Goal: Ask a question

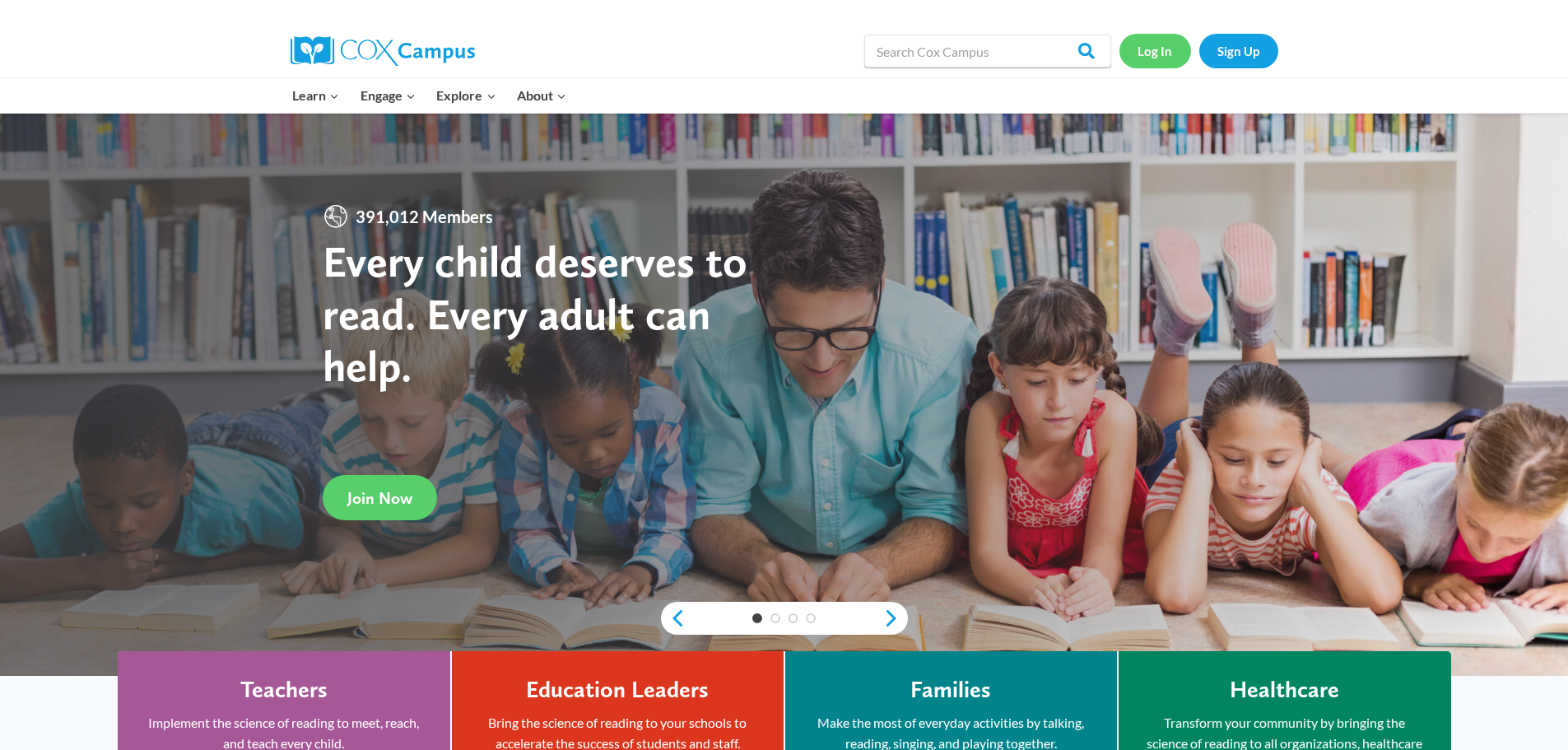
click at [1166, 51] on link "Log In" at bounding box center [1155, 50] width 72 height 33
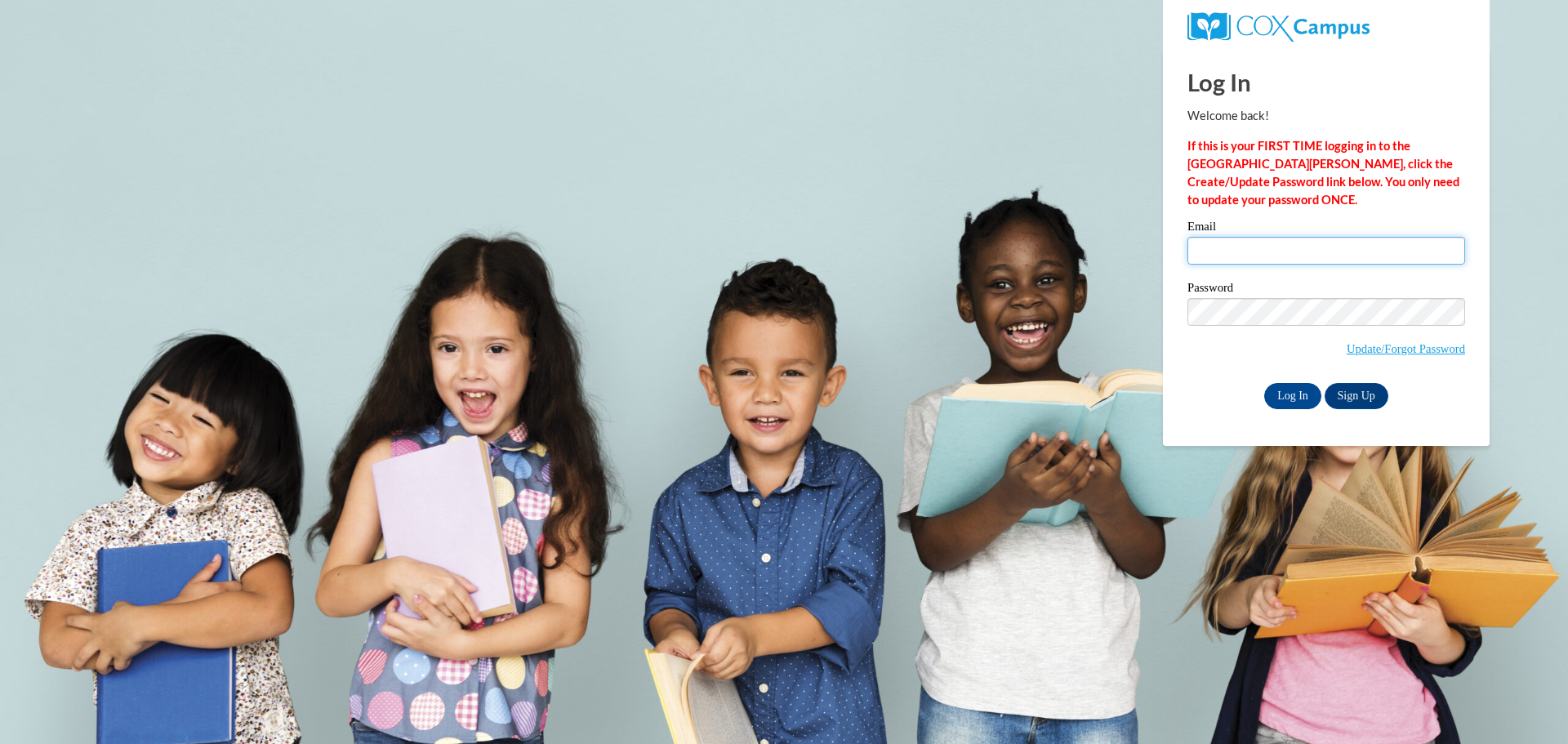
click at [1268, 255] on input "Email" at bounding box center [1326, 250] width 278 height 27
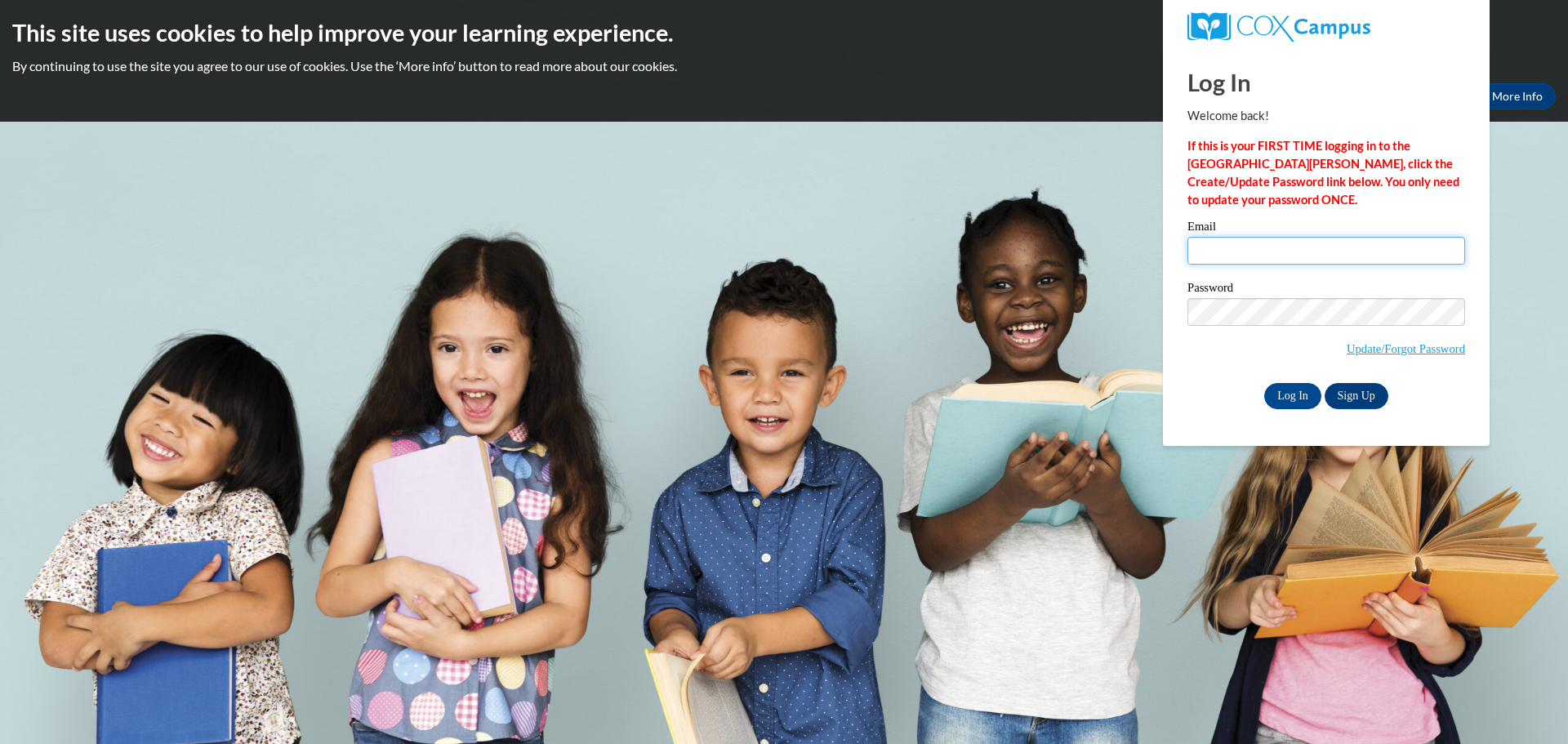
type input "[PERSON_NAME][EMAIL_ADDRESS][PERSON_NAME][DOMAIN_NAME]"
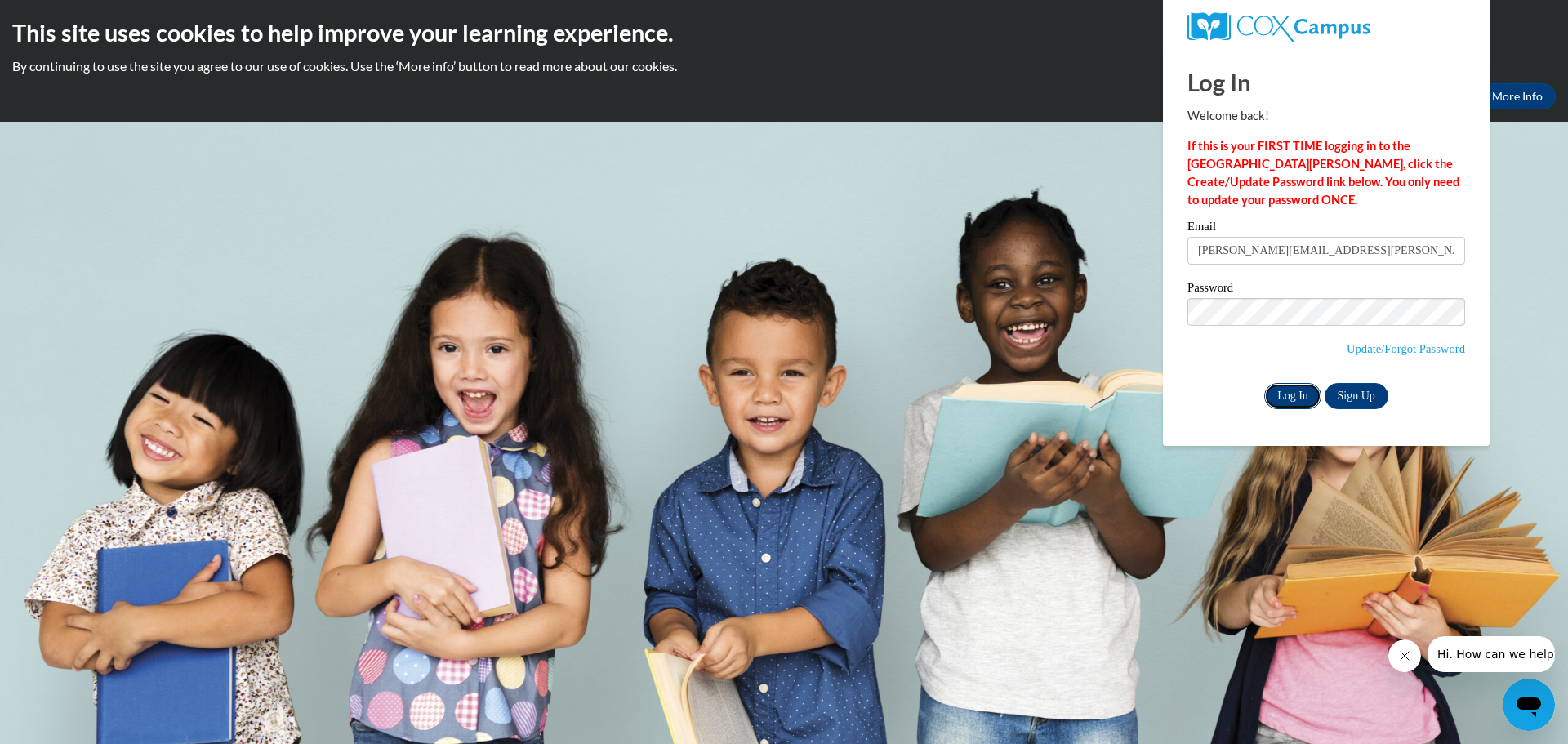
click at [1293, 393] on input "Log In" at bounding box center [1292, 396] width 57 height 26
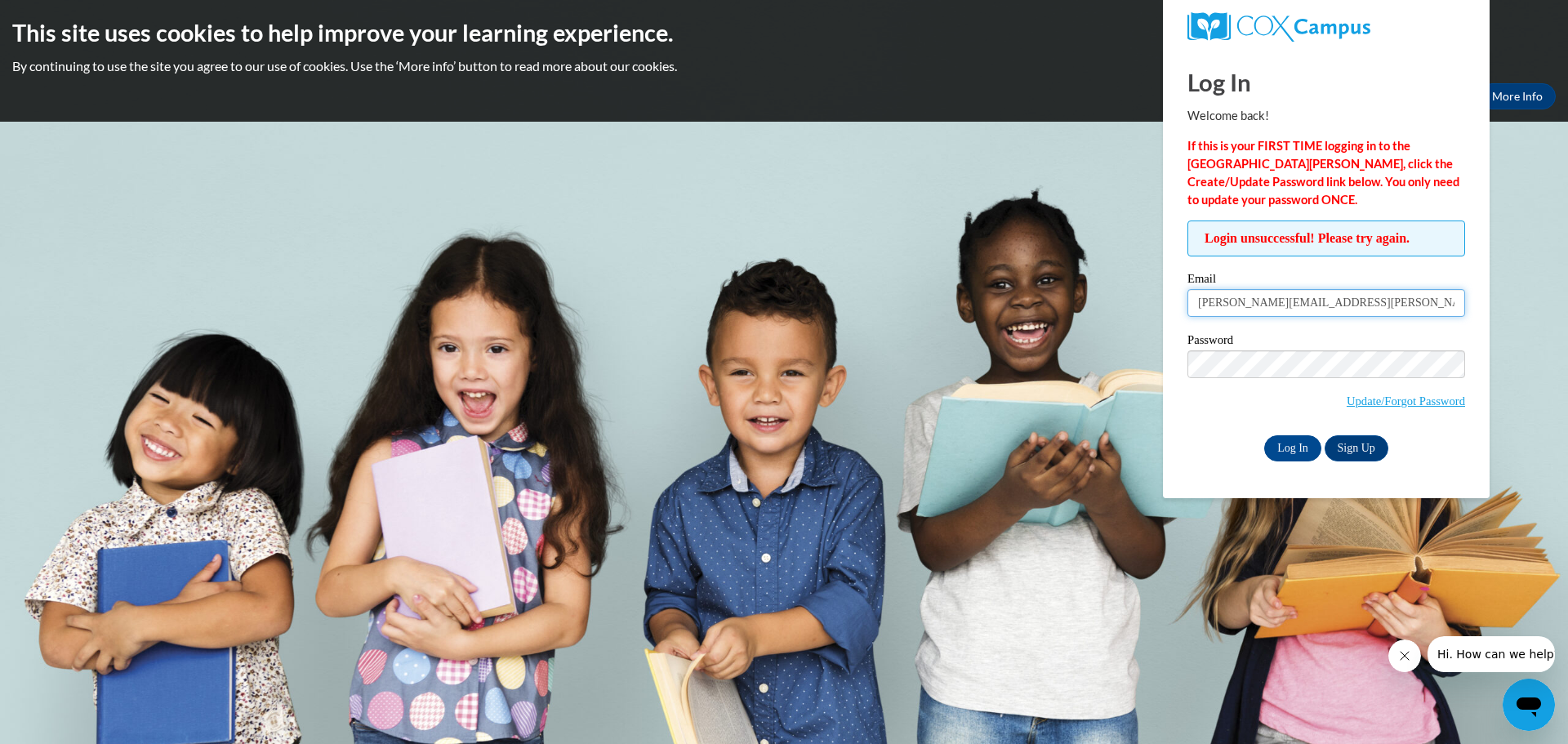
click at [1209, 297] on input "[PERSON_NAME][EMAIL_ADDRESS][PERSON_NAME][DOMAIN_NAME]" at bounding box center [1326, 302] width 278 height 27
type input "hinson.hailey.c@muscogee.k12.ga.us"
click at [1264, 435] on input "Log In" at bounding box center [1292, 448] width 57 height 26
click at [1220, 301] on input "hinson.hailey.c@muscogee.k12.ga.us" at bounding box center [1326, 302] width 278 height 27
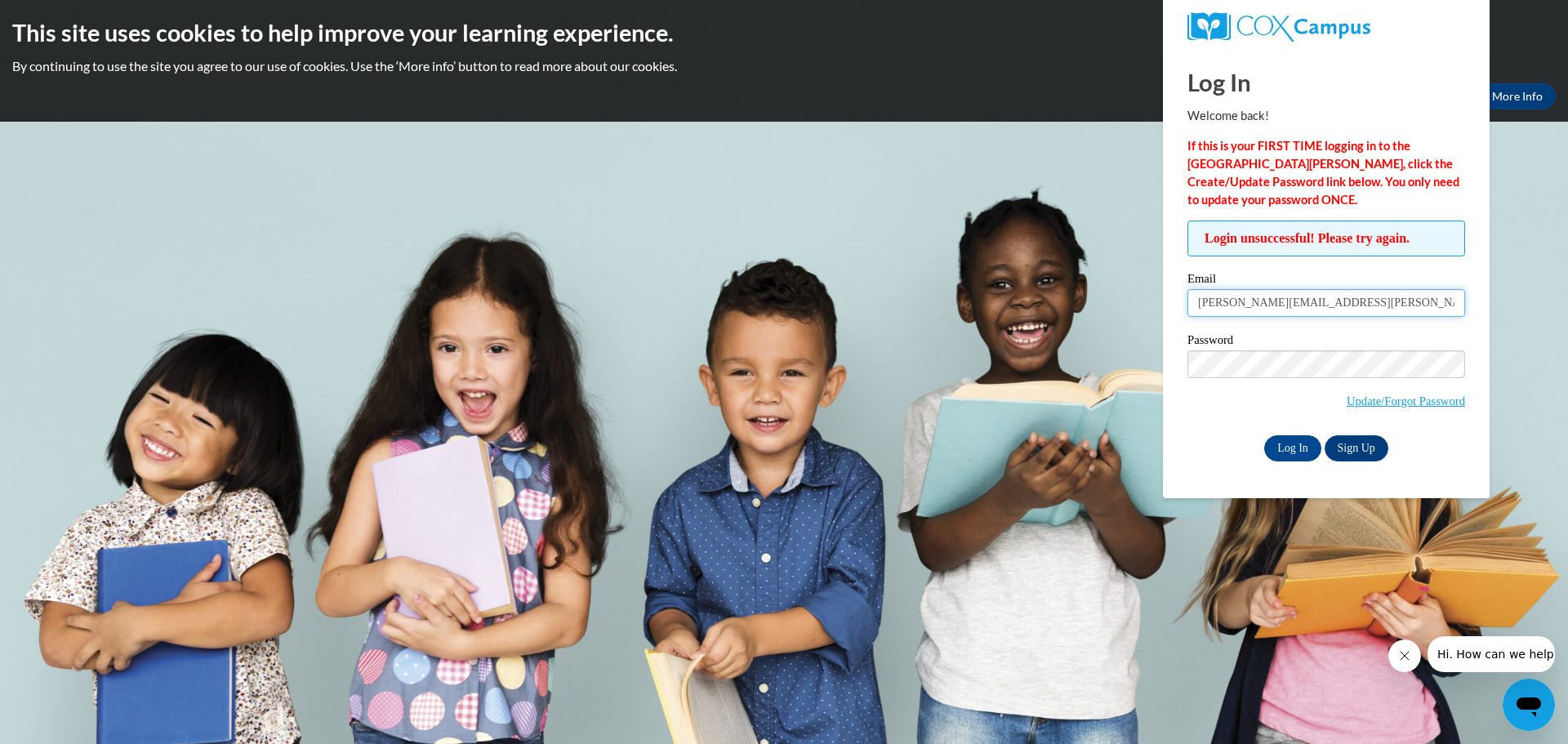
click at [1220, 301] on input "hinson.hailey.c@muscogee.k12.ga.us" at bounding box center [1326, 302] width 278 height 27
type input "dickson.hailey.c@muscogee.k12.ga.us"
click at [1300, 444] on input "Log In" at bounding box center [1292, 448] width 57 height 26
click at [1419, 396] on link "Update/Forgot Password" at bounding box center [1405, 401] width 119 height 13
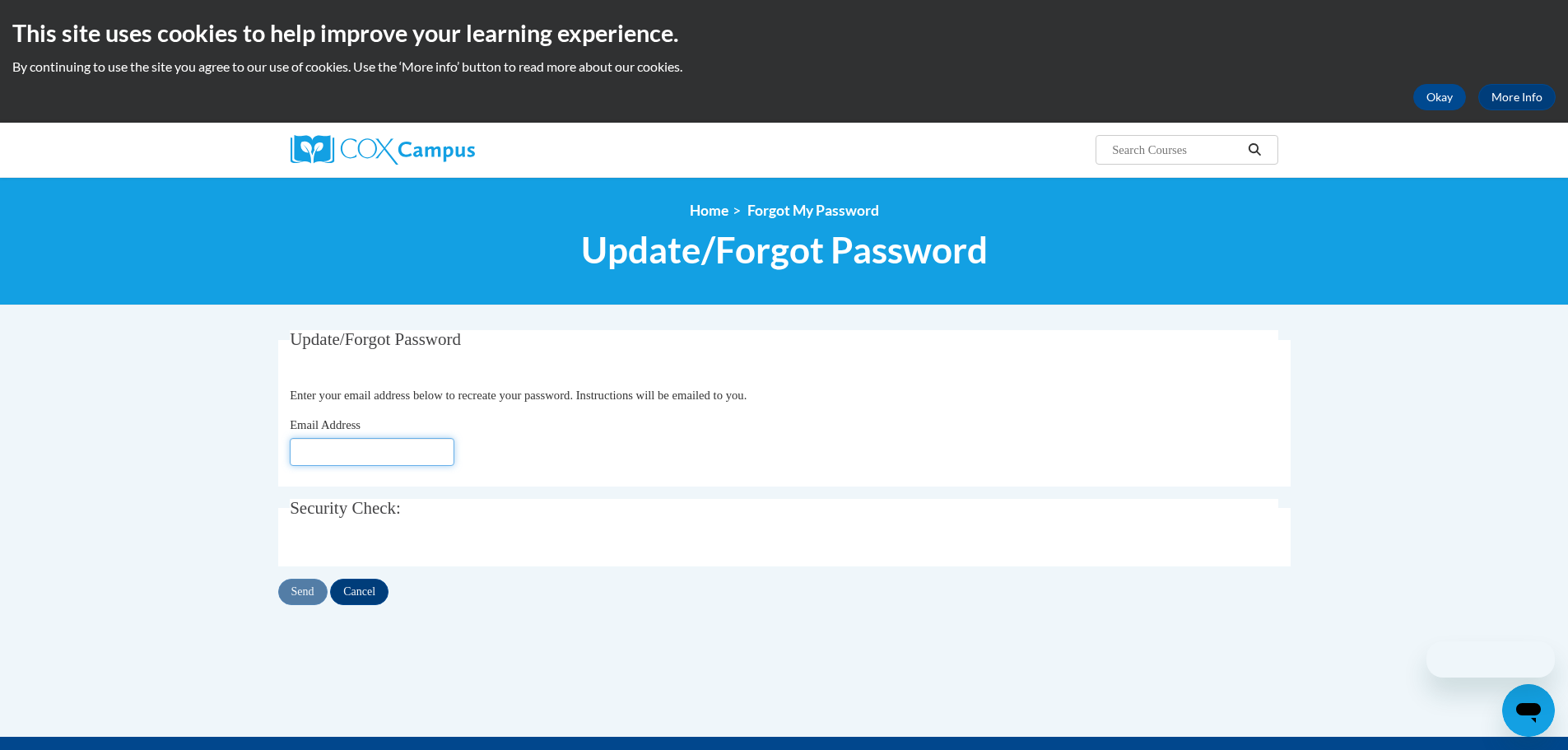
click at [335, 452] on input "Email Address" at bounding box center [371, 452] width 165 height 28
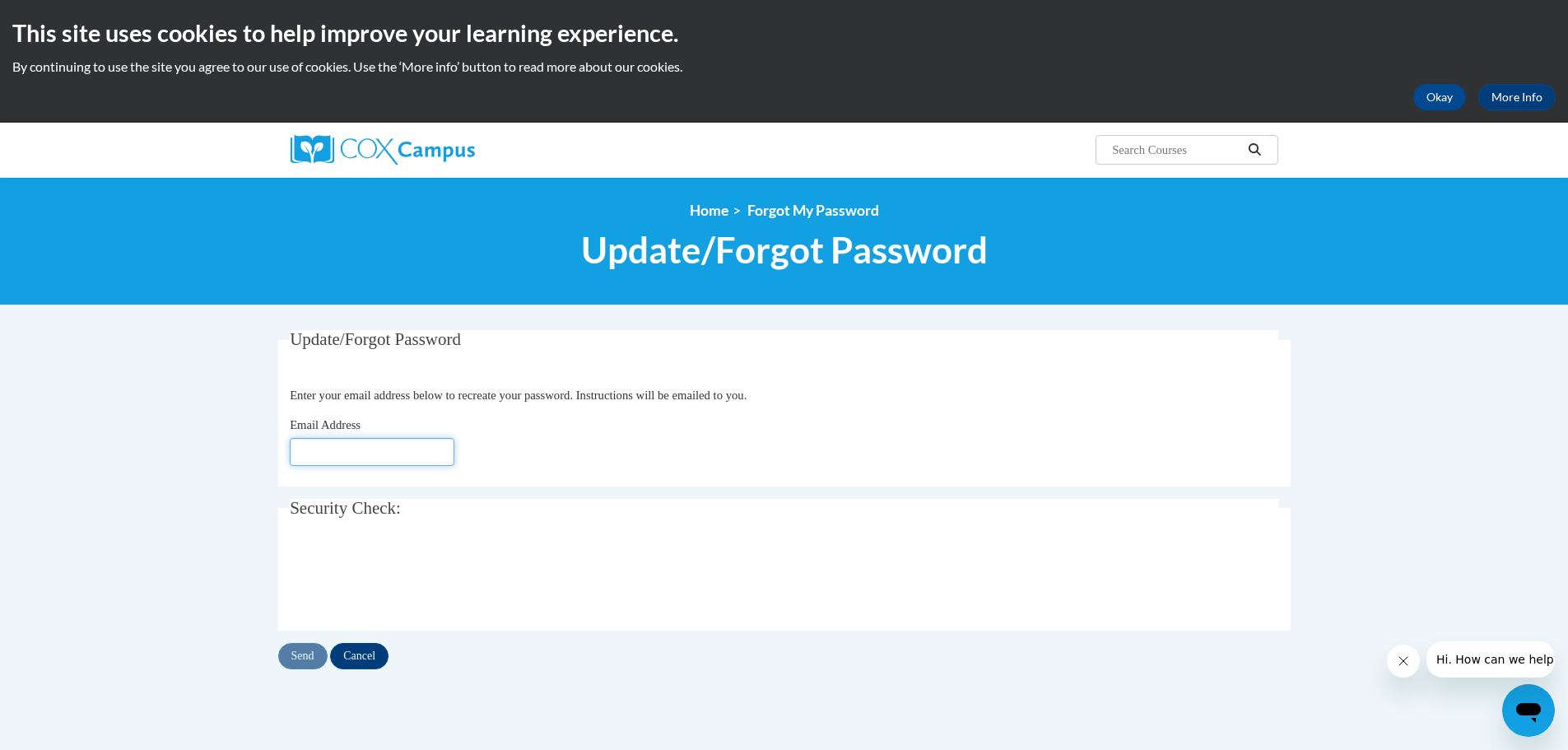
type input "[EMAIL_ADDRESS][DOMAIN_NAME]"
click at [292, 656] on input "Send" at bounding box center [303, 656] width 49 height 26
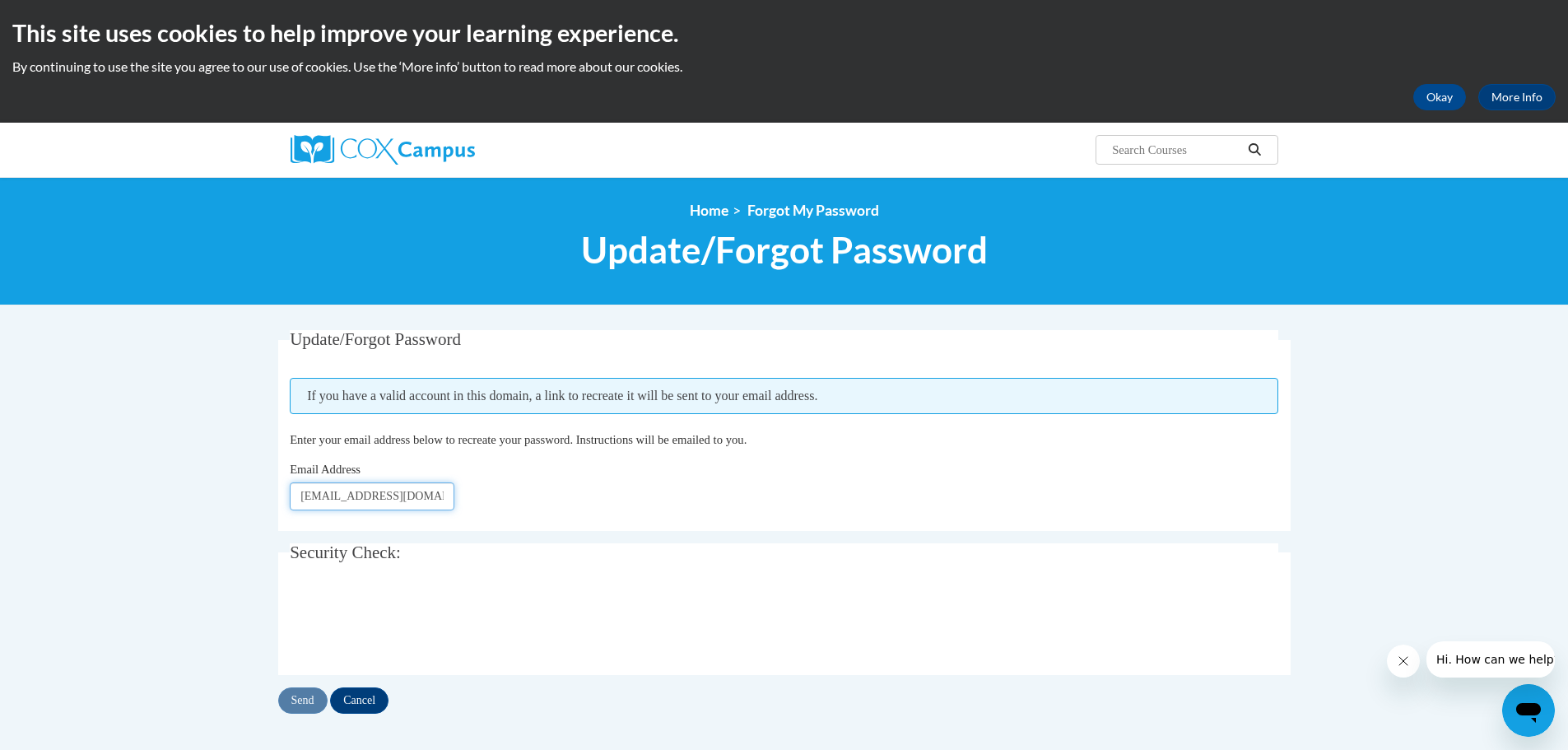
drag, startPoint x: 379, startPoint y: 501, endPoint x: 262, endPoint y: 494, distance: 117.2
click at [263, 495] on body "This site uses cookies to help improve your learning experience. By continuing …" at bounding box center [784, 558] width 1568 height 1115
type input "e042425@muscogee.k12.ga.us"
click at [300, 713] on div "Update/Forgot Password Please enter your email address If you have a valid acco…" at bounding box center [784, 538] width 1037 height 416
click at [300, 708] on input "Send" at bounding box center [303, 700] width 49 height 26
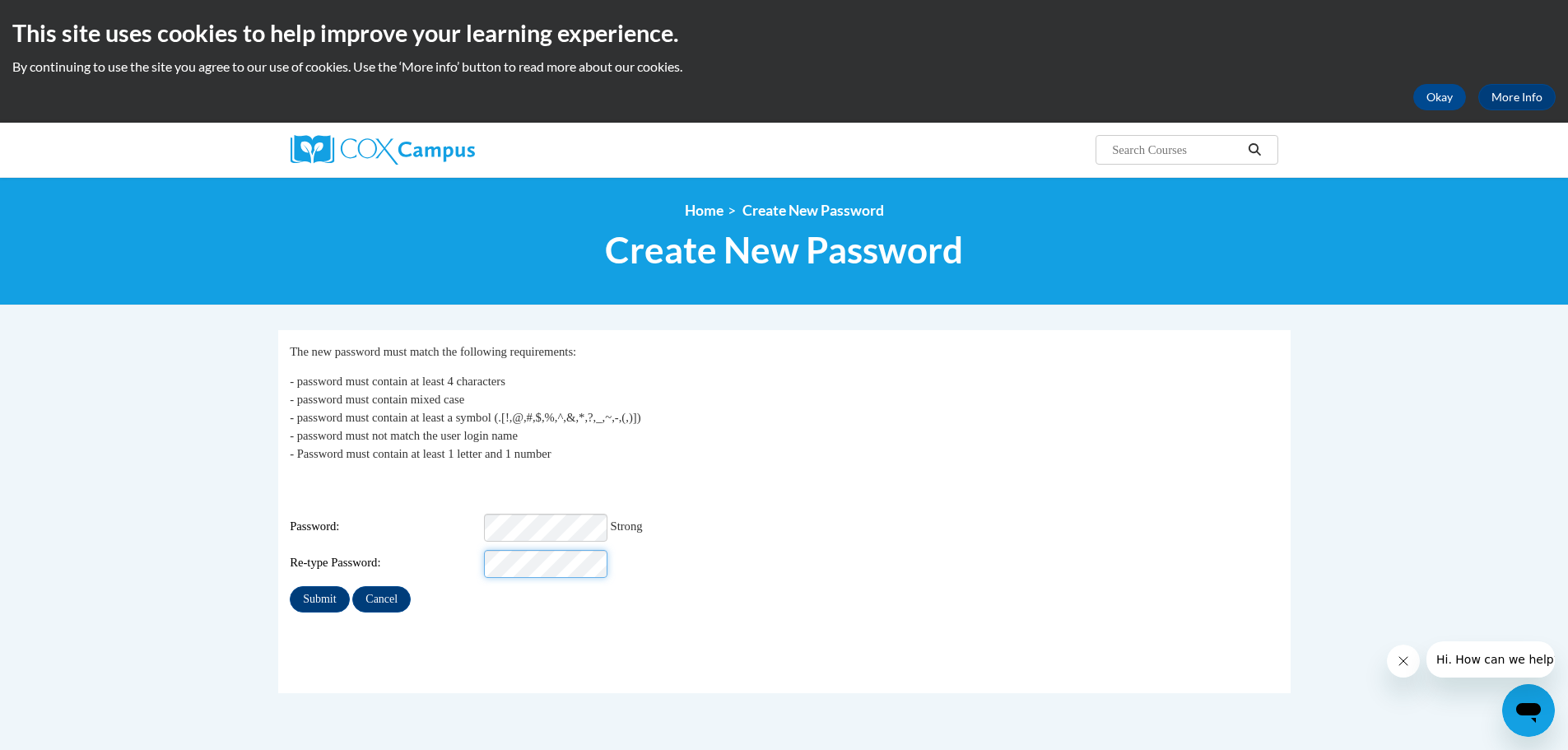
click at [289, 586] on input "Submit" at bounding box center [319, 599] width 59 height 26
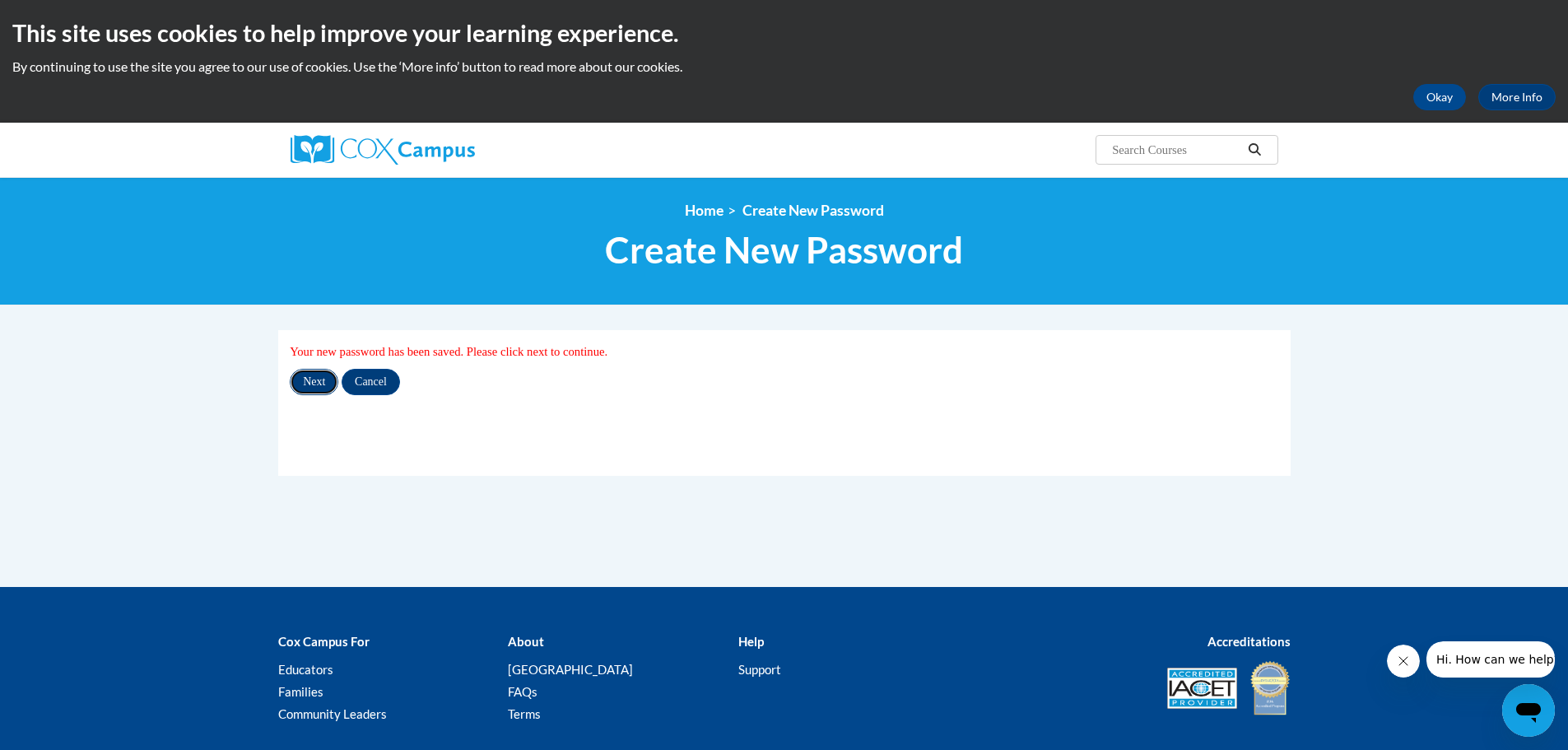
click at [322, 385] on input "Next" at bounding box center [314, 381] width 49 height 26
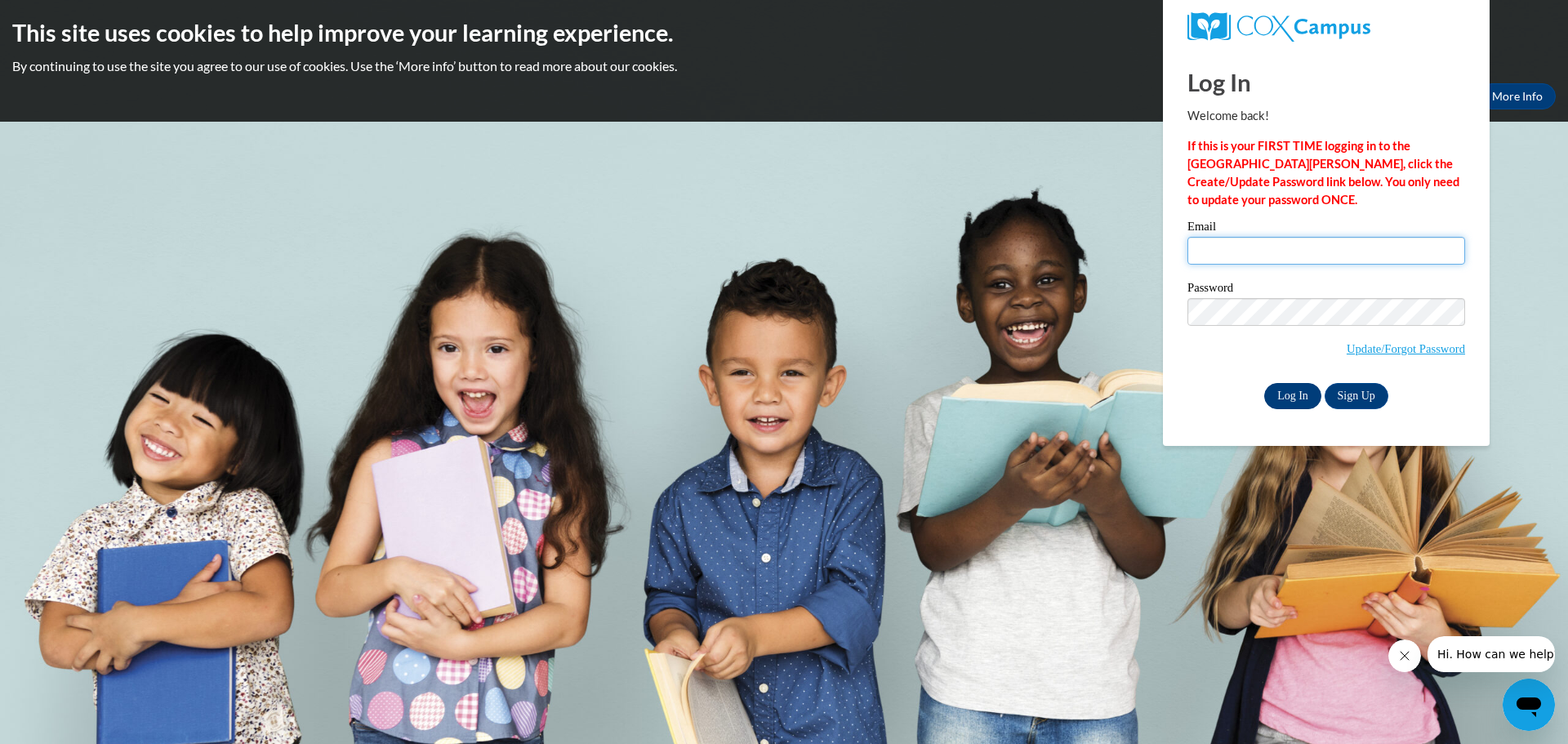
type input "[PERSON_NAME][EMAIL_ADDRESS][PERSON_NAME][DOMAIN_NAME]"
click at [1273, 393] on input "Log In" at bounding box center [1292, 396] width 57 height 26
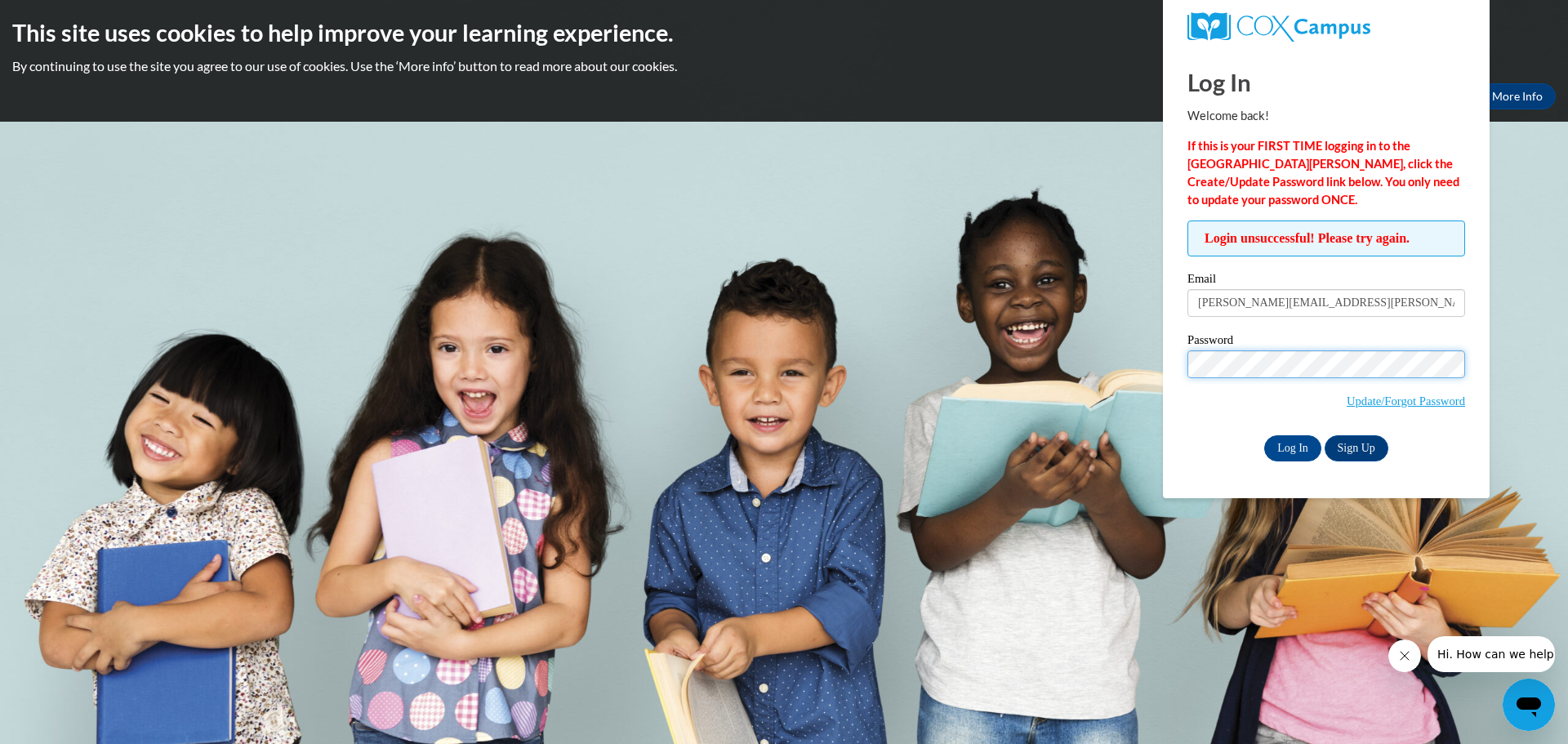
click at [1054, 355] on body "This site uses cookies to help improve your learning experience. By continuing …" at bounding box center [784, 372] width 1568 height 744
click at [1264, 435] on input "Log In" at bounding box center [1292, 448] width 57 height 26
drag, startPoint x: 1280, startPoint y: 302, endPoint x: 1131, endPoint y: 304, distance: 149.0
click at [1131, 304] on body "This site uses cookies to help improve your learning experience. By continuing …" at bounding box center [784, 372] width 1568 height 744
type input "[EMAIL_ADDRESS][DOMAIN_NAME]"
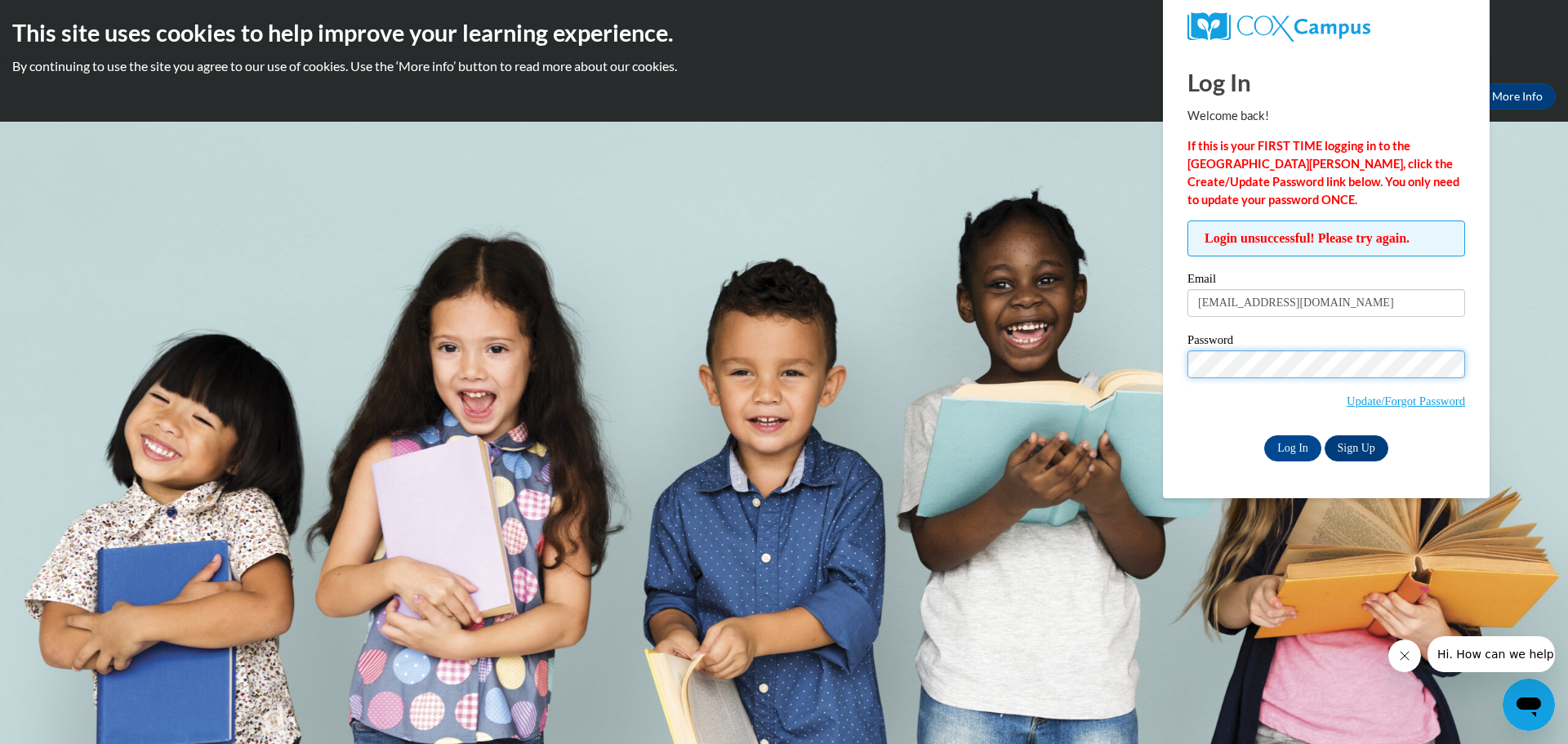
click at [1264, 435] on input "Log In" at bounding box center [1292, 448] width 57 height 26
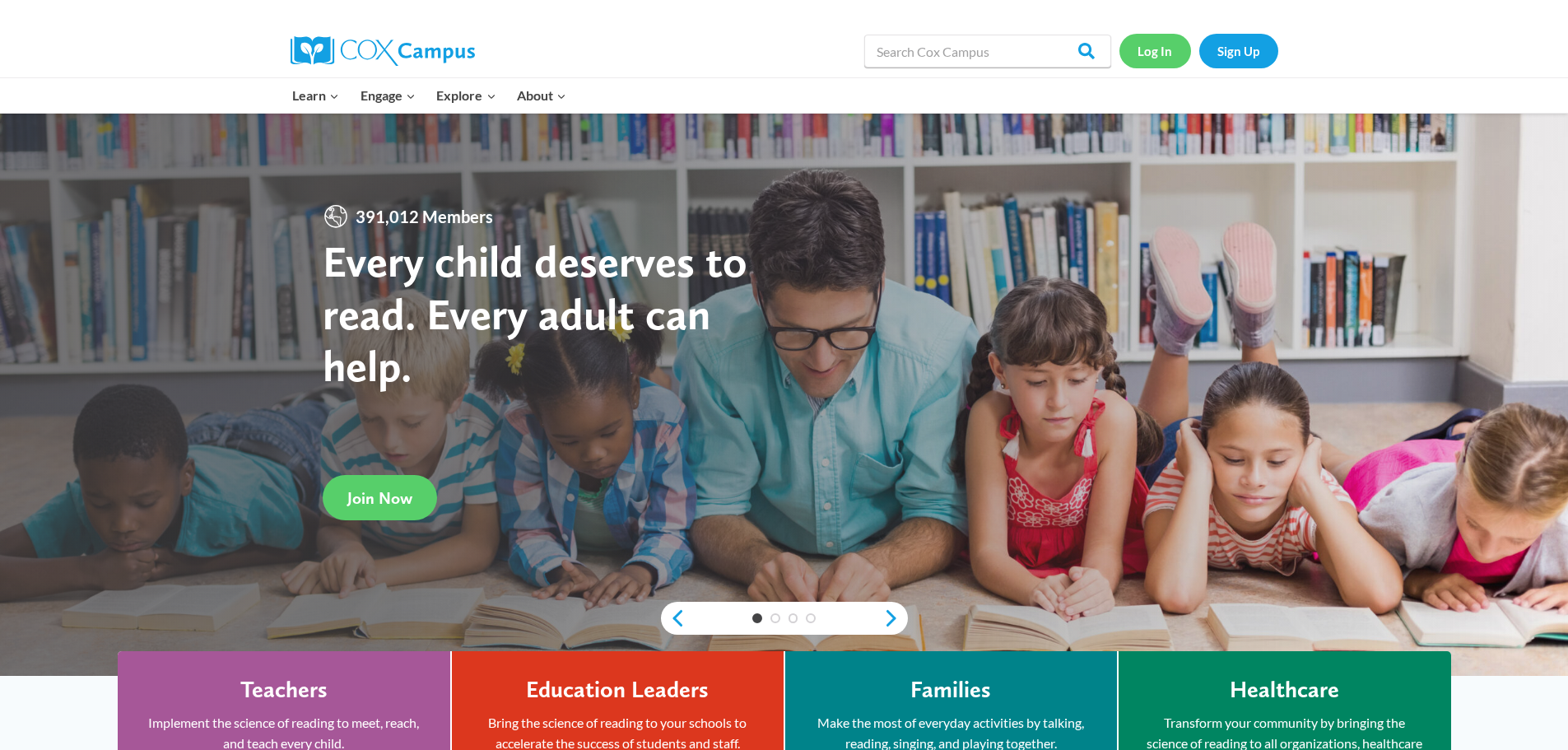
click at [1157, 49] on link "Log In" at bounding box center [1155, 50] width 72 height 33
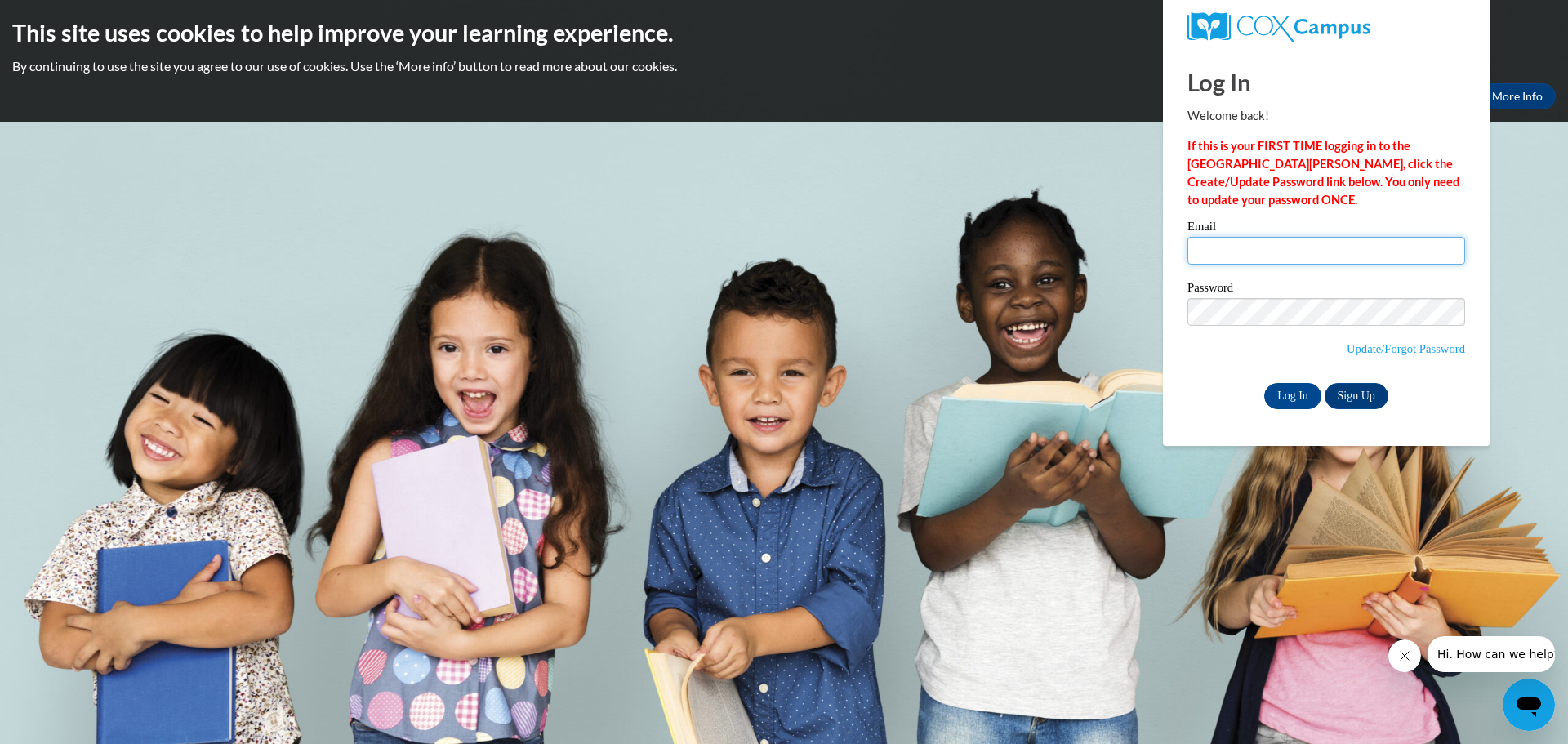
type input "[PERSON_NAME][EMAIL_ADDRESS][PERSON_NAME][DOMAIN_NAME]"
click at [1025, 319] on body "This site uses cookies to help improve your learning experience. By continuing …" at bounding box center [784, 372] width 1568 height 744
click at [1264, 383] on input "Log In" at bounding box center [1292, 396] width 57 height 26
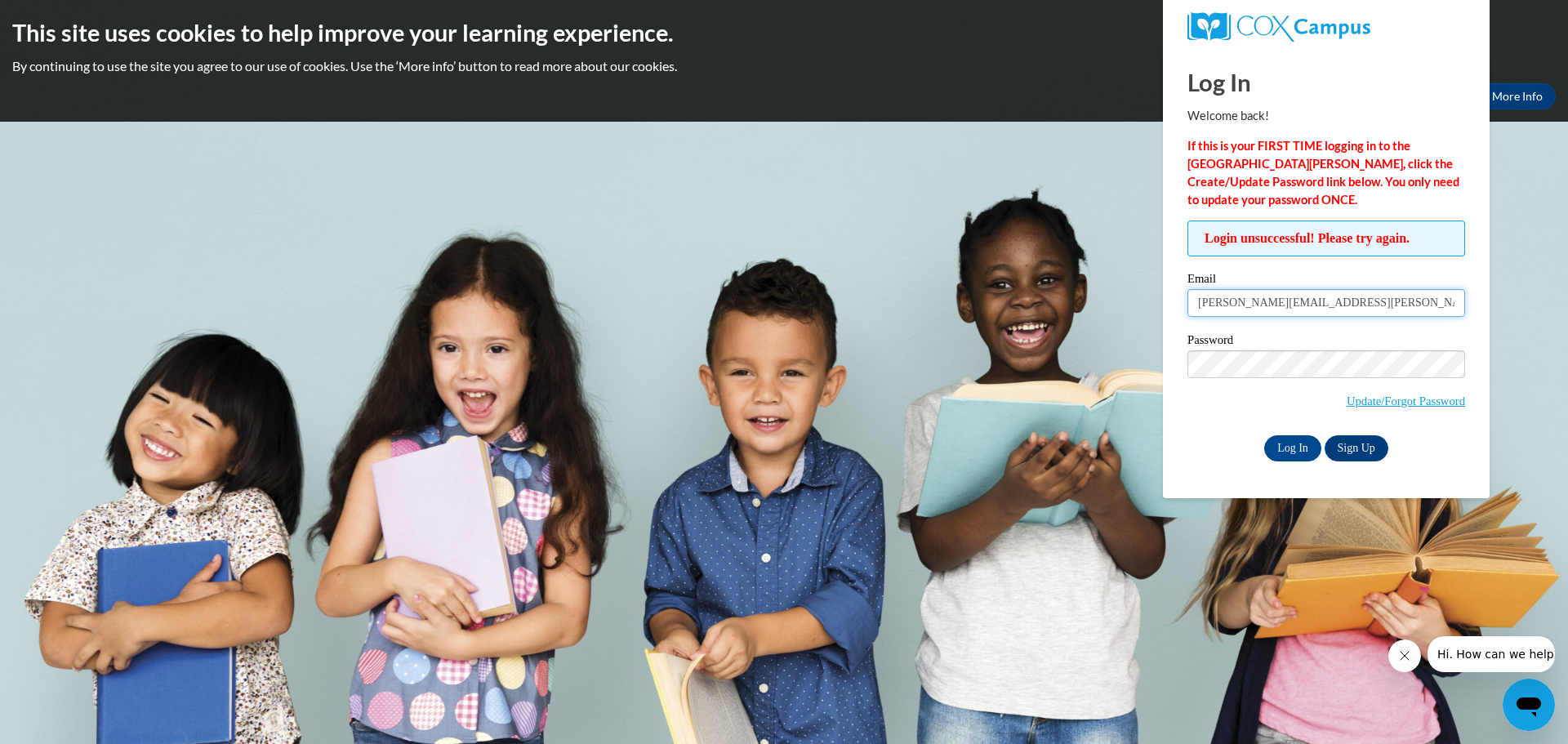
drag, startPoint x: 1278, startPoint y: 299, endPoint x: 1165, endPoint y: 310, distance: 113.5
click at [1165, 310] on div "Log In Welcome back! If this is your FIRST TIME logging in to the NEW Cox Campu…" at bounding box center [1326, 273] width 351 height 449
drag, startPoint x: 1415, startPoint y: 307, endPoint x: 976, endPoint y: 348, distance: 440.9
click at [976, 348] on body "This site uses cookies to help improve your learning experience. By continuing …" at bounding box center [784, 372] width 1568 height 744
click at [1314, 311] on input "e042425" at bounding box center [1326, 302] width 278 height 27
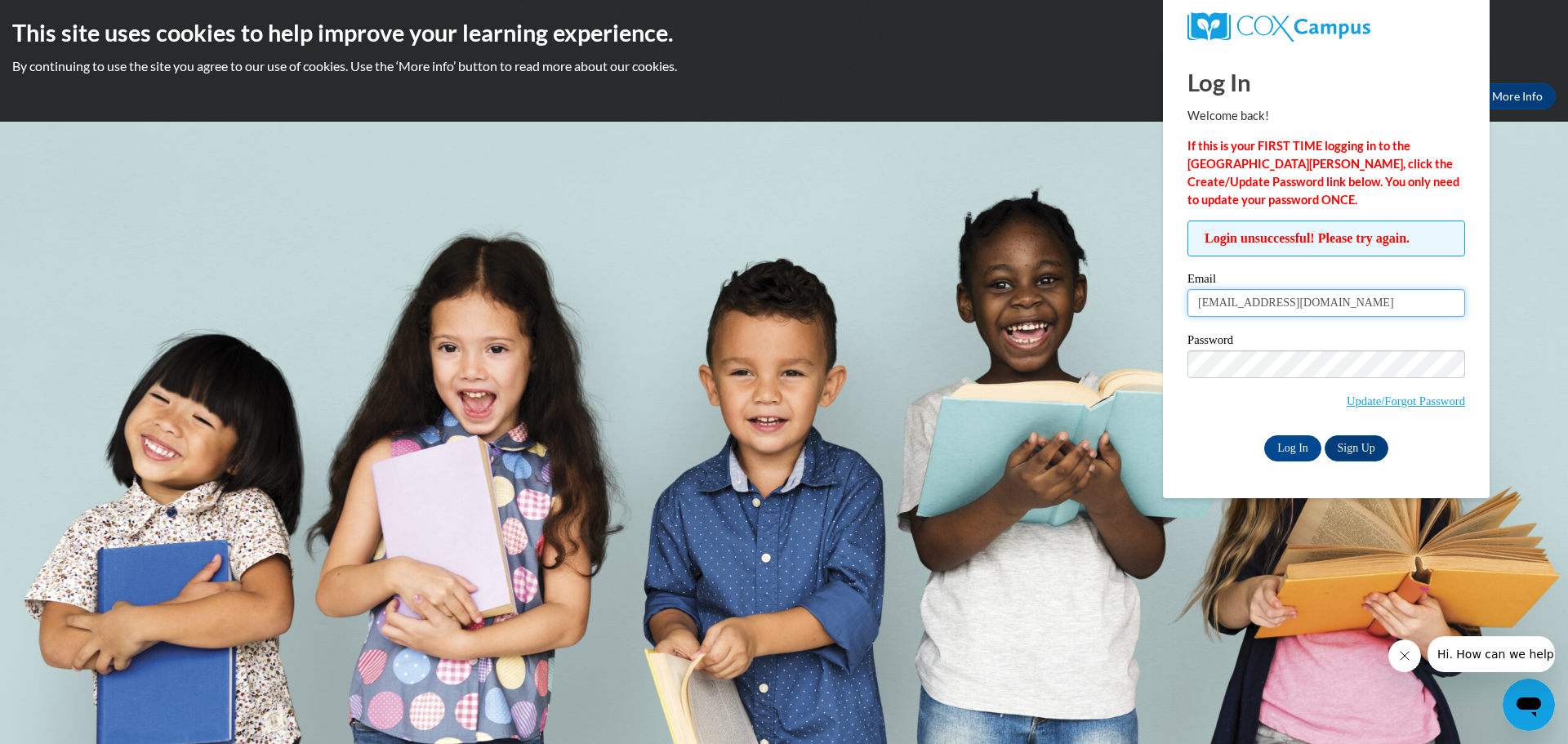
type input "e042425@muscogee.k12.ga.us"
click at [1264, 435] on input "Log In" at bounding box center [1292, 448] width 57 height 26
click at [1233, 457] on div "Log In Sign Up" at bounding box center [1326, 448] width 278 height 26
click at [1310, 439] on input "Log In" at bounding box center [1292, 448] width 57 height 26
click at [1381, 401] on link "Update/Forgot Password" at bounding box center [1405, 401] width 119 height 13
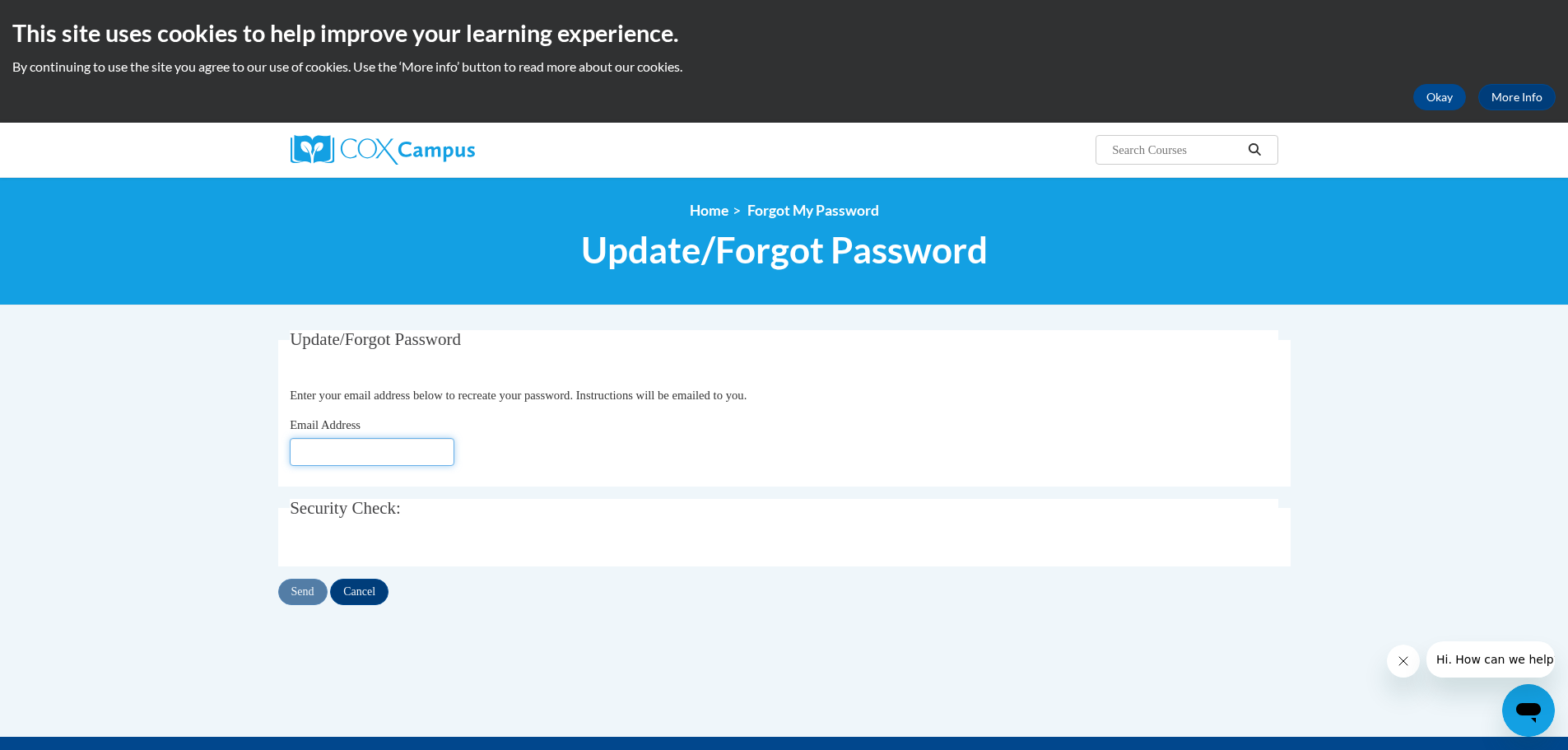
click at [369, 452] on input "Email Address" at bounding box center [371, 452] width 165 height 28
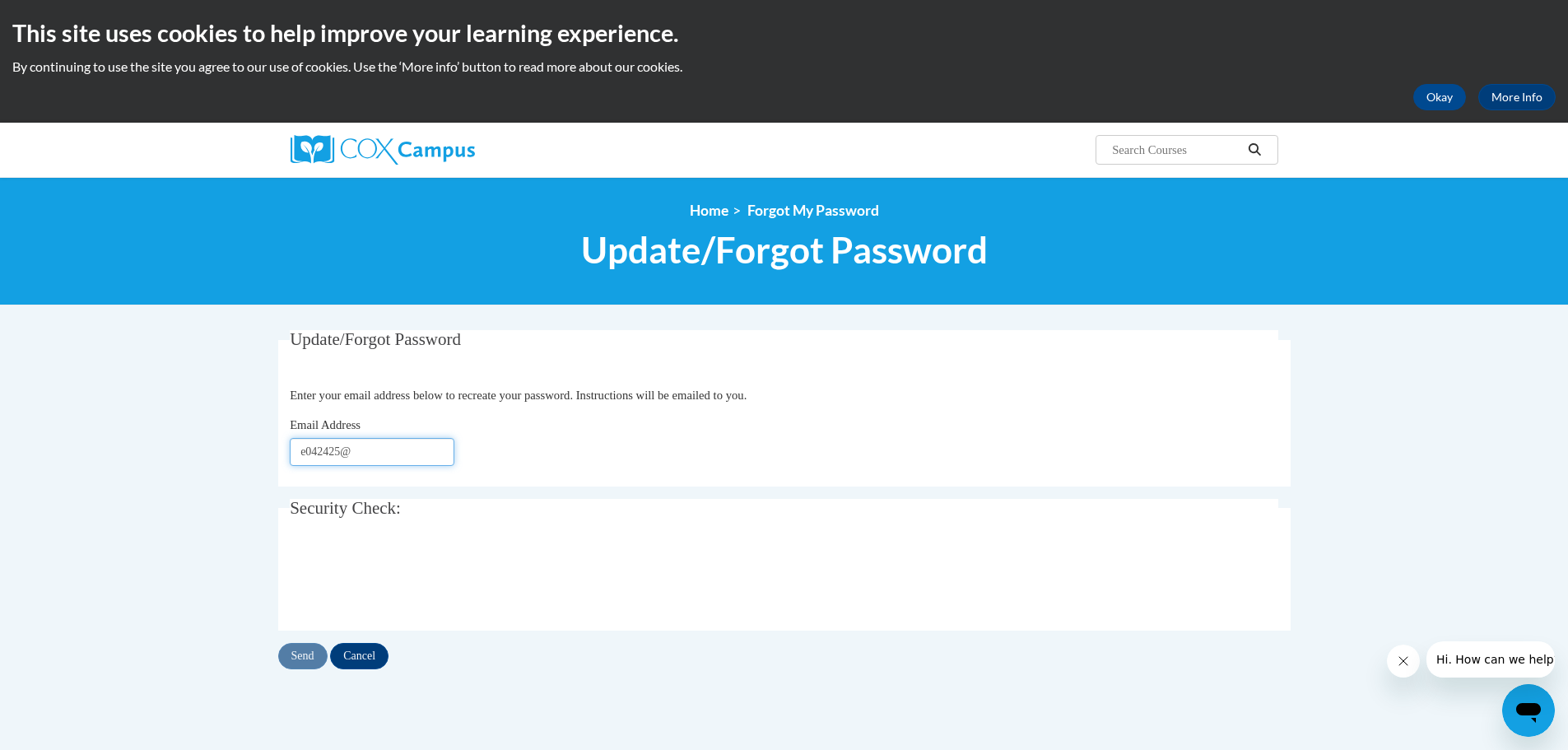
type input "[EMAIL_ADDRESS][DOMAIN_NAME]"
click at [308, 647] on input "Send" at bounding box center [303, 656] width 49 height 26
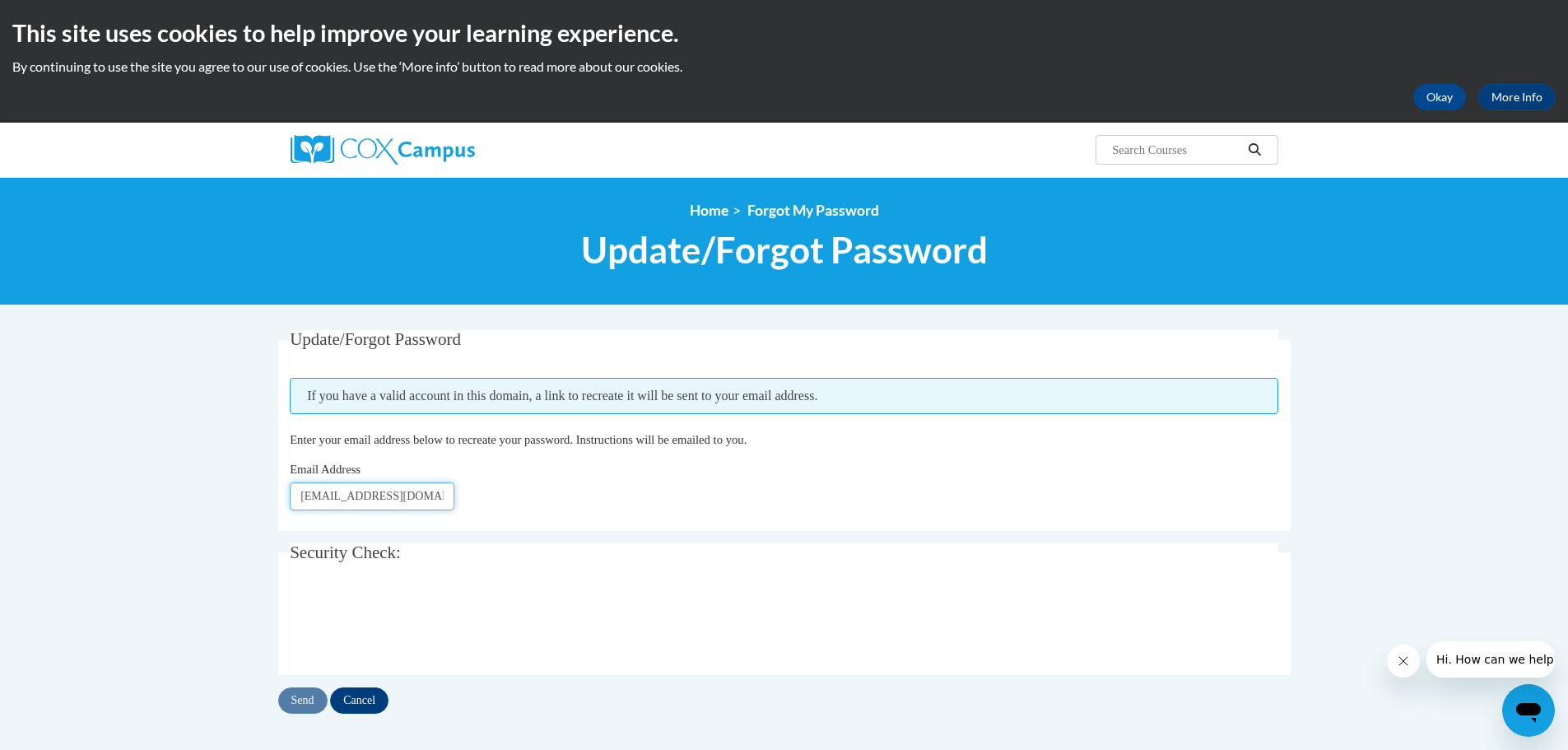
scroll to position [0, 15]
drag, startPoint x: 298, startPoint y: 502, endPoint x: 626, endPoint y: 483, distance: 328.5
click at [626, 483] on div "Email Address e042425@muscogee.k12.ga.us" at bounding box center [784, 485] width 988 height 50
type input "[PERSON_NAME][EMAIL_ADDRESS][PERSON_NAME][DOMAIN_NAME]"
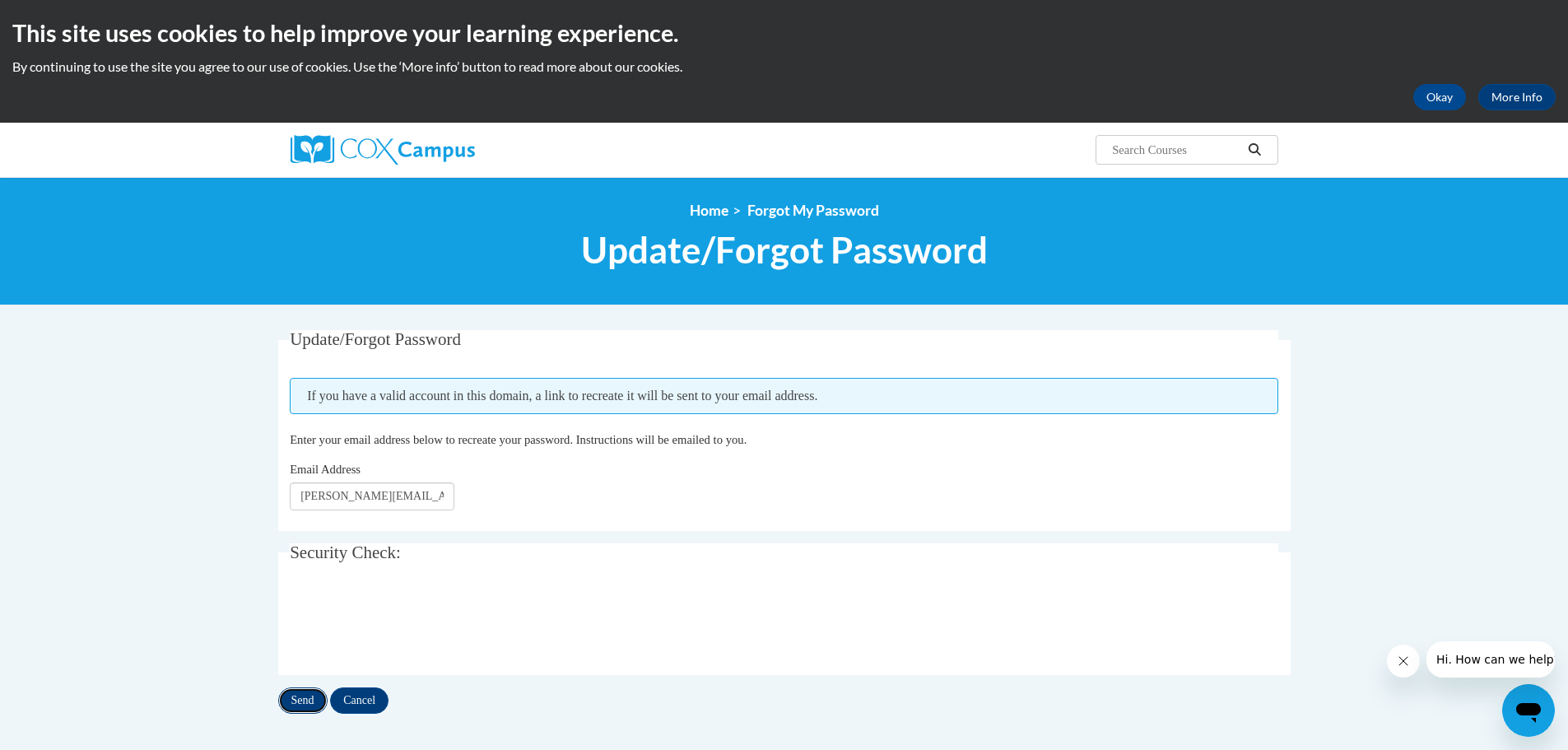
click at [306, 700] on input "Send" at bounding box center [303, 700] width 49 height 26
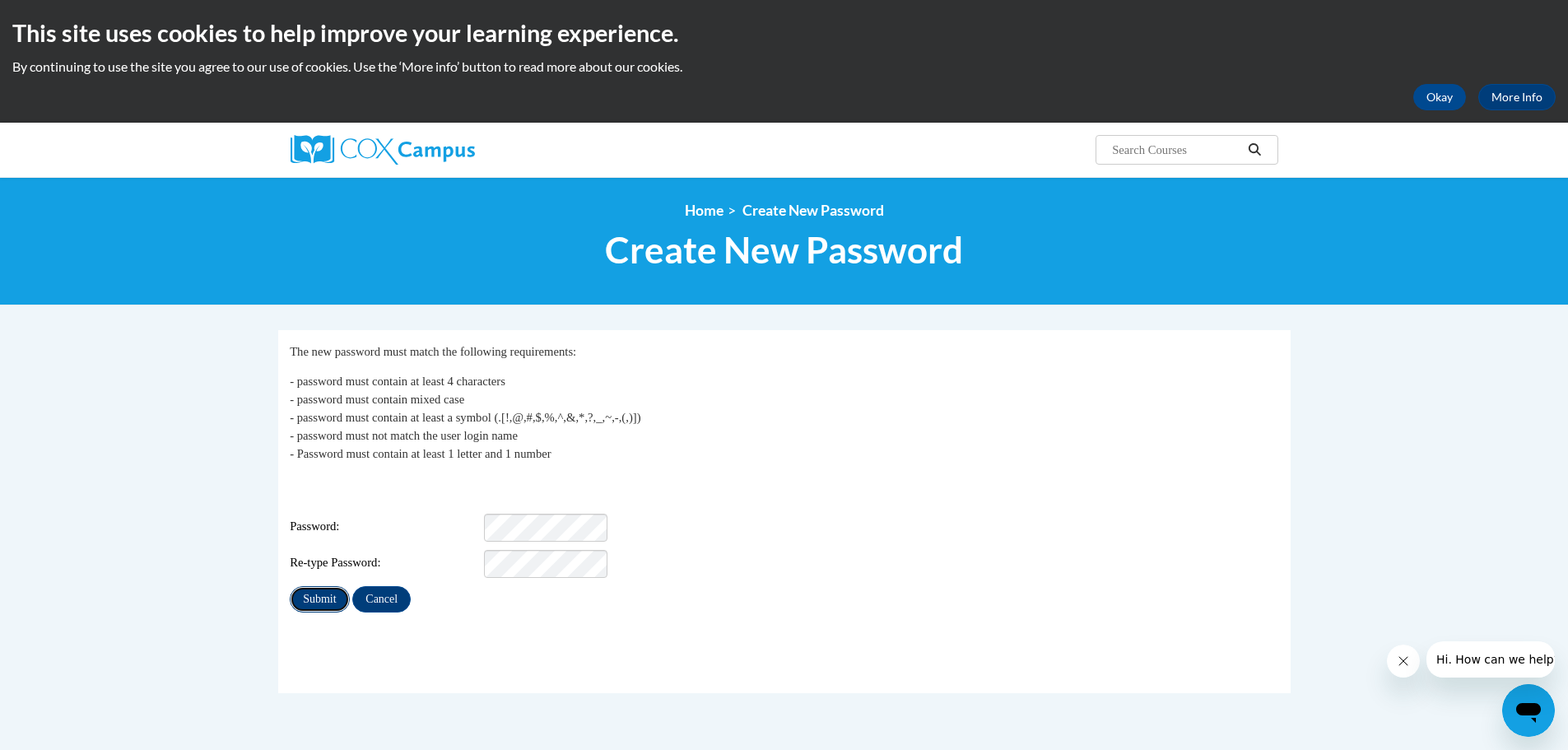
click at [308, 587] on input "Submit" at bounding box center [319, 599] width 59 height 26
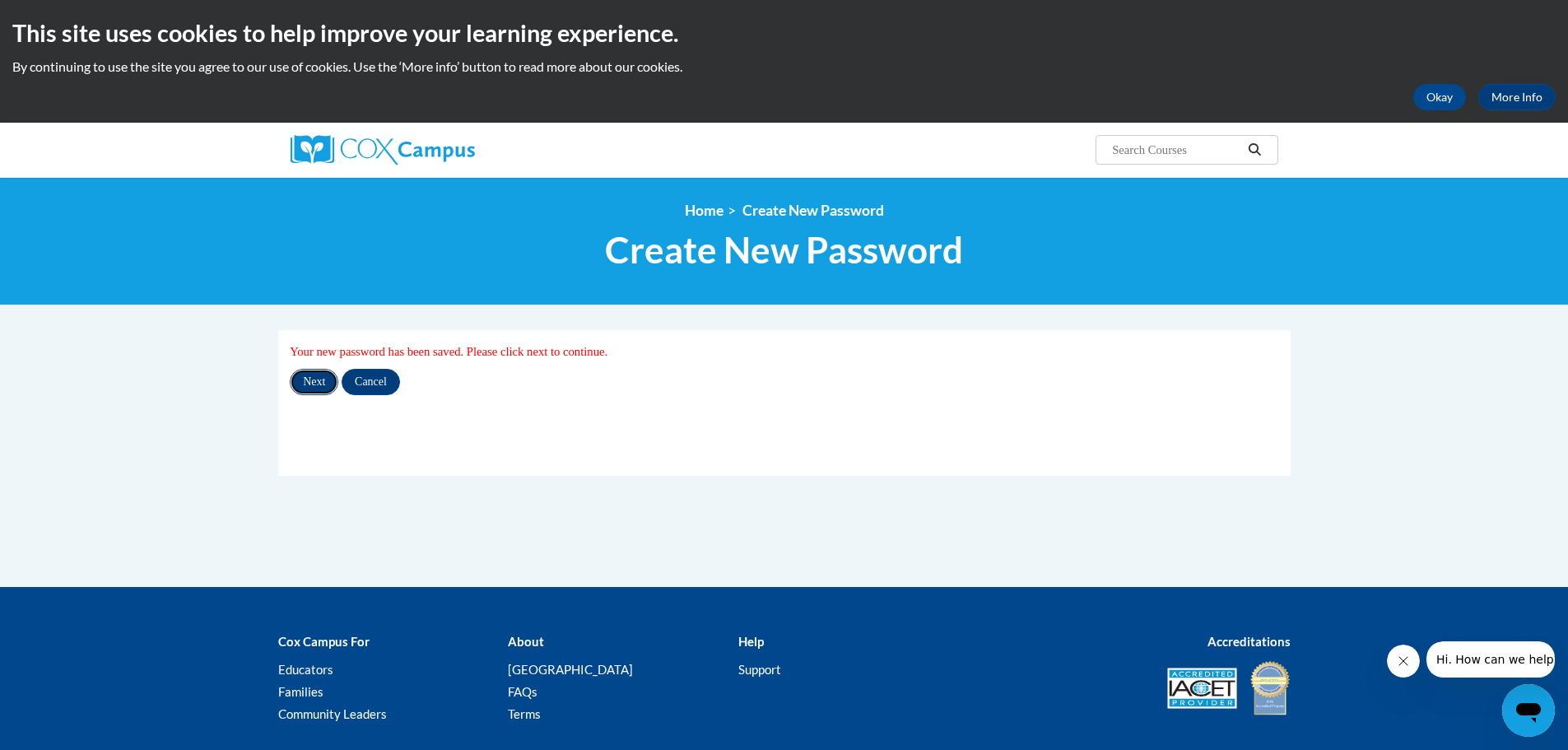
click at [320, 374] on input "Next" at bounding box center [314, 381] width 49 height 26
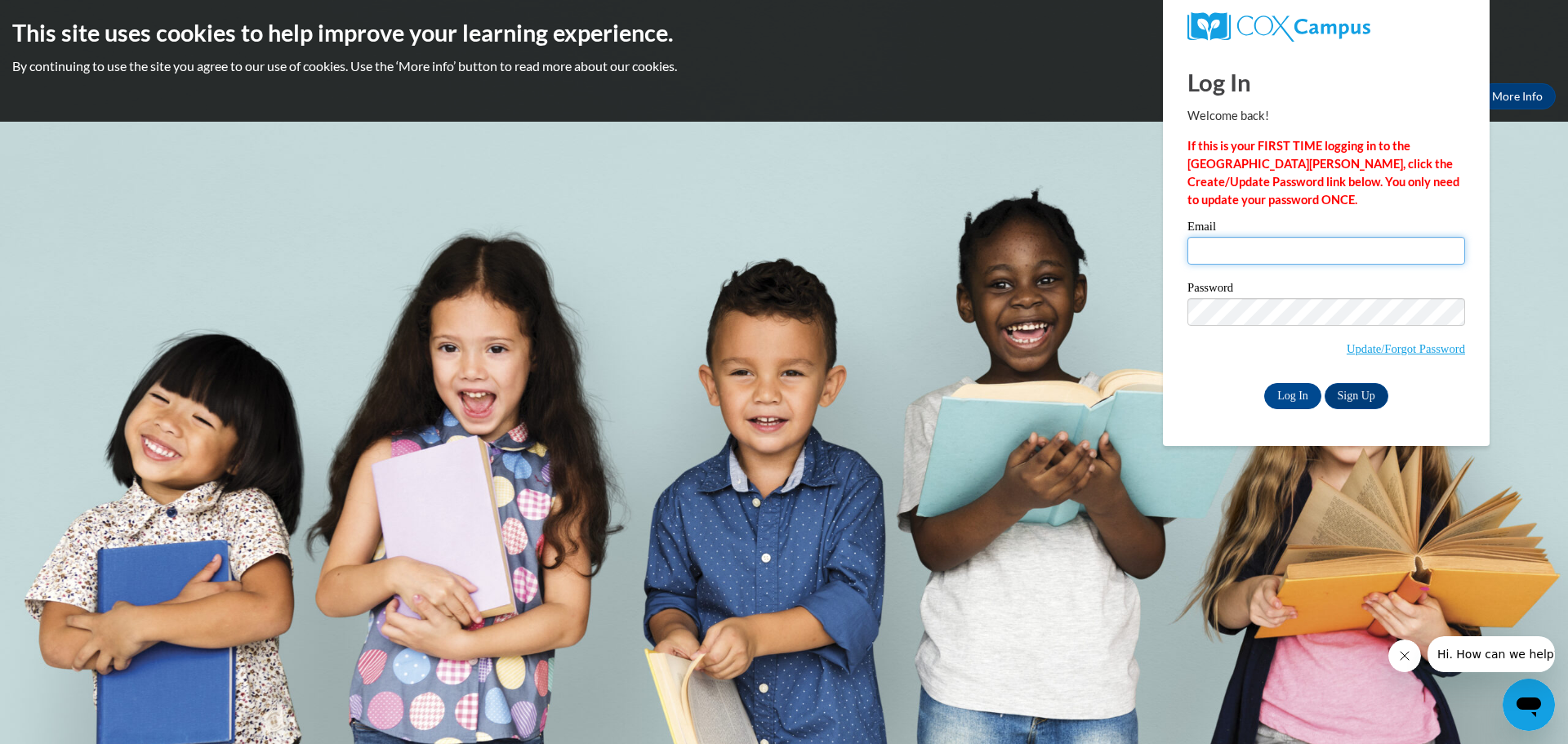
type input "e042425@muscogee.k12.ga.us"
drag, startPoint x: 1368, startPoint y: 255, endPoint x: 1064, endPoint y: 224, distance: 305.6
click at [1064, 224] on body "This site uses cookies to help improve your learning experience. By continuing …" at bounding box center [784, 372] width 1568 height 744
click at [1108, 280] on body "This site uses cookies to help improve your learning experience. By continuing …" at bounding box center [784, 372] width 1568 height 744
click at [1297, 386] on input "Log In" at bounding box center [1292, 396] width 57 height 26
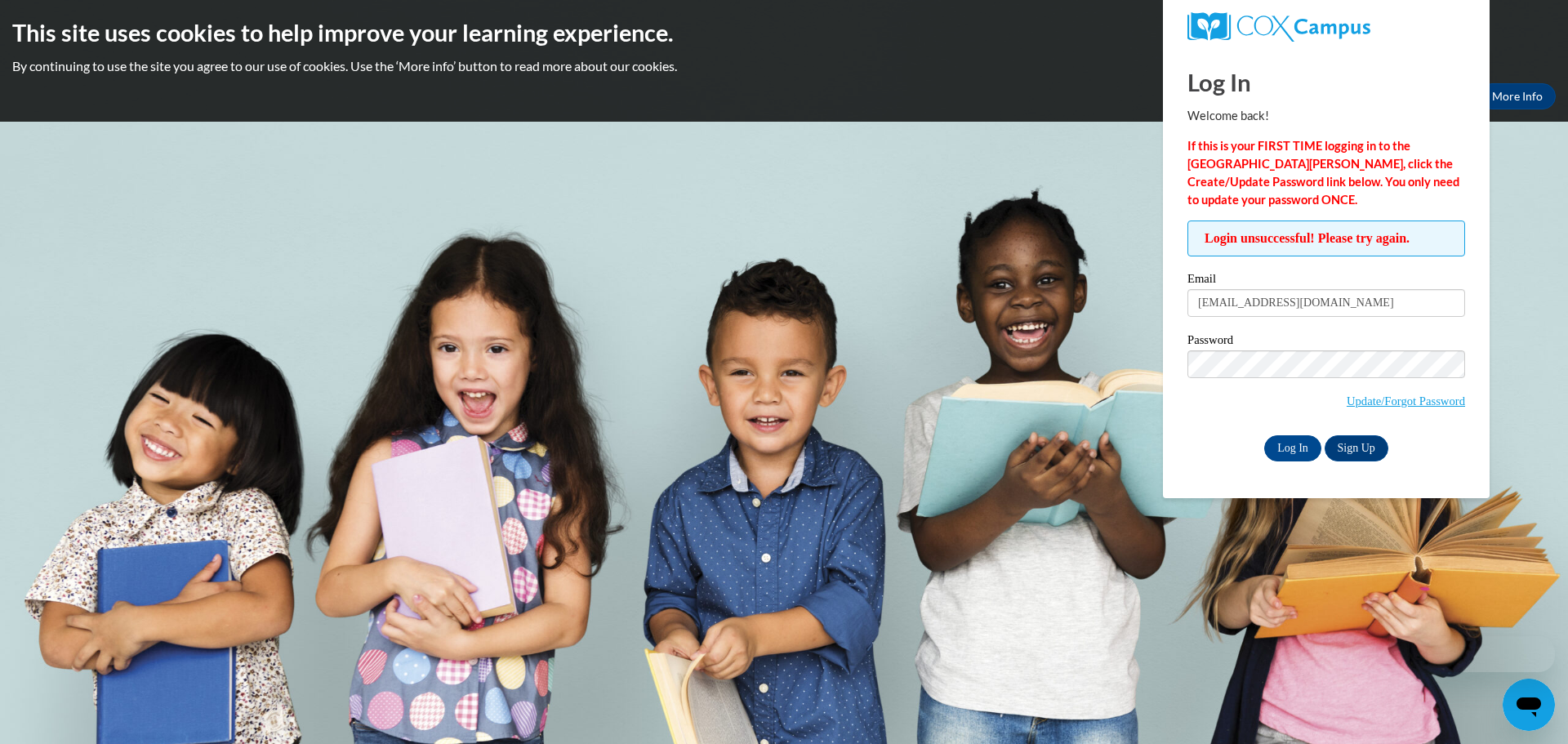
click at [1395, 320] on div "Email e042425@muscogee.k12.ga.us" at bounding box center [1326, 301] width 278 height 56
click at [1390, 309] on input "[EMAIL_ADDRESS][DOMAIN_NAME]" at bounding box center [1326, 302] width 278 height 27
drag, startPoint x: 1261, startPoint y: 299, endPoint x: 1122, endPoint y: 306, distance: 139.2
click at [1122, 306] on body "This site uses cookies to help improve your learning experience. By continuing …" at bounding box center [784, 372] width 1568 height 744
type input "[PERSON_NAME][EMAIL_ADDRESS][PERSON_NAME][DOMAIN_NAME]"
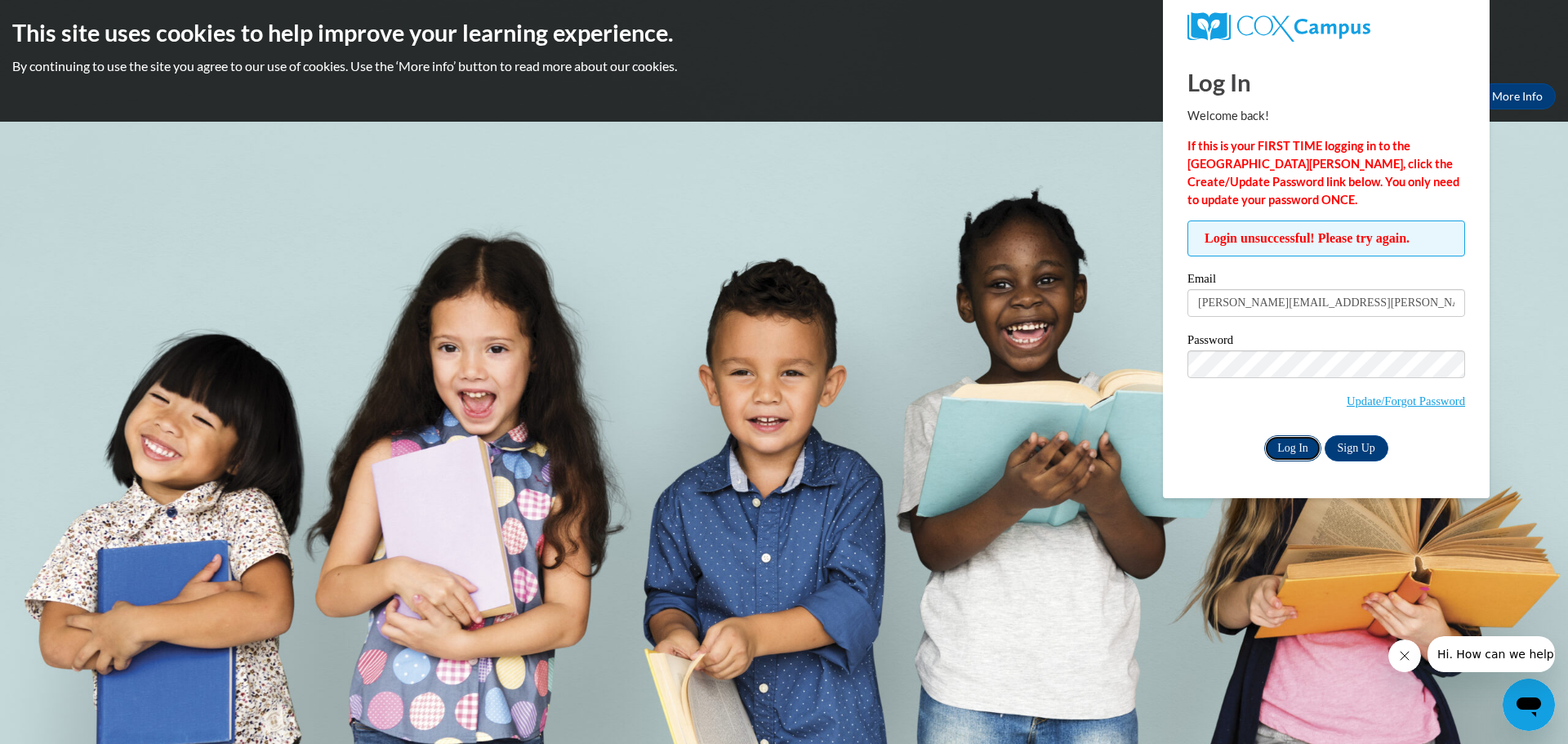
click at [1285, 451] on input "Log In" at bounding box center [1292, 448] width 57 height 26
click at [562, 61] on p "By continuing to use the site you agree to our use of cookies. Use the ‘More in…" at bounding box center [784, 66] width 1543 height 18
click at [1531, 90] on link "More Info" at bounding box center [1517, 95] width 77 height 26
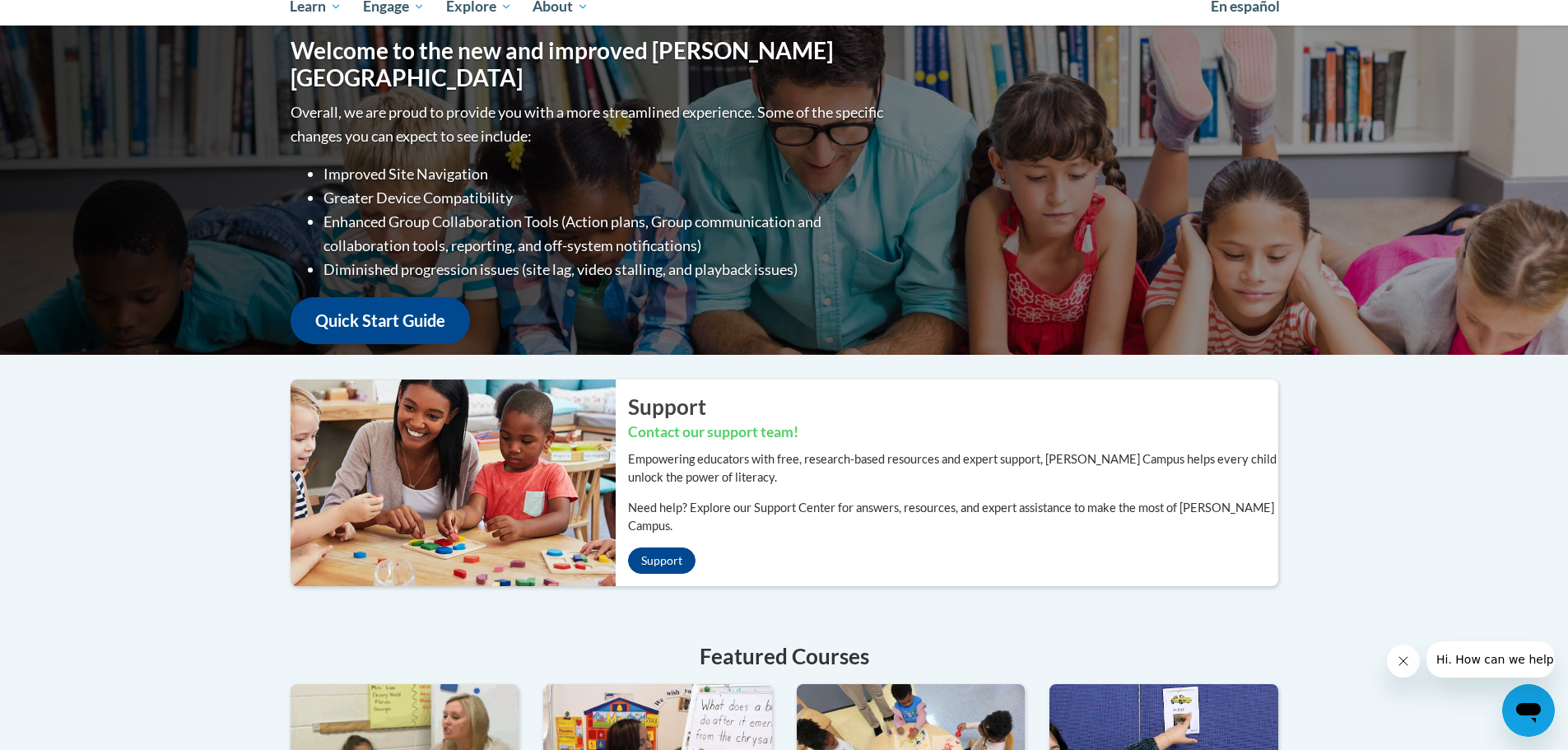
scroll to position [116, 0]
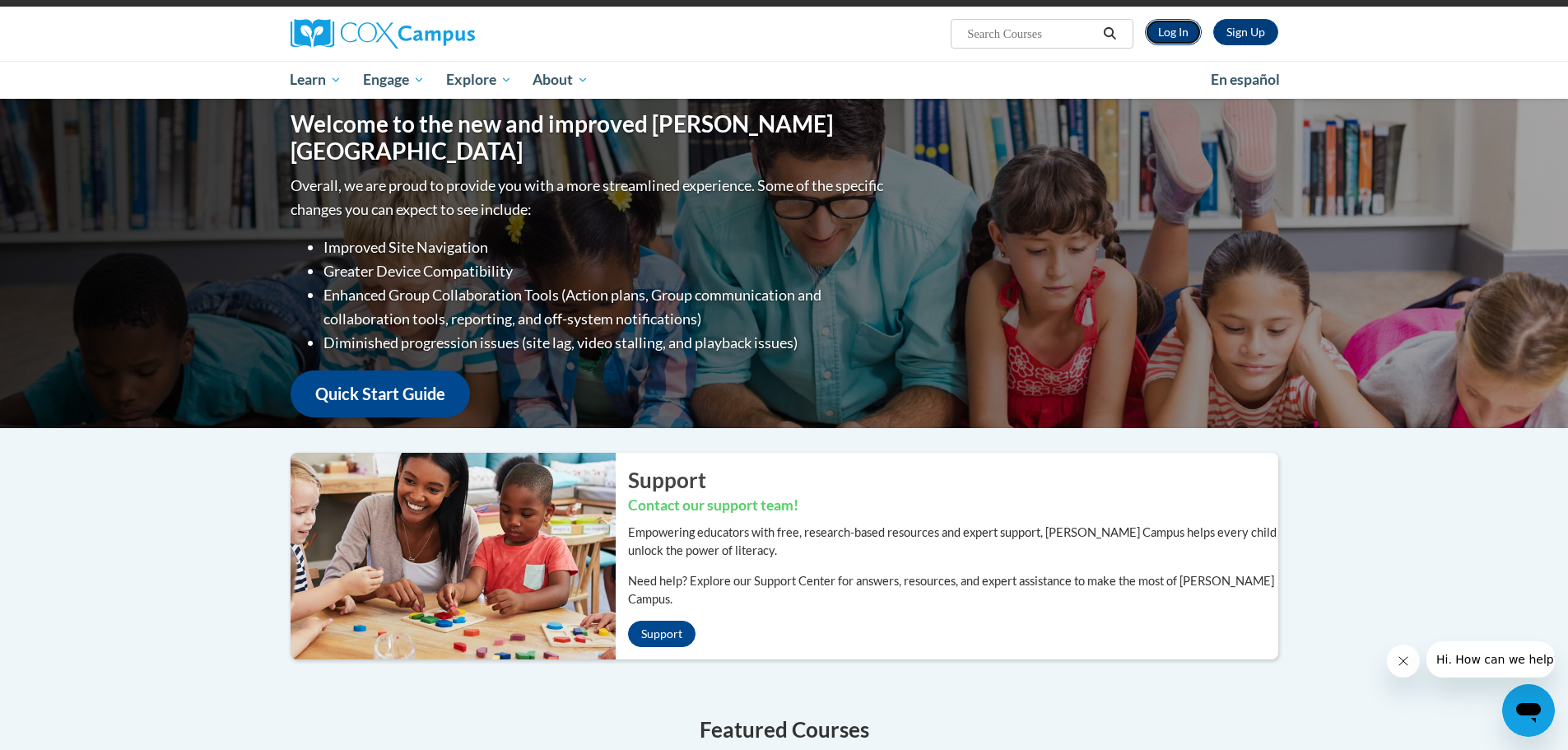
click at [1168, 40] on link "Log In" at bounding box center [1173, 32] width 57 height 26
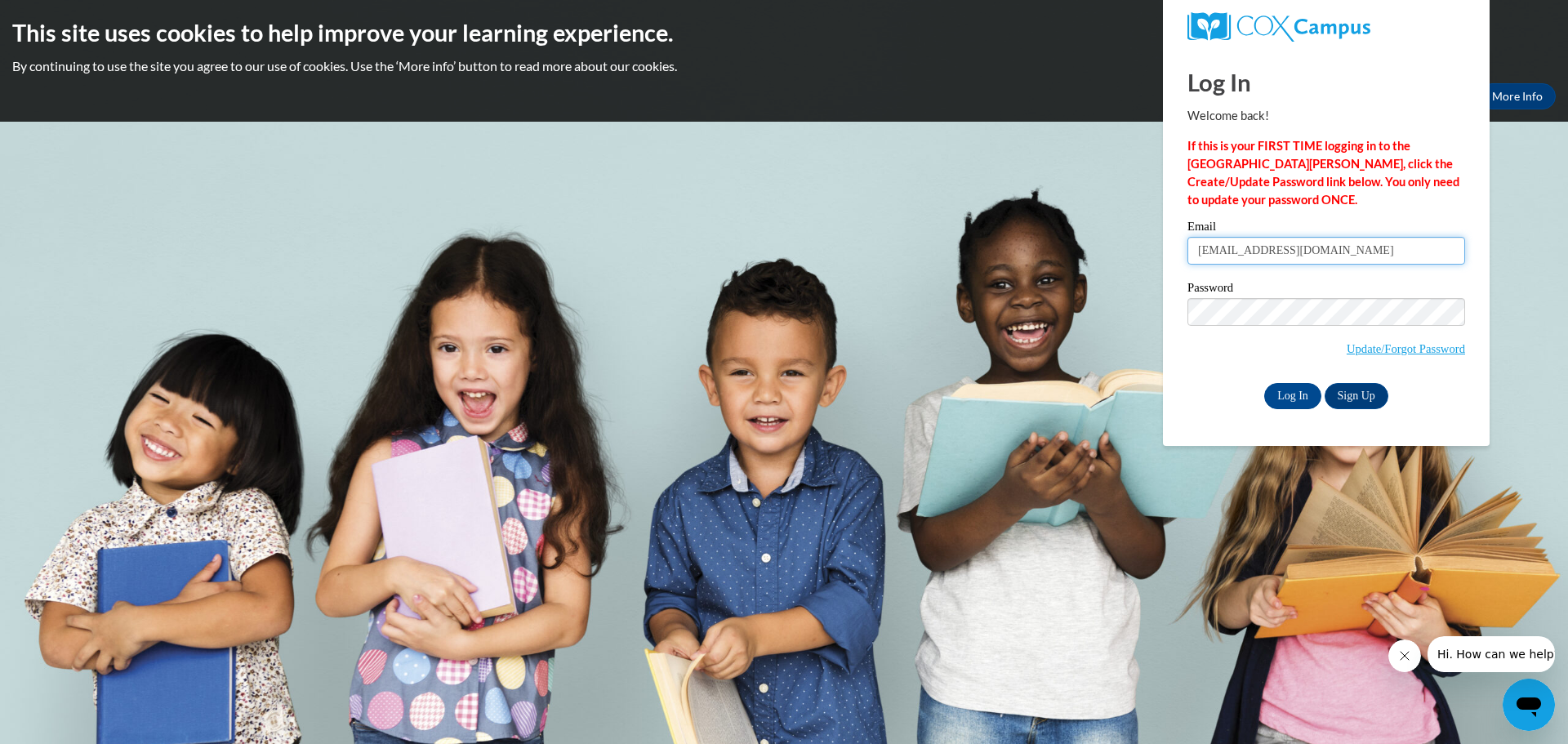
drag, startPoint x: 1358, startPoint y: 256, endPoint x: 1019, endPoint y: 233, distance: 339.8
click at [1019, 233] on body "This site uses cookies to help improve your learning experience. By continuing …" at bounding box center [784, 372] width 1568 height 744
click at [1138, 231] on body "This site uses cookies to help improve your learning experience. By continuing …" at bounding box center [784, 372] width 1568 height 744
click at [1236, 248] on input "e042425@muscogee.k12.ga.us" at bounding box center [1326, 250] width 278 height 27
type input "[PERSON_NAME][EMAIL_ADDRESS][PERSON_NAME][DOMAIN_NAME]"
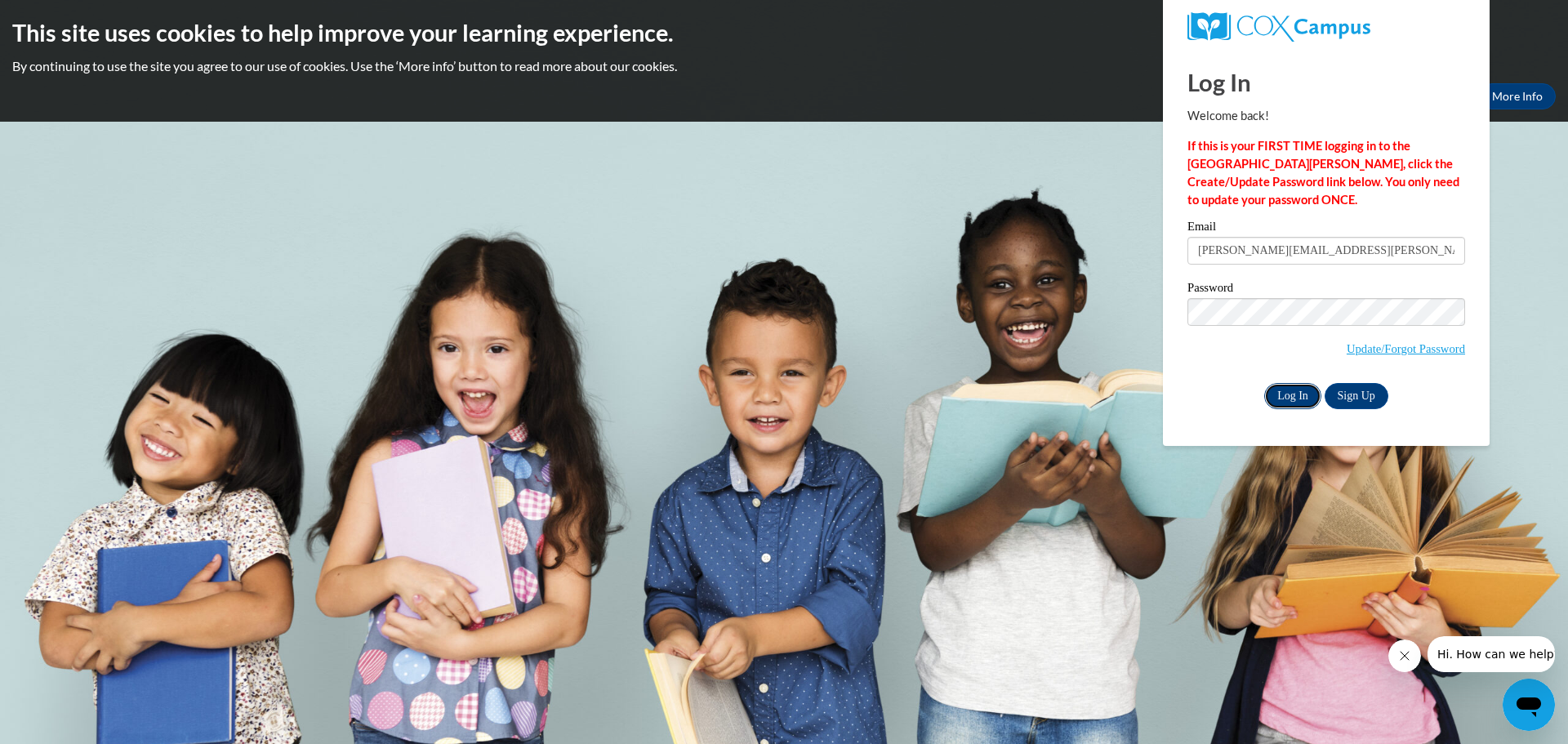
click at [1303, 389] on input "Log In" at bounding box center [1292, 396] width 57 height 26
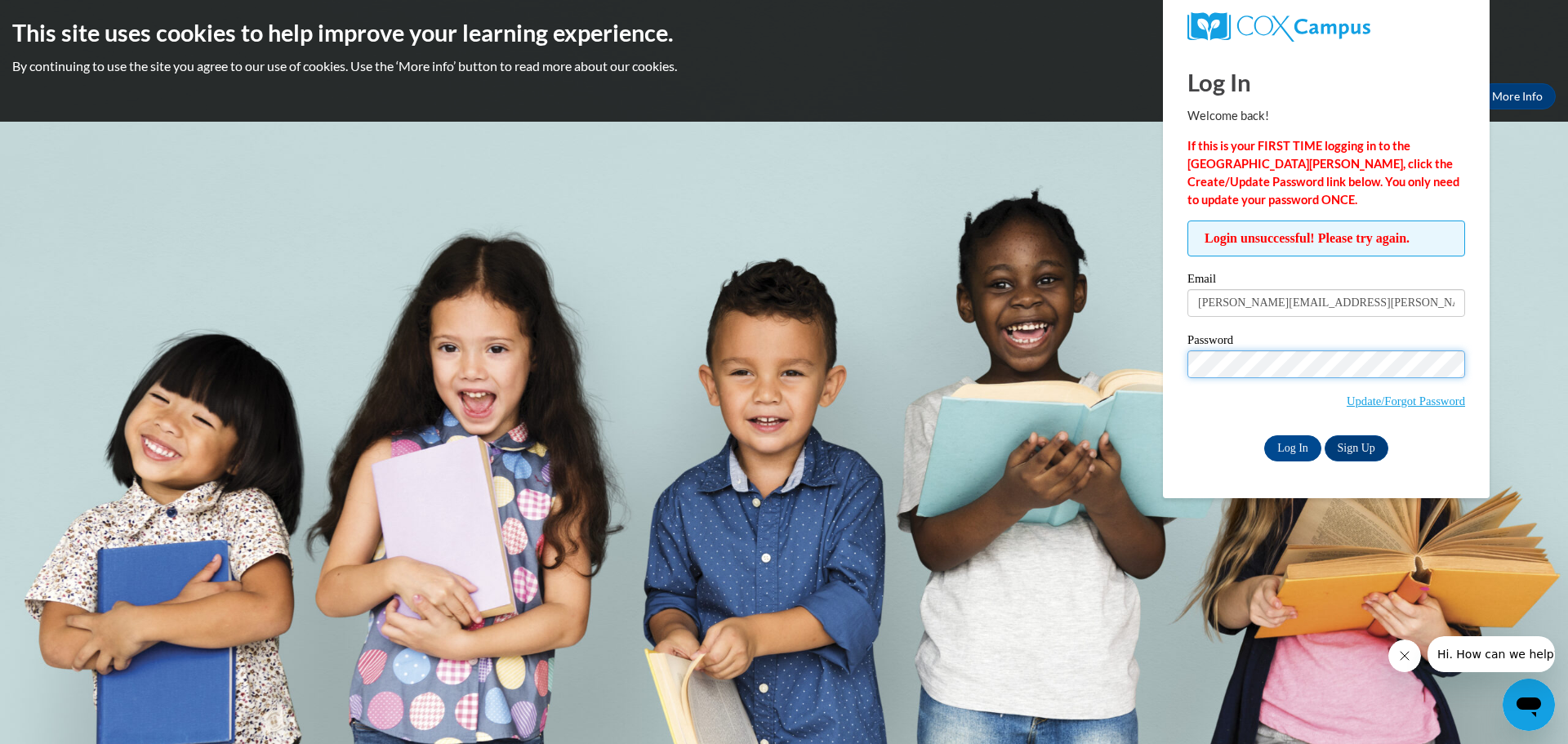
click at [1071, 357] on body "This site uses cookies to help improve your learning experience. By continuing …" at bounding box center [784, 372] width 1568 height 744
click at [1294, 451] on input "Log In" at bounding box center [1292, 448] width 57 height 26
click at [1540, 690] on icon "Open messaging window" at bounding box center [1528, 704] width 29 height 29
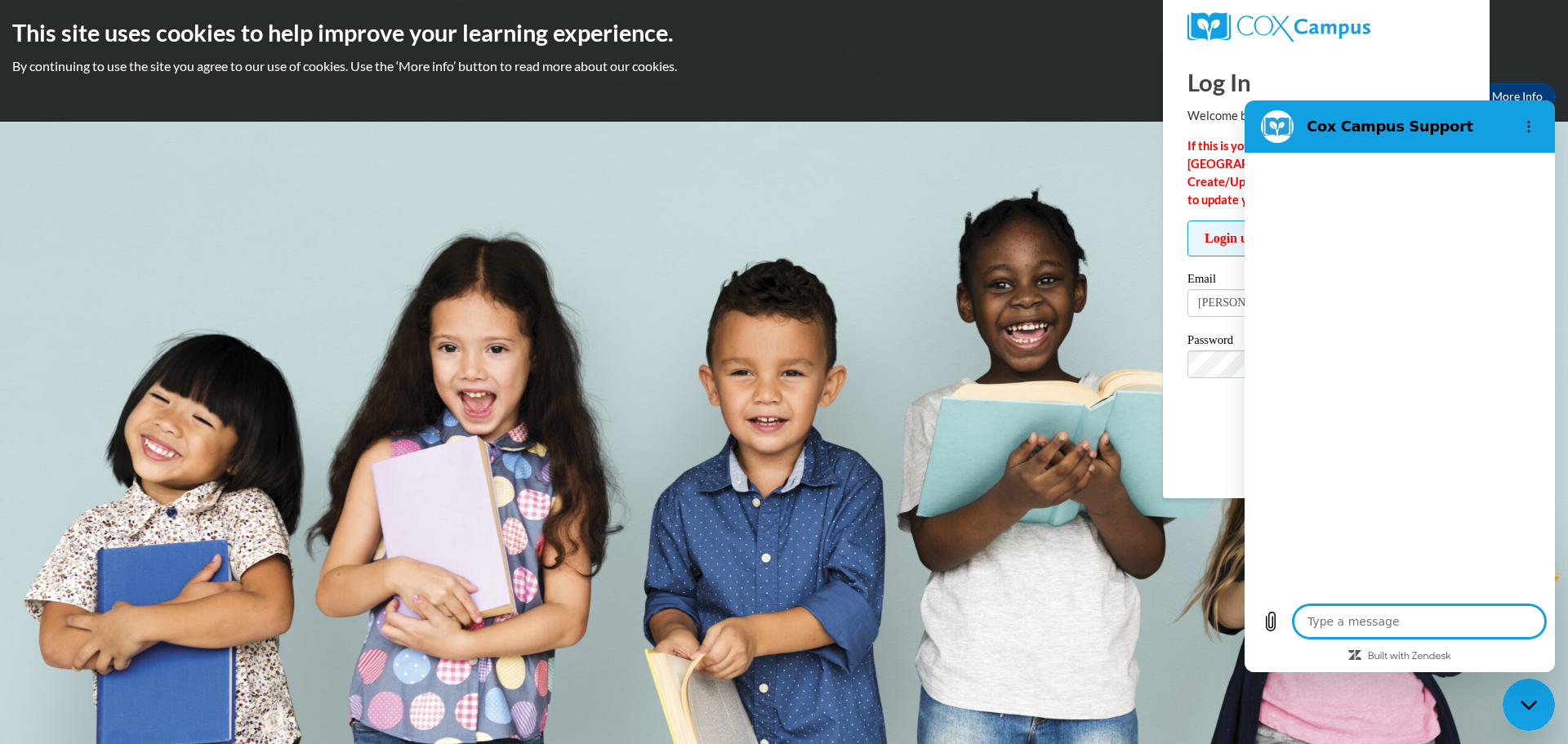
type textarea "x"
type textarea "I"
type textarea "x"
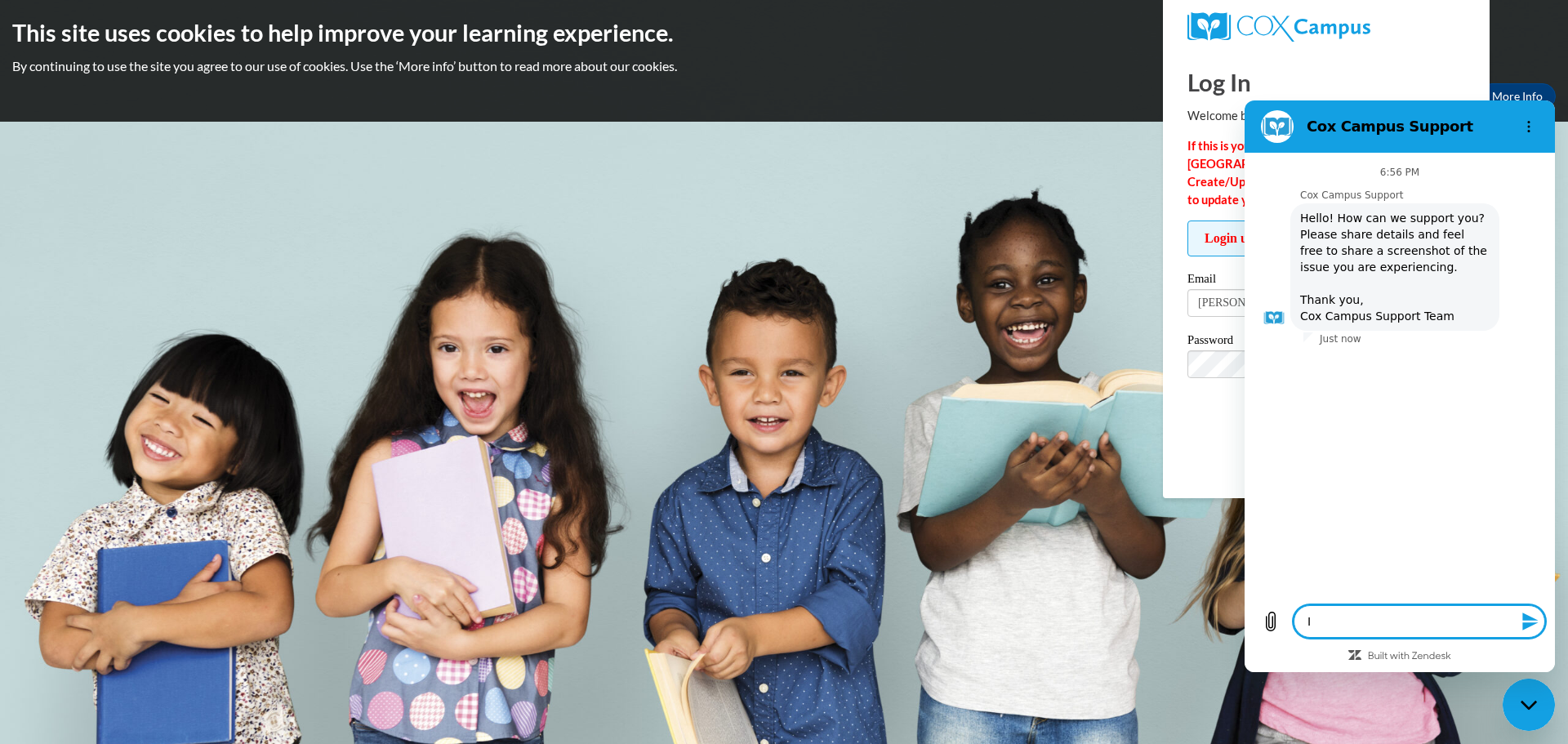
type textarea "I"
type textarea "x"
type textarea "I c"
type textarea "x"
type textarea "I cs"
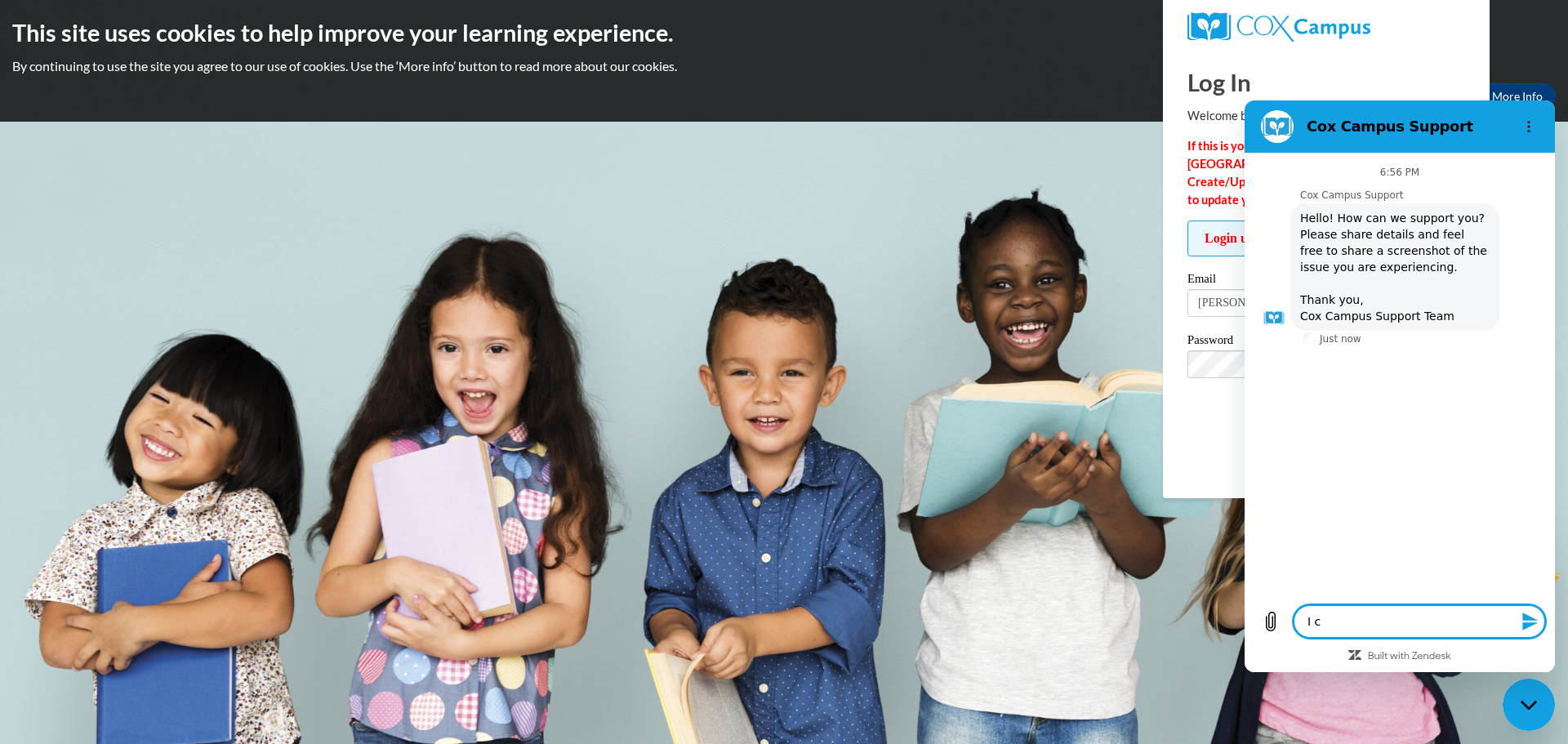
type textarea "x"
type textarea "I csn"
type textarea "x"
type textarea "I cs"
type textarea "x"
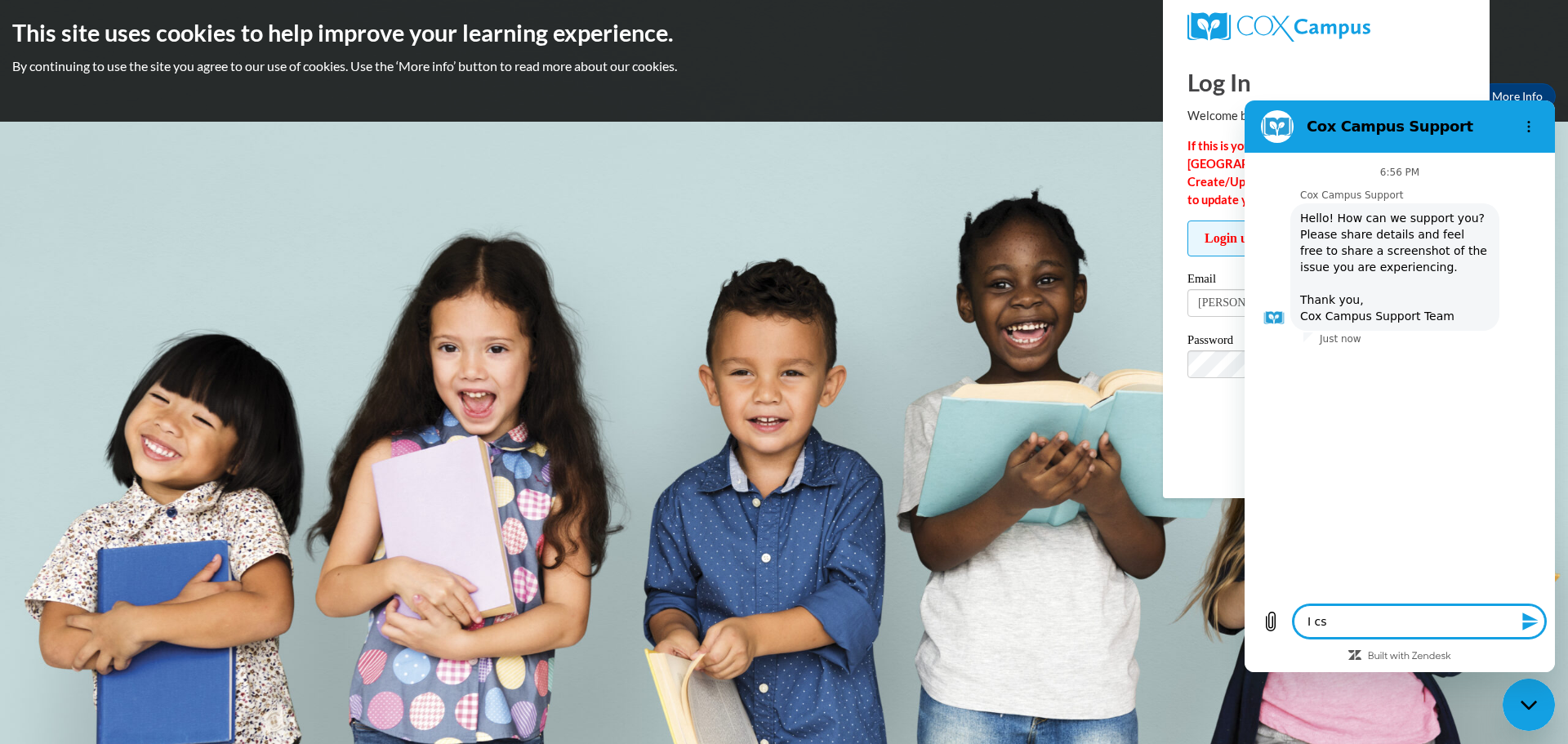
type textarea "I c"
type textarea "x"
type textarea "I ca"
type textarea "x"
type textarea "I can"
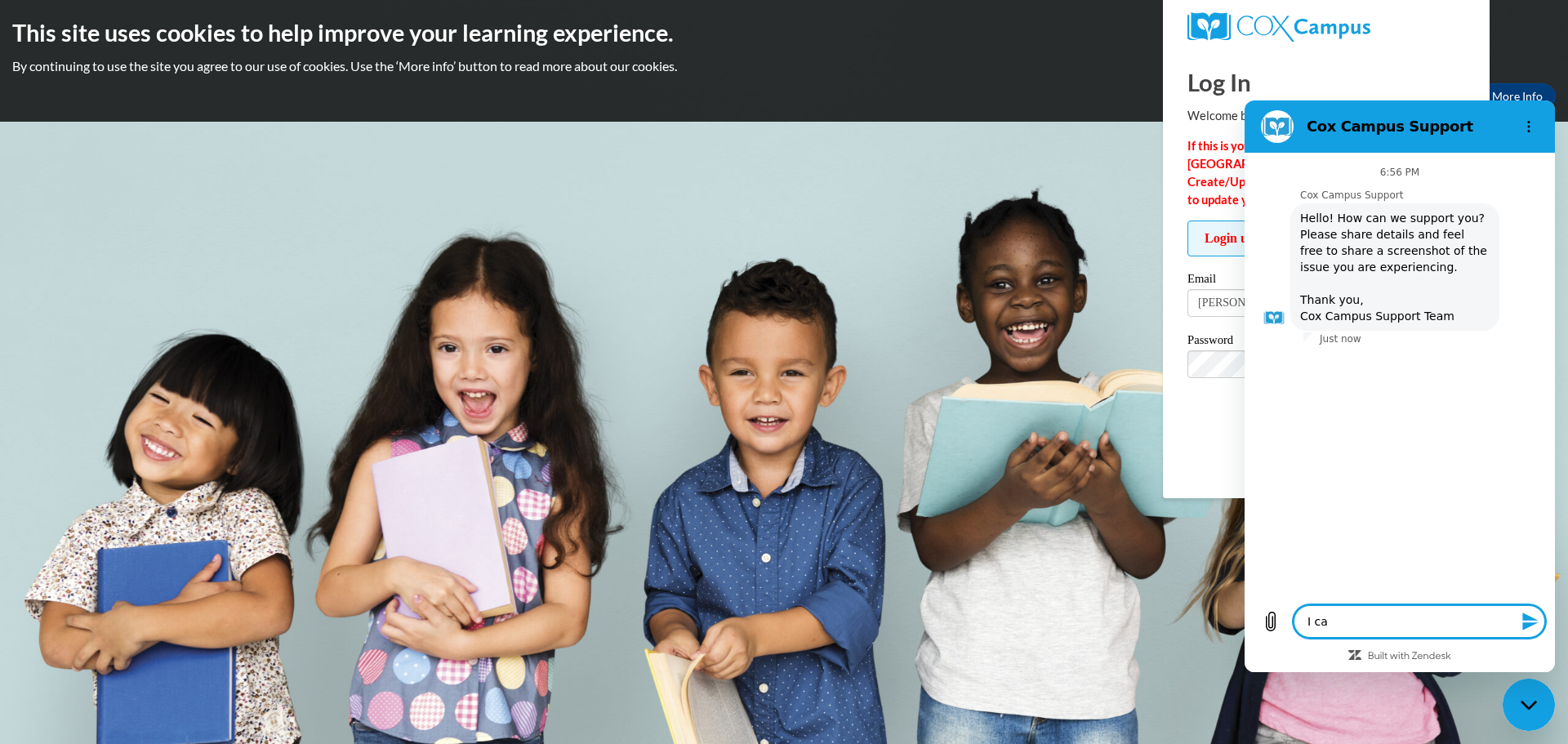
type textarea "x"
type textarea "I [PERSON_NAME]"
type textarea "x"
type textarea "I canno"
type textarea "x"
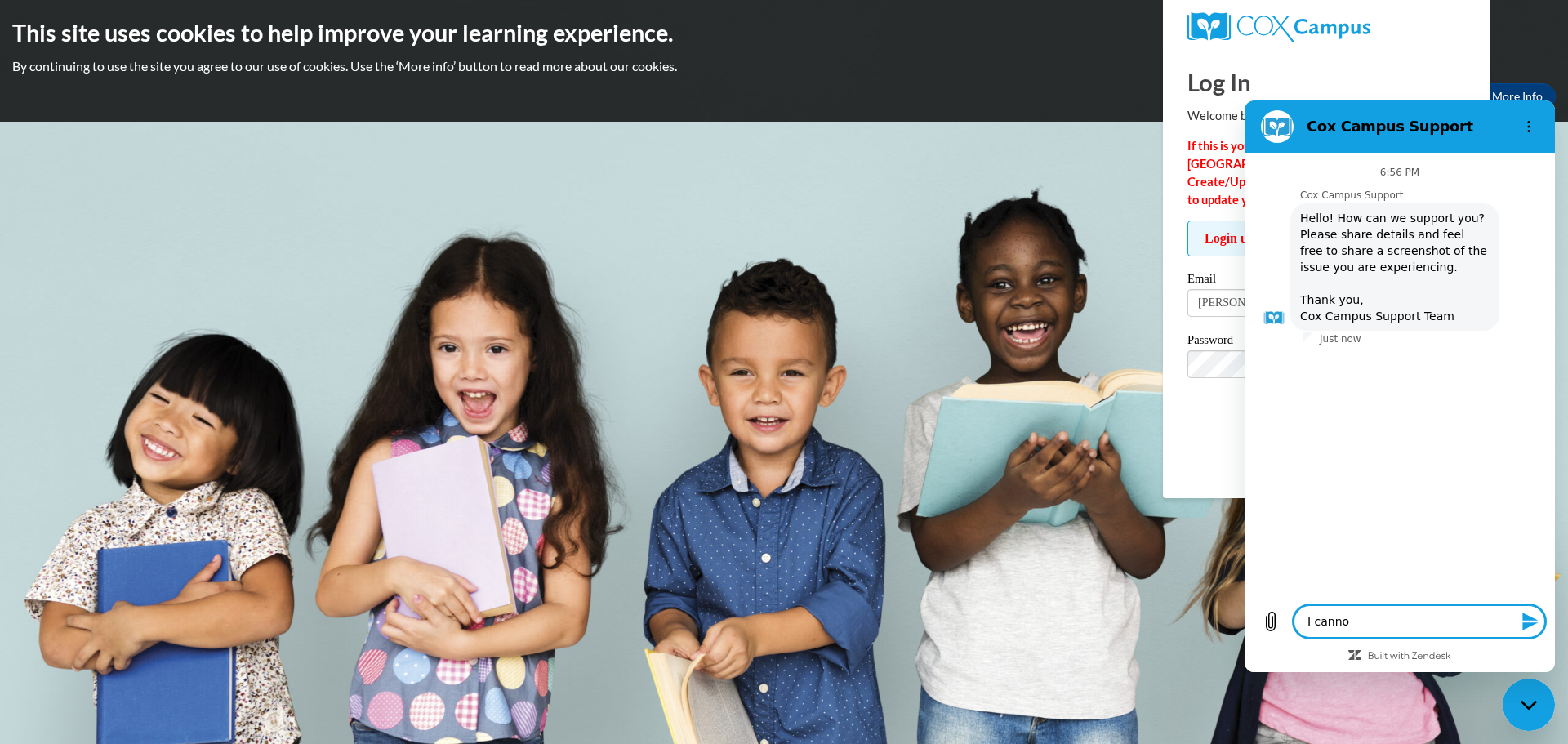
type textarea "I cannot"
type textarea "x"
type textarea "I cannot"
type textarea "x"
type textarea "I cannot l"
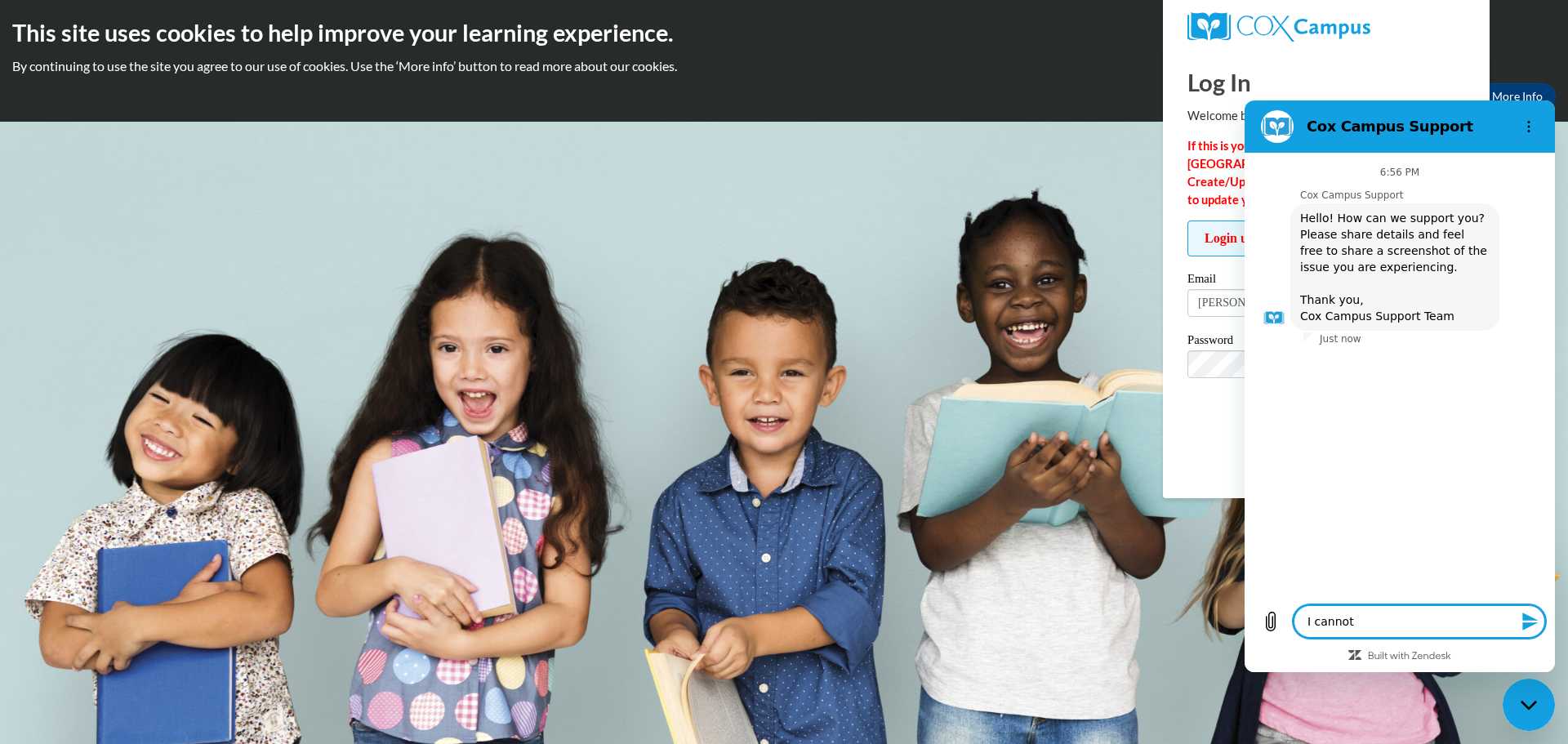
type textarea "x"
type textarea "I cannot lo"
type textarea "x"
type textarea "I cannot log"
type textarea "x"
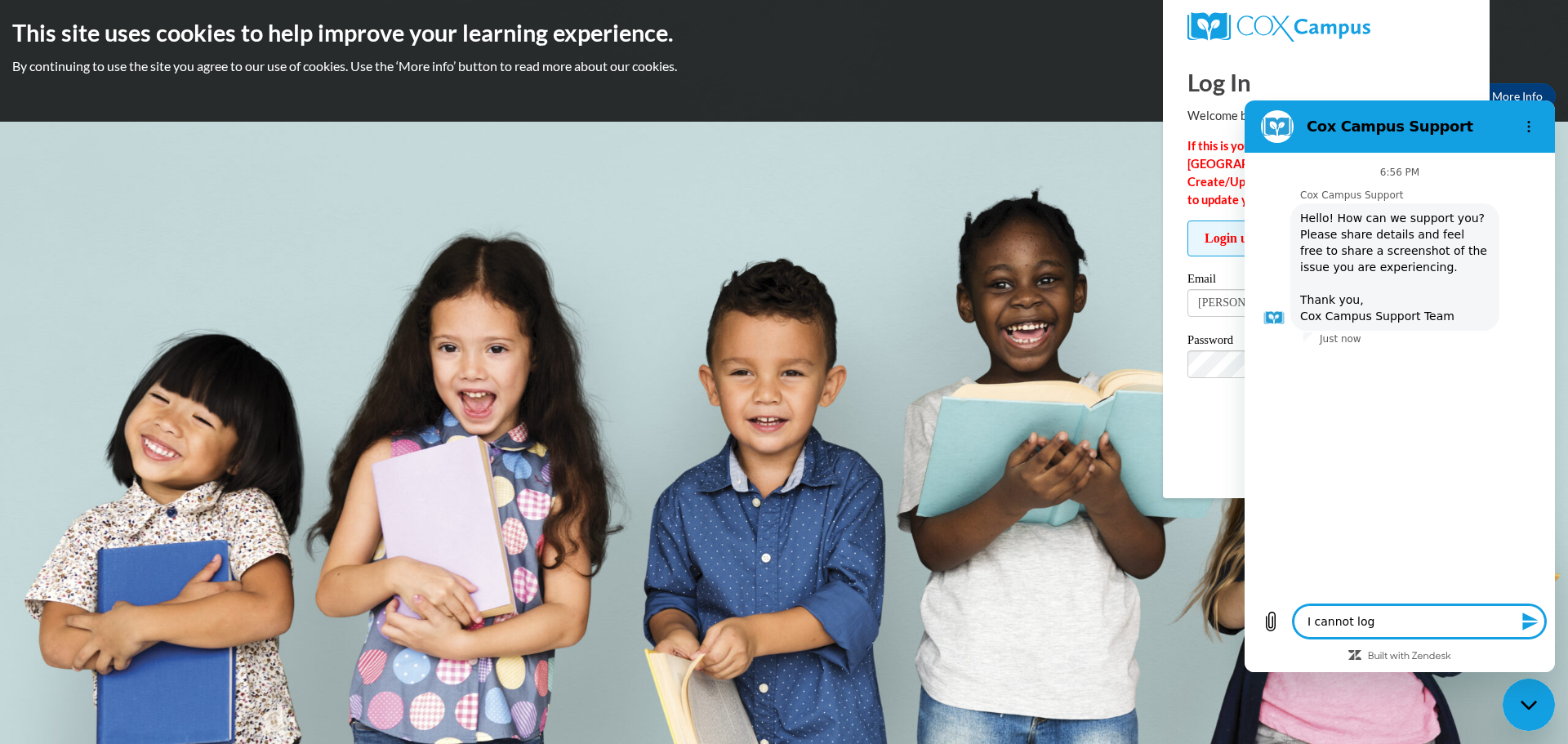
type textarea "I cannot log"
type textarea "x"
type textarea "I cannot log i"
type textarea "x"
type textarea "I cannot log in"
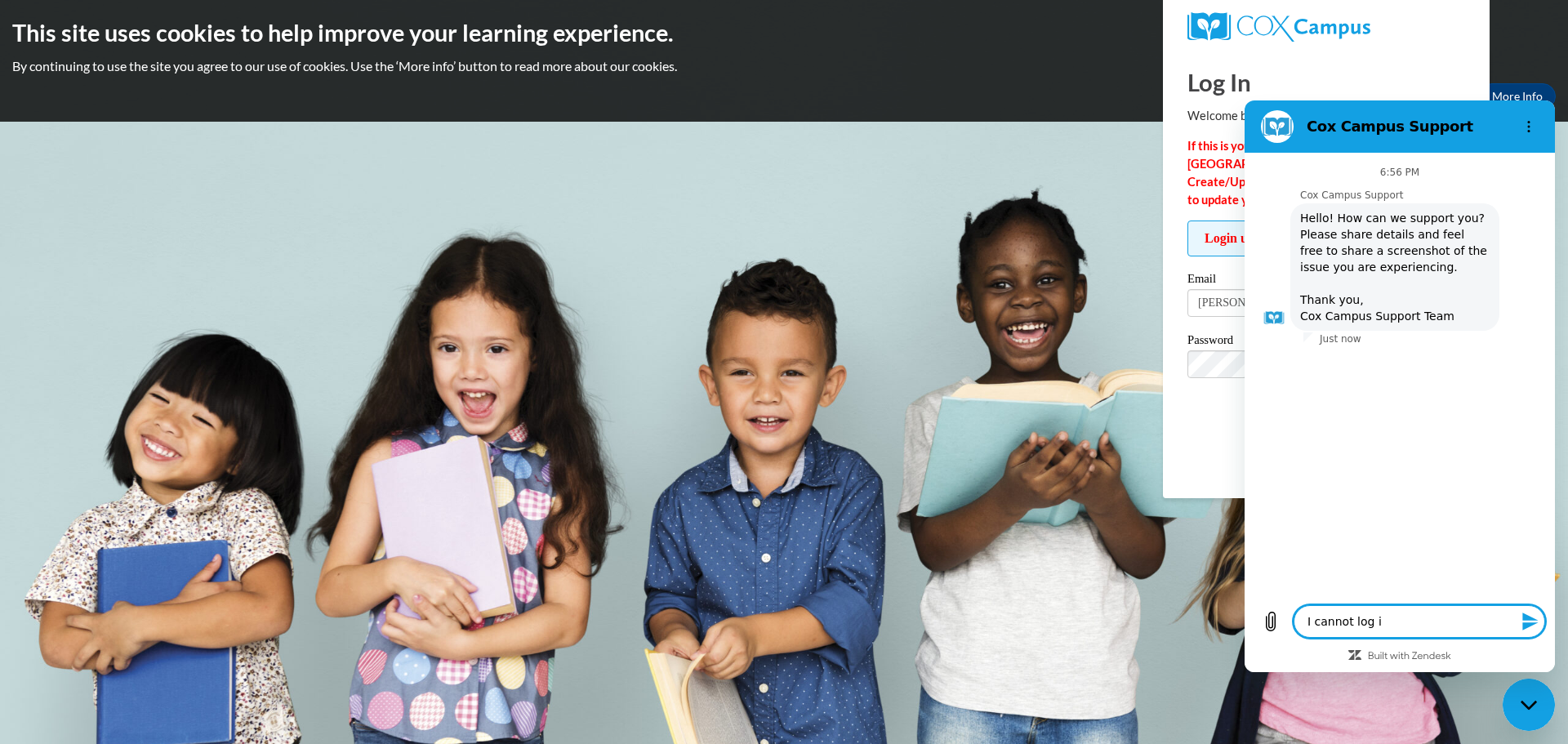
type textarea "x"
type textarea "I cannot log in"
type textarea "x"
type textarea "I cannot log in a"
type textarea "x"
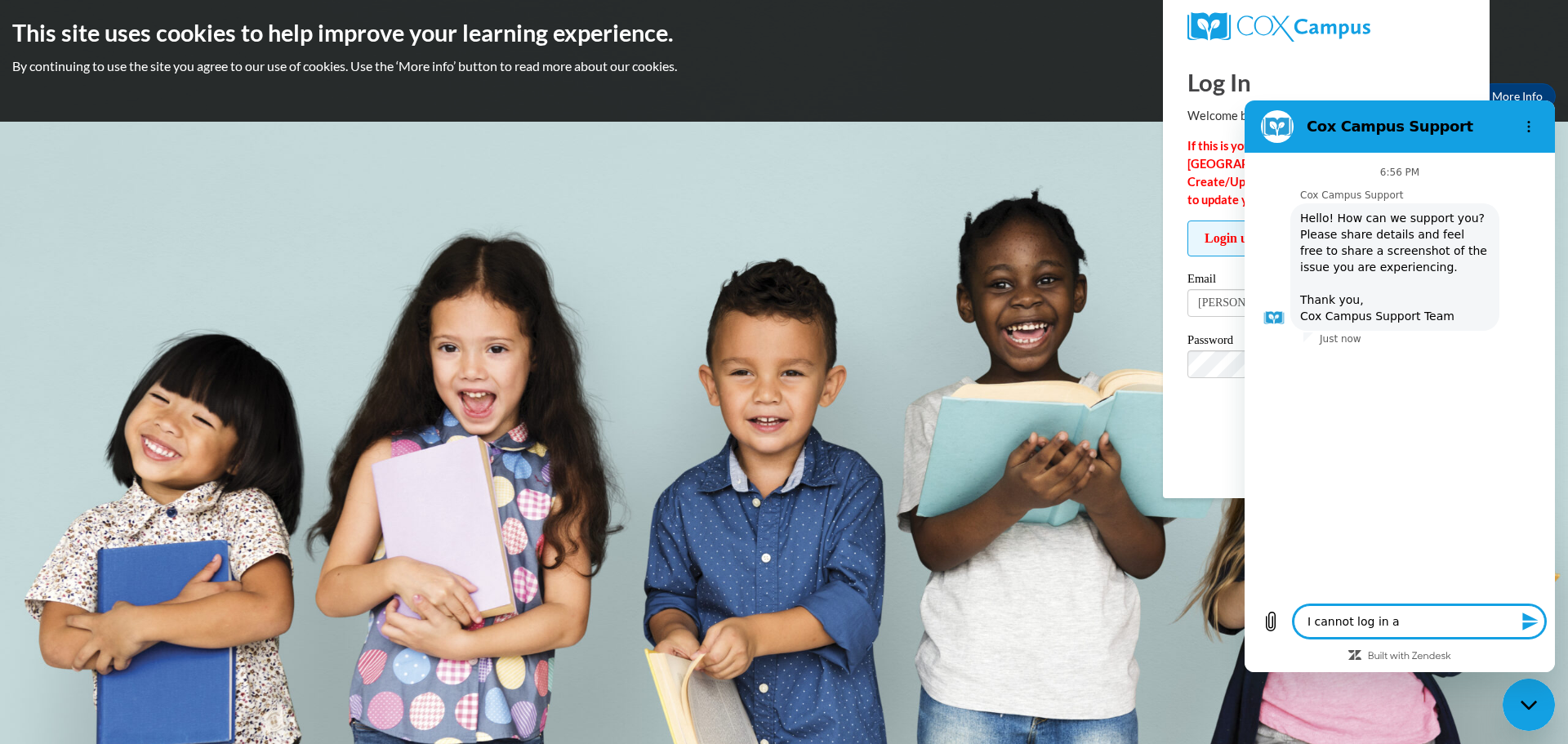
type textarea "I cannot log in an"
type textarea "x"
type textarea "I cannot log in and"
type textarea "x"
type textarea "I cannot log in and"
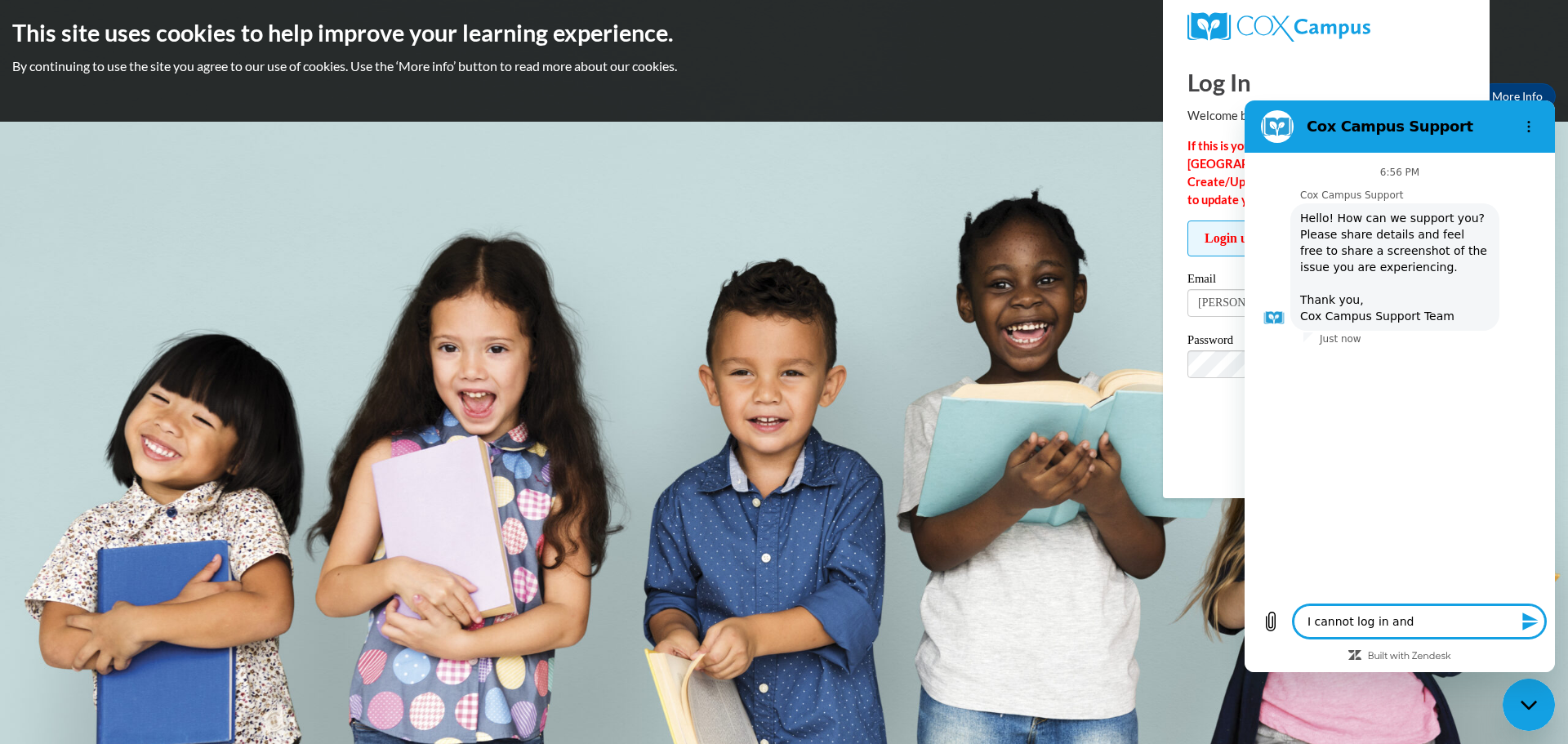
type textarea "x"
type textarea "I cannot log in and I"
type textarea "x"
type textarea "I cannot log in and I"
type textarea "x"
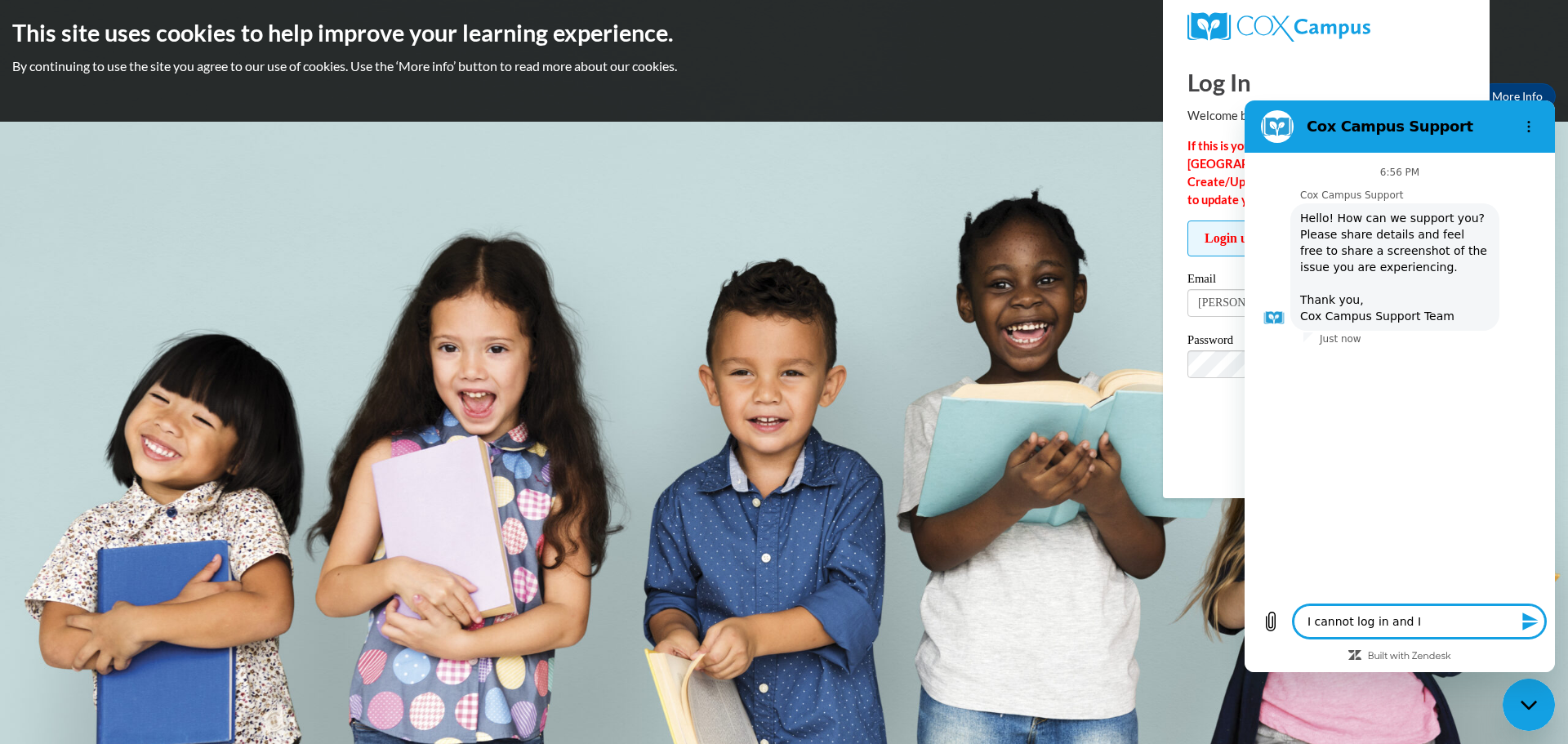
type textarea "I cannot log in and I h"
type textarea "x"
type textarea "I cannot log in and I ha"
type textarea "x"
type textarea "I cannot log in and I hav"
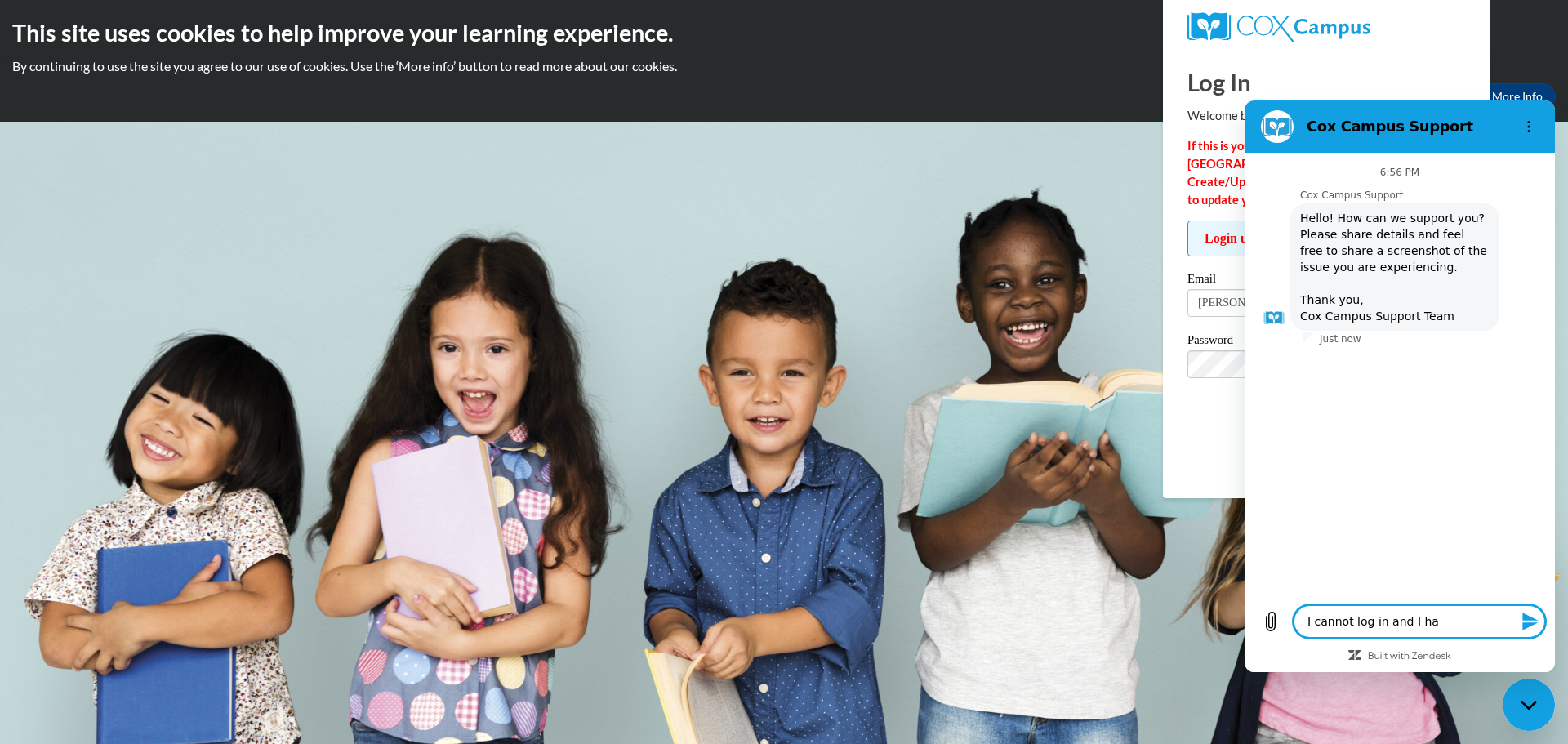
type textarea "x"
type textarea "I cannot log in and I have"
type textarea "x"
type textarea "I cannot log in and I have"
type textarea "x"
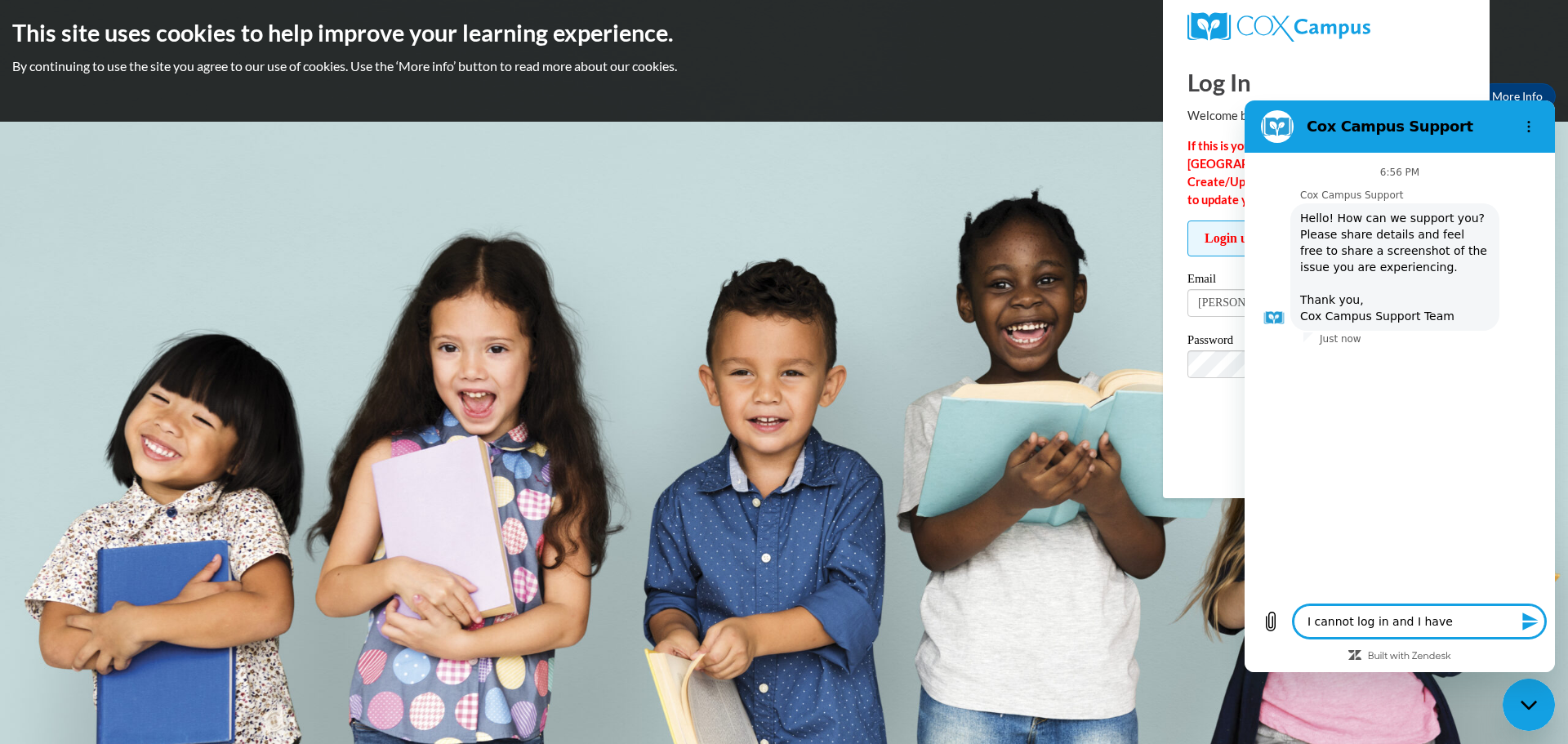
type textarea "I cannot log in and I have r"
type textarea "x"
type textarea "I cannot log in and I have re"
type textarea "x"
type textarea "I cannot log in and I have res"
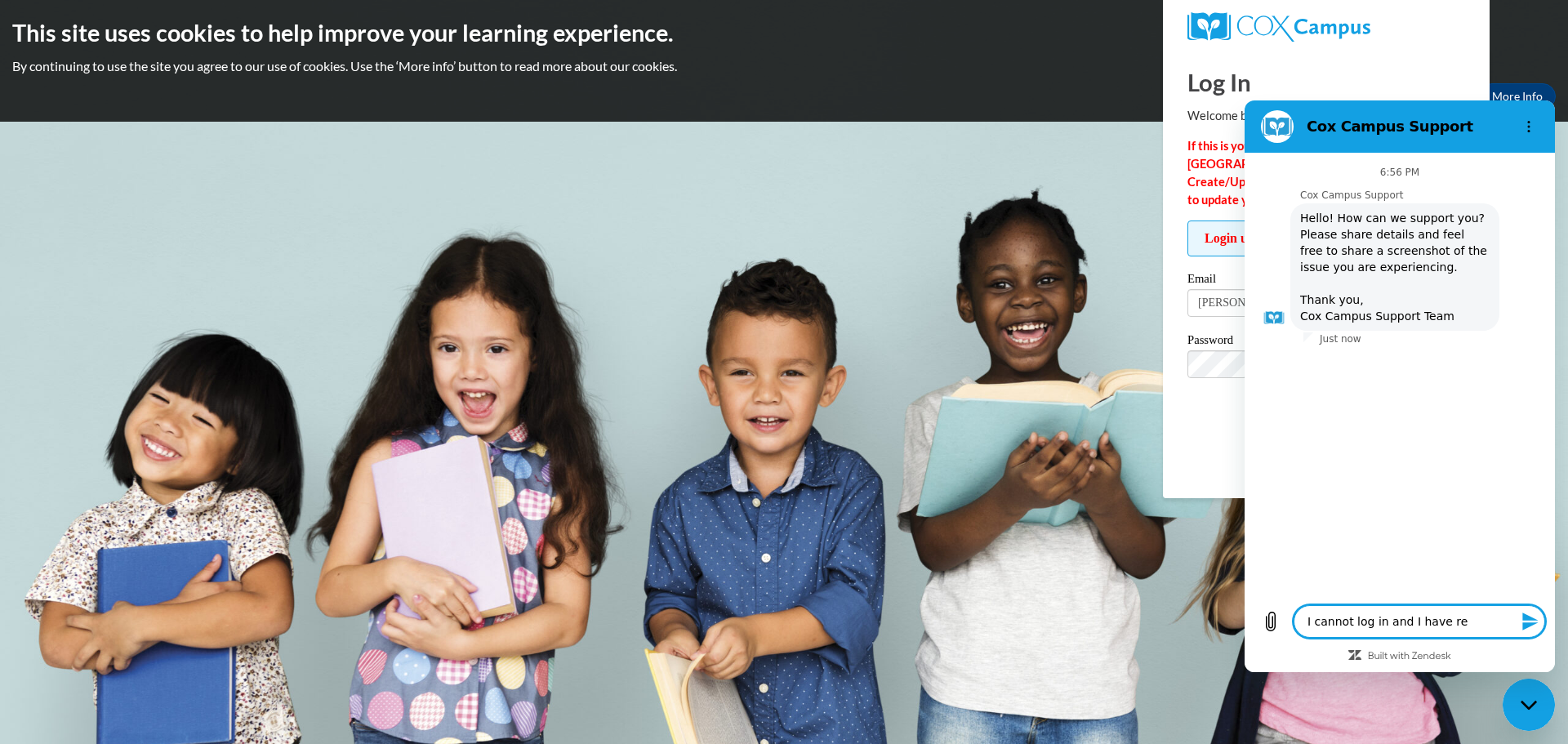
type textarea "x"
type textarea "I cannot log in and I have rese"
type textarea "x"
type textarea "I cannot log in and I have reset"
type textarea "x"
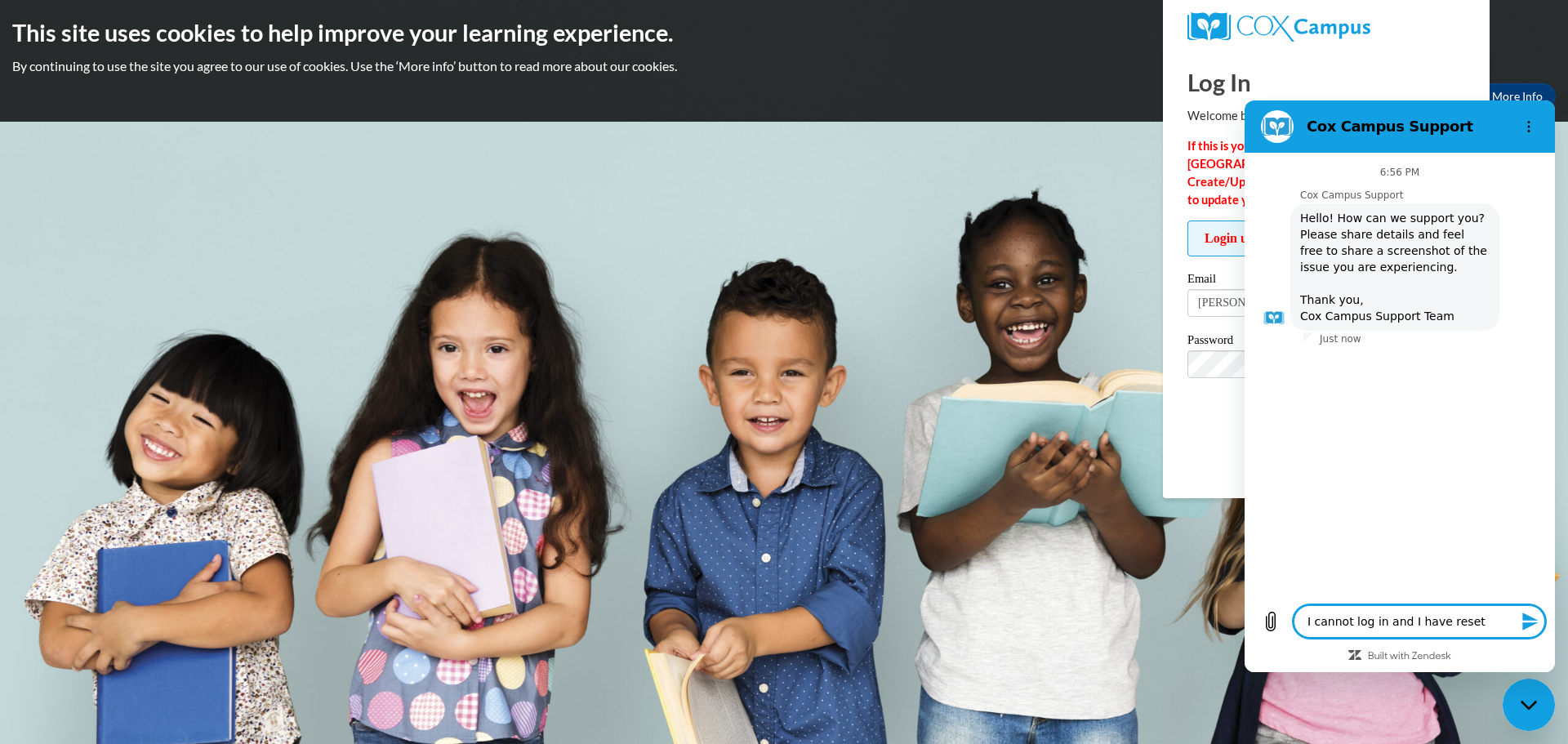
type textarea "I cannot log in and I have reset"
type textarea "x"
type textarea "I cannot log in and I have reset m"
type textarea "x"
type textarea "I cannot log in and I have reset my"
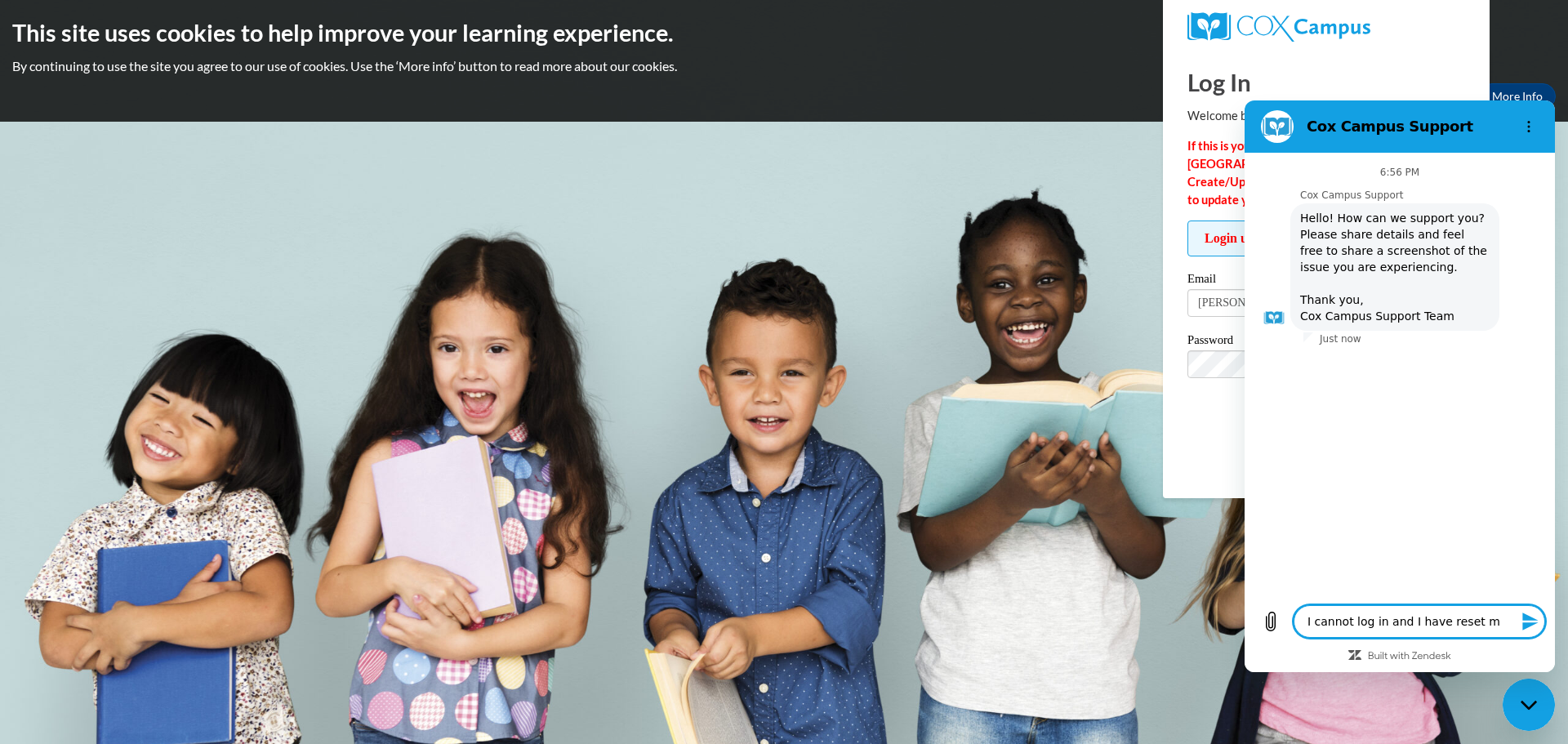
type textarea "x"
type textarea "I cannot log in and I have reset my"
type textarea "x"
type textarea "I cannot log in and I have reset my a"
type textarea "x"
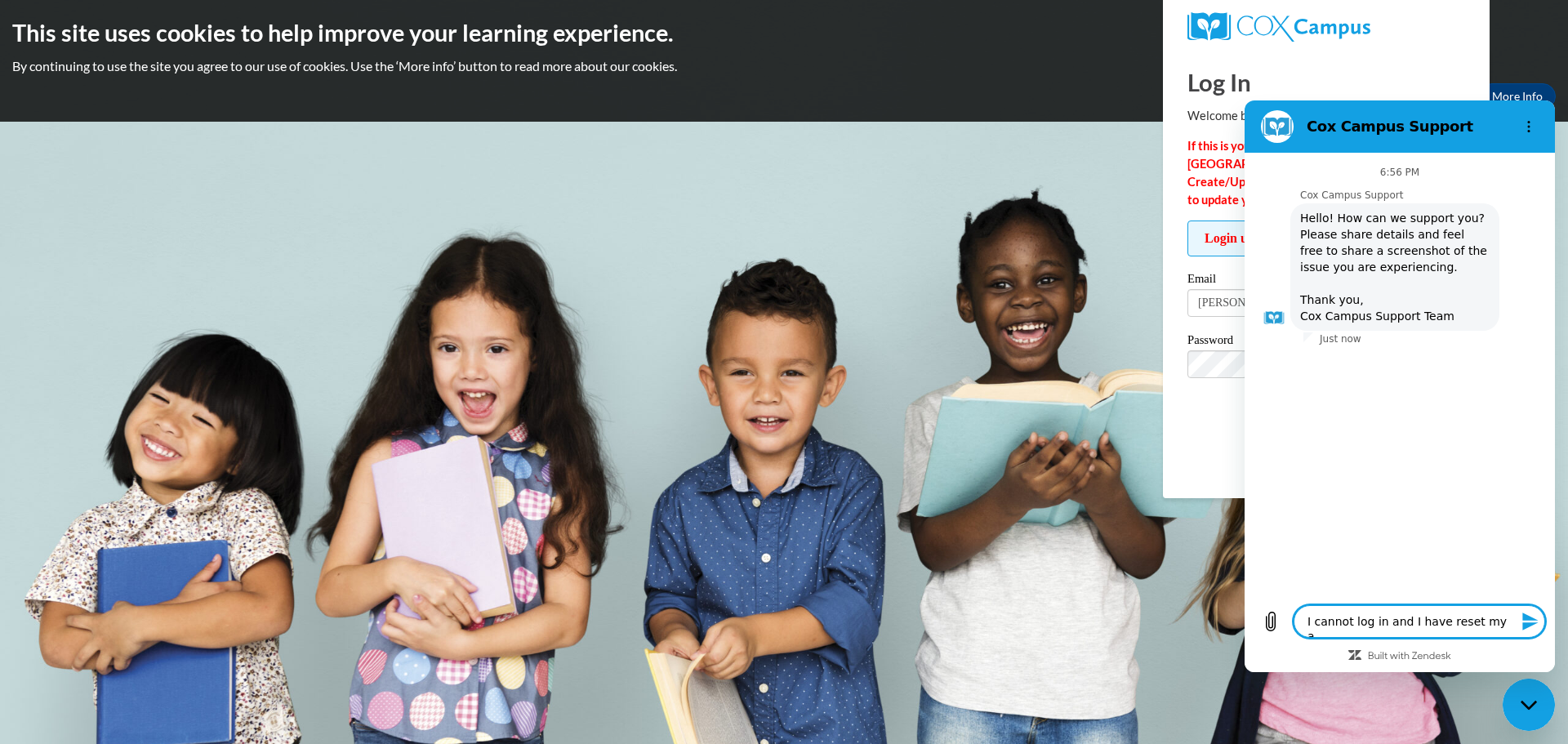
type textarea "I cannot log in and I have reset my"
type textarea "x"
type textarea "I cannot log in and I have reset my p"
type textarea "x"
type textarea "I cannot log in and I have reset my pa"
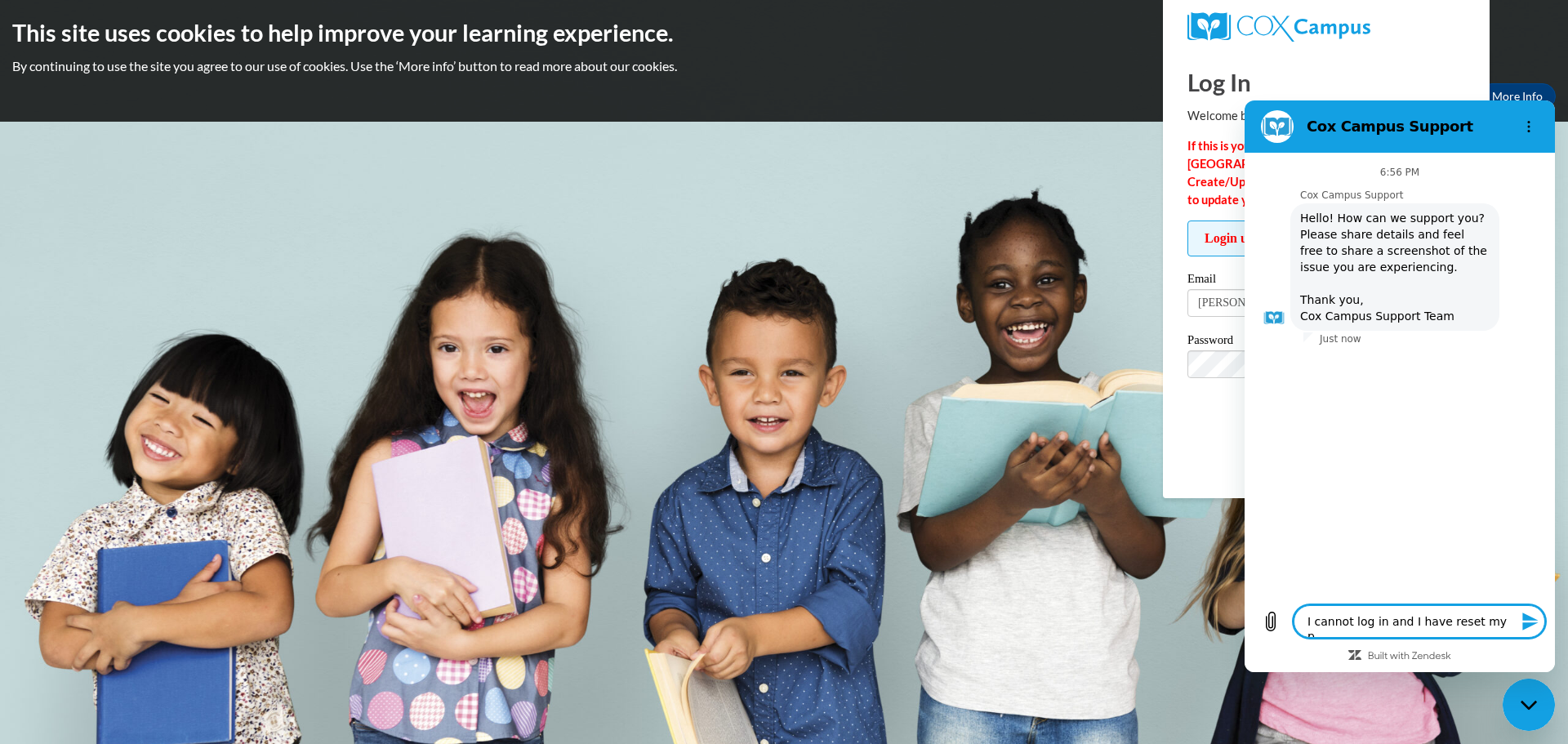
type textarea "x"
type textarea "I cannot log in and I have reset my pas"
type textarea "x"
type textarea "I cannot log in and I have reset my pass"
type textarea "x"
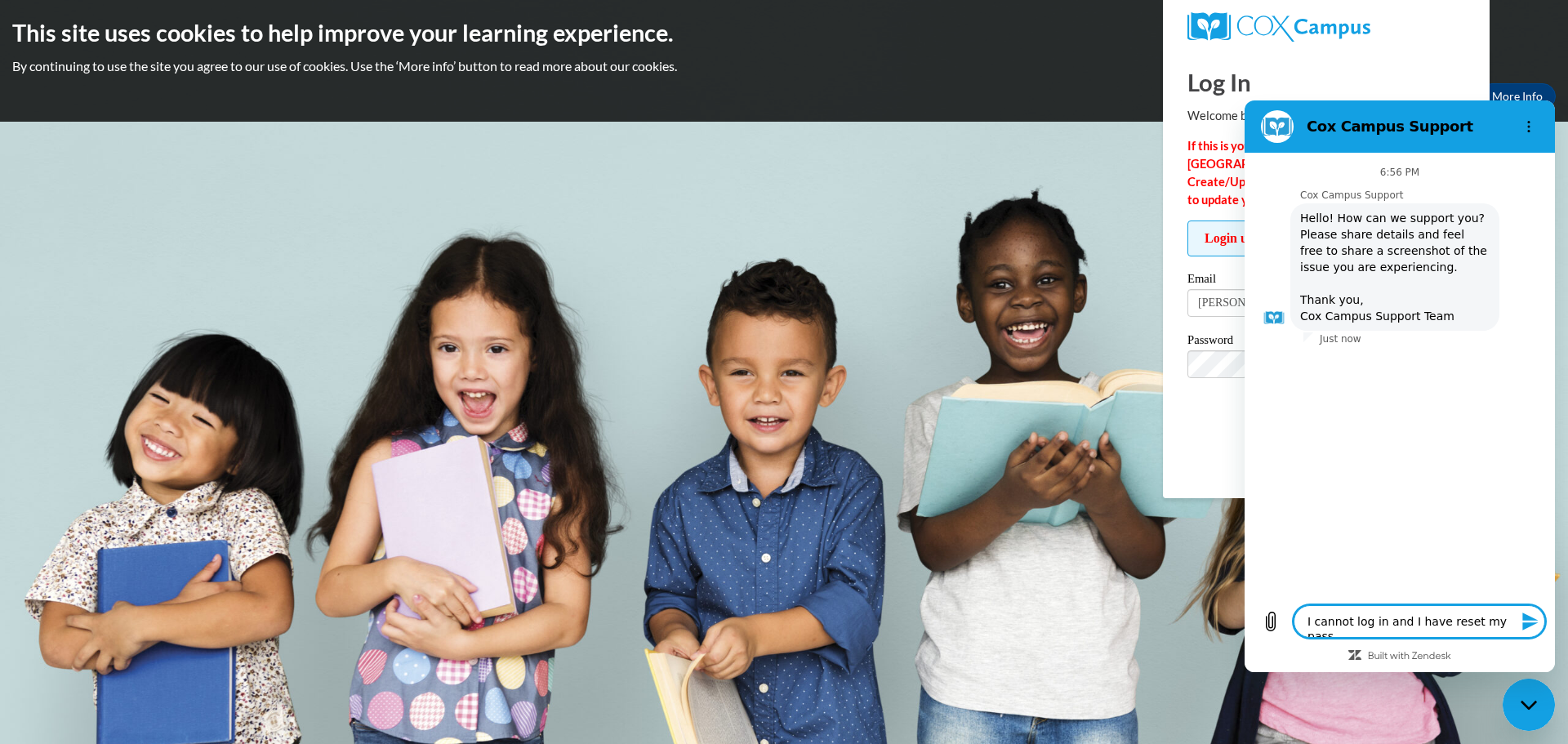
type textarea "I cannot log in and I have reset my passw"
type textarea "x"
type textarea "I cannot log in and I have reset my passwo"
type textarea "x"
type textarea "I cannot log in and I have reset my passwor"
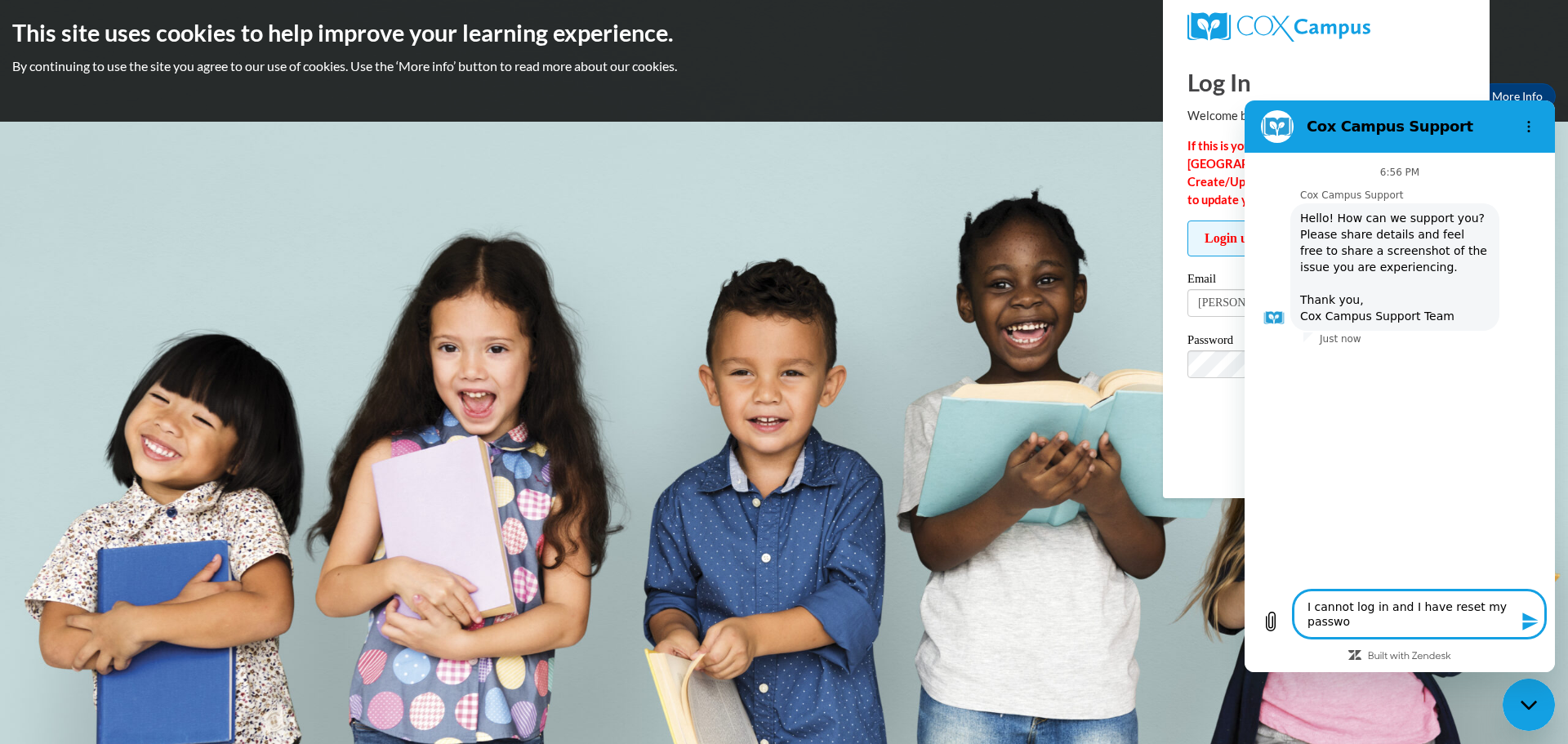
type textarea "x"
type textarea "I cannot log in and I have reset my password"
type textarea "x"
type textarea "I cannot log in and I have reset my password"
type textarea "x"
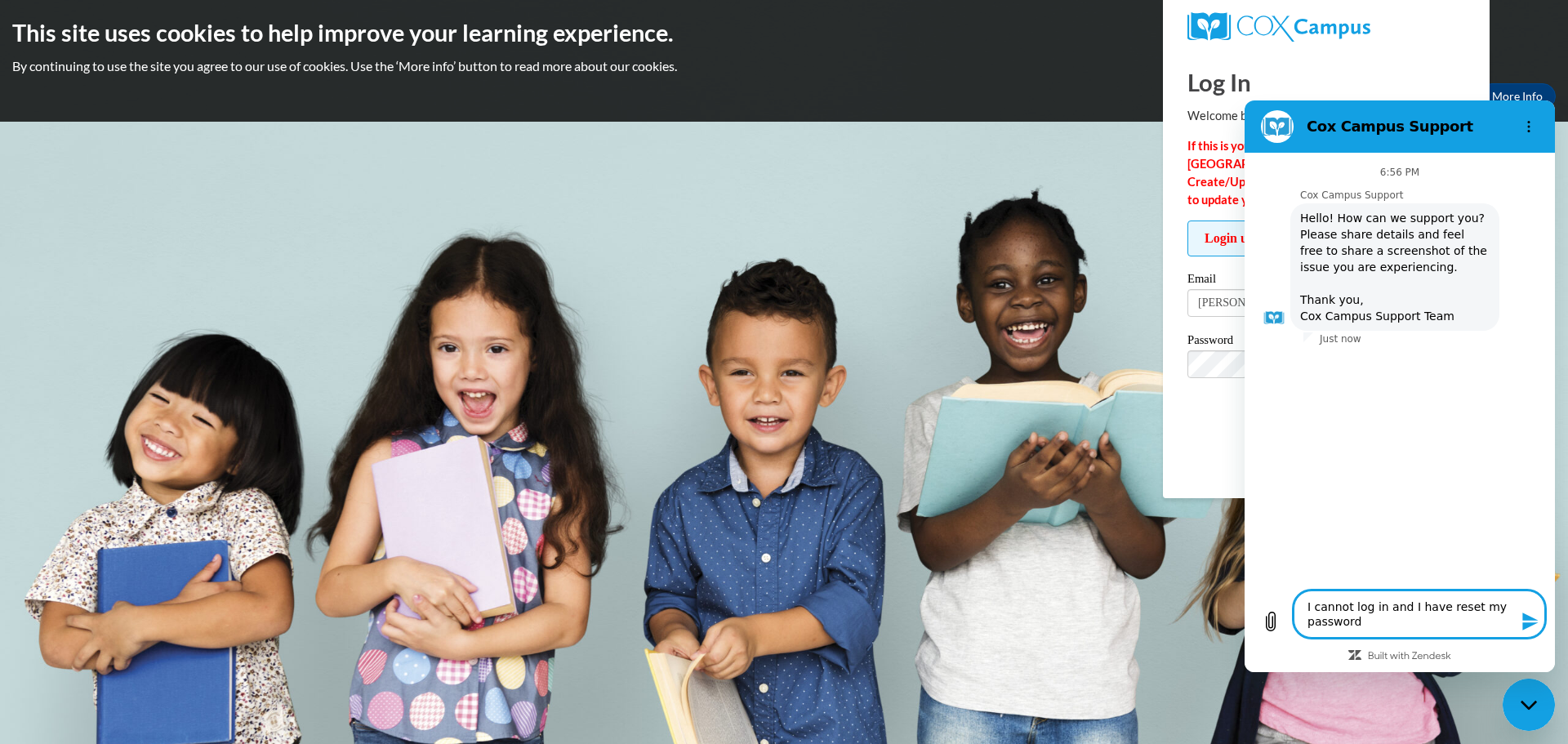
type textarea "I cannot log in and I have reset my password w"
type textarea "x"
type textarea "I cannot log in and I have reset my password"
type textarea "x"
type textarea "I cannot log in and I have reset my password t"
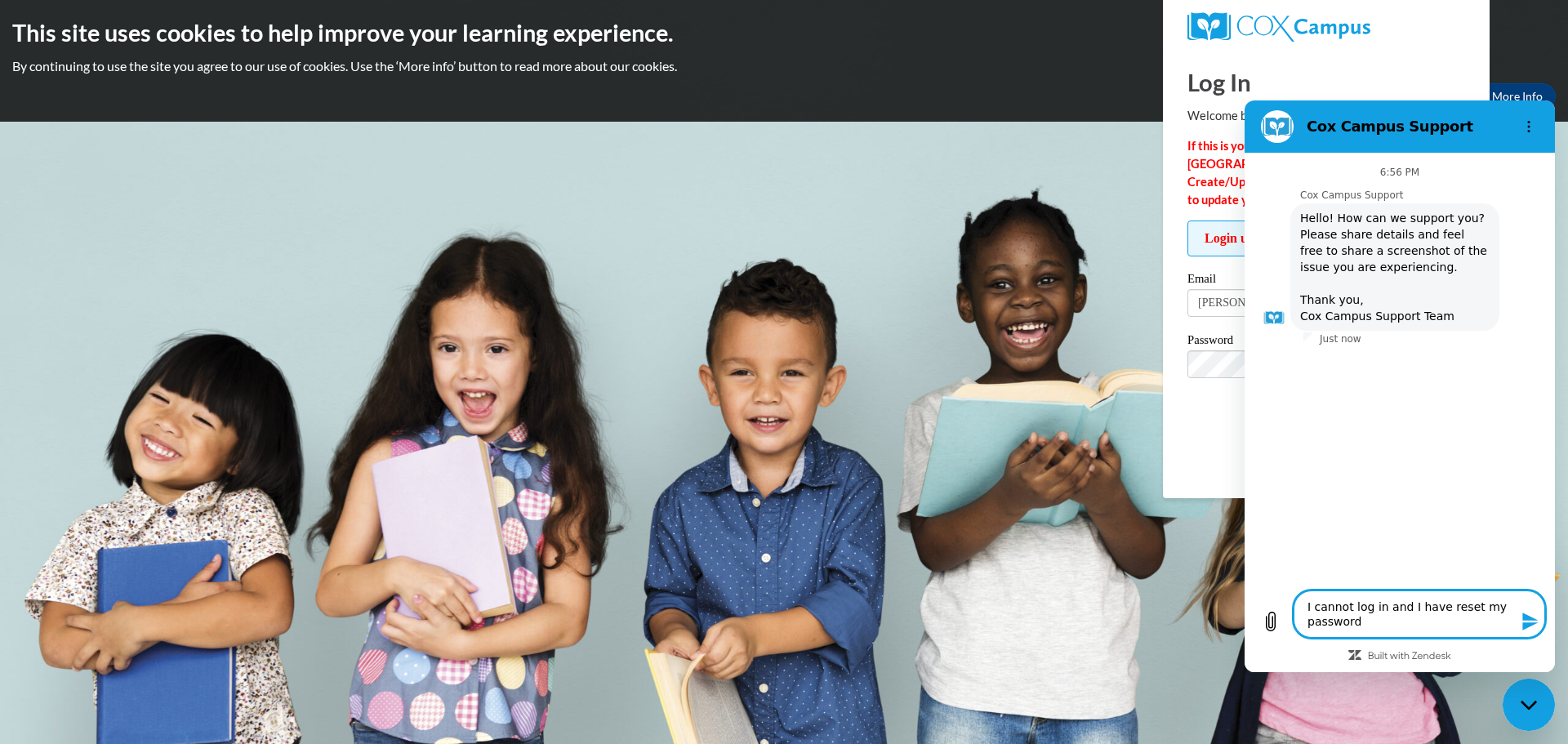
type textarea "x"
type textarea "I cannot log in and I have reset my password tw"
type textarea "x"
type textarea "I cannot log in and I have reset my password twi"
type textarea "x"
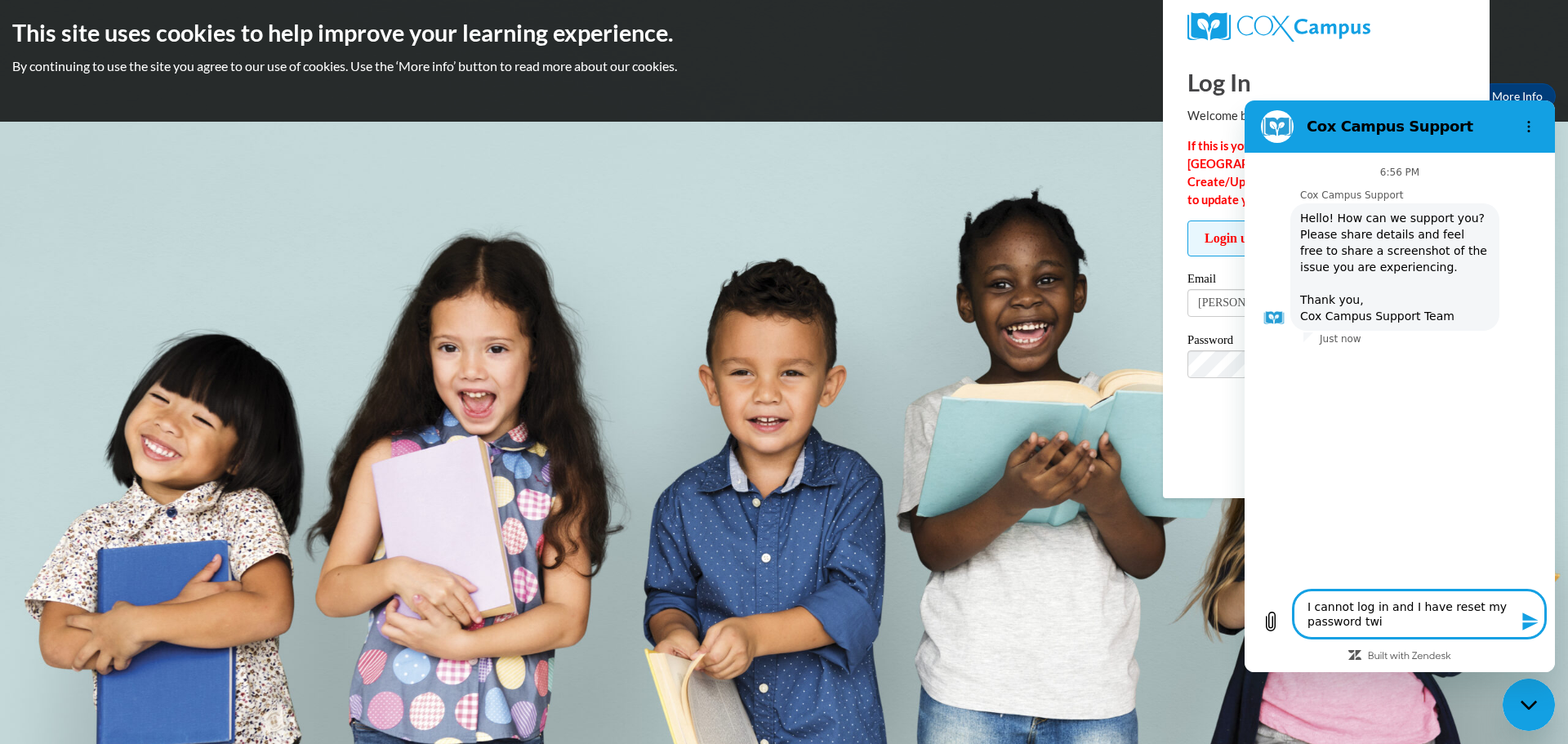
type textarea "I cannot log in and I have reset my password twic"
type textarea "x"
type textarea "I cannot log in and I have reset my password twice"
type textarea "x"
type textarea "I cannot log in and I have reset my password twice."
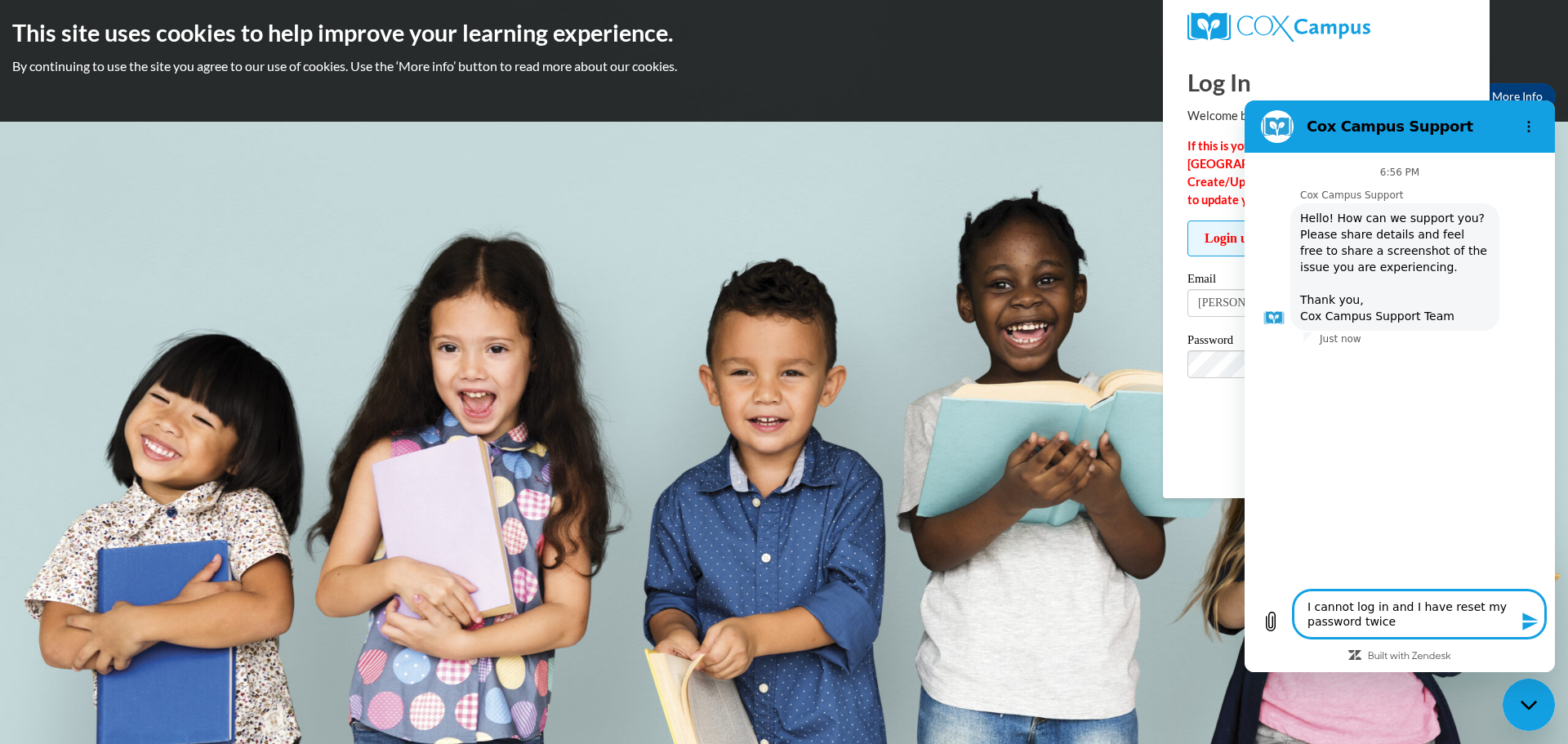
type textarea "x"
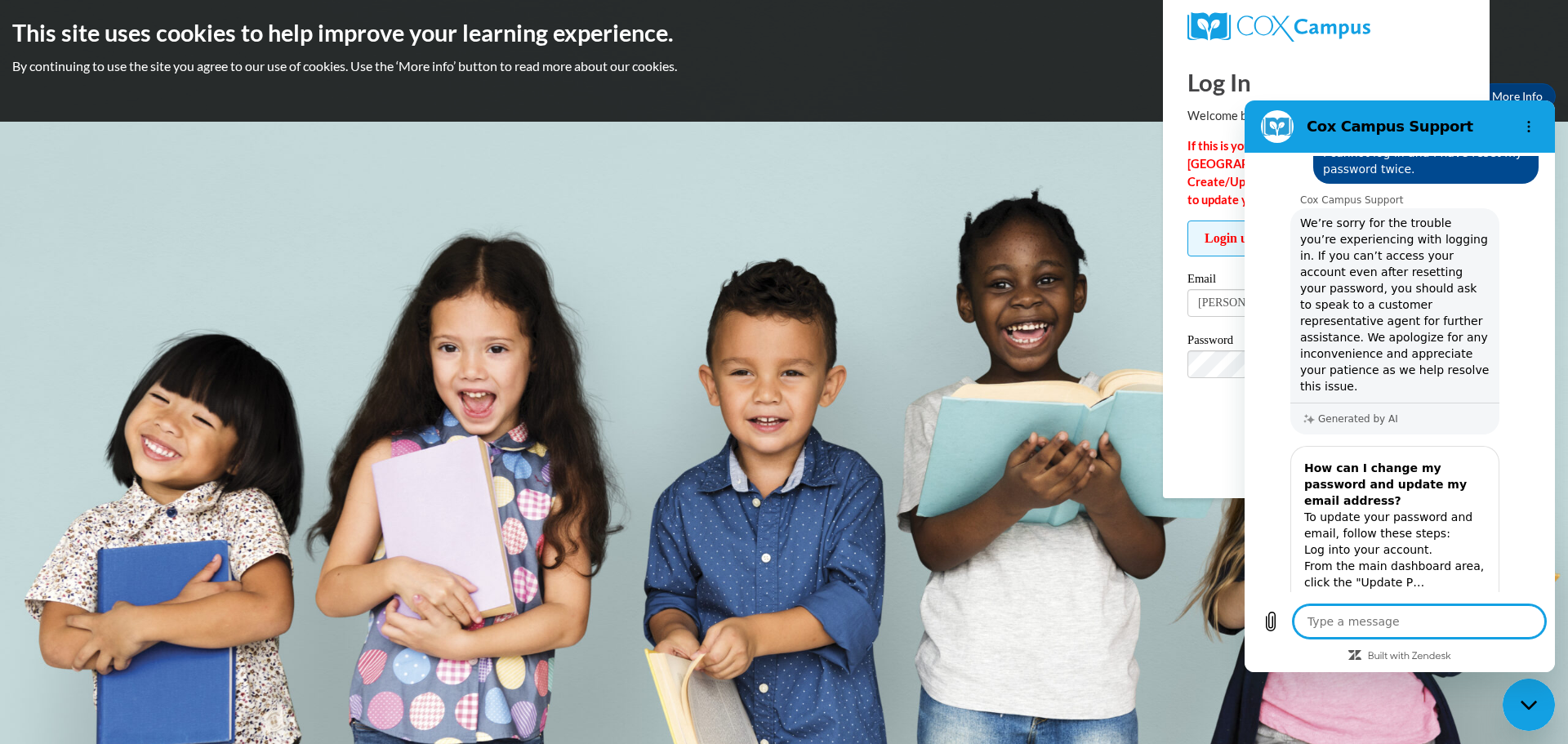
scroll to position [227, 0]
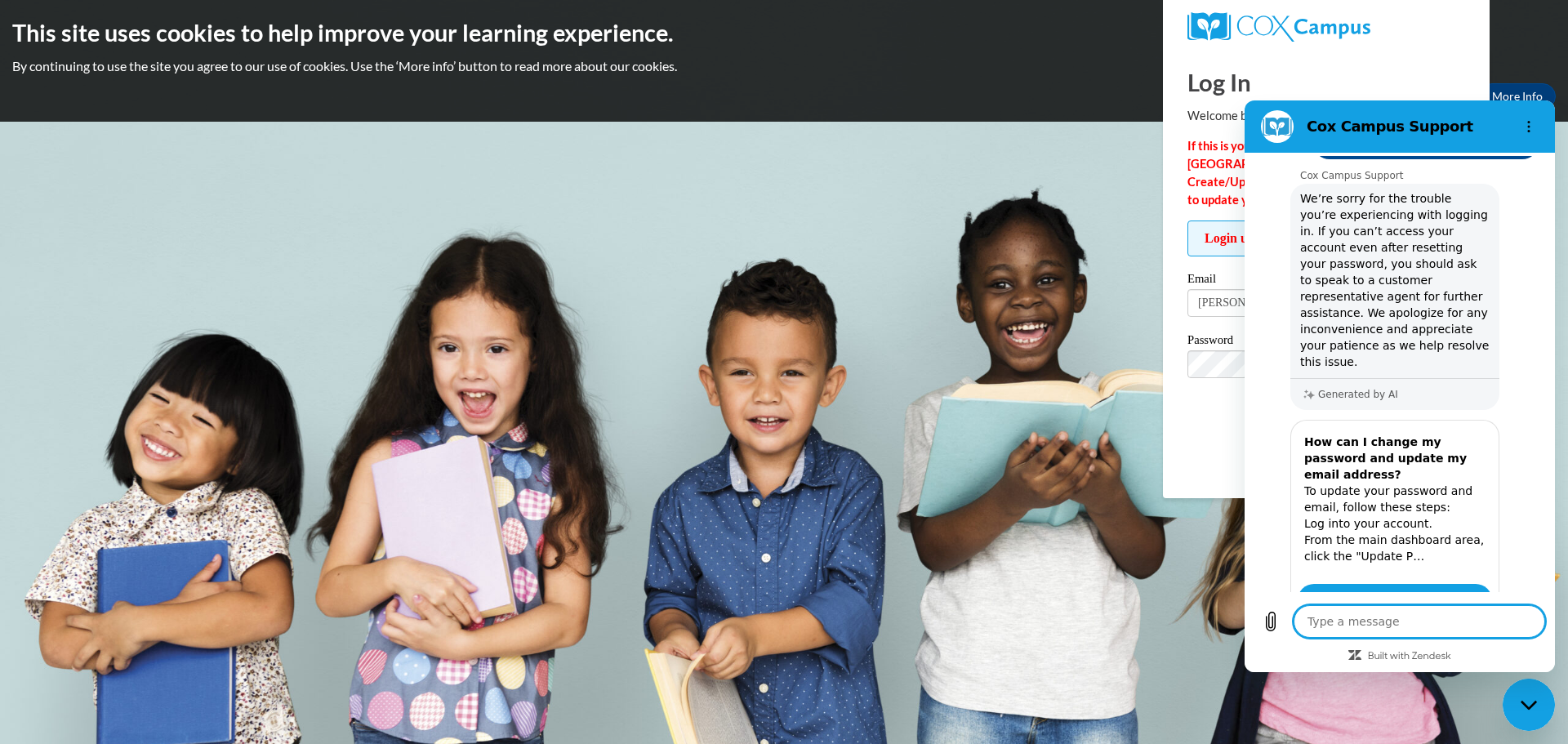
type textarea "x"
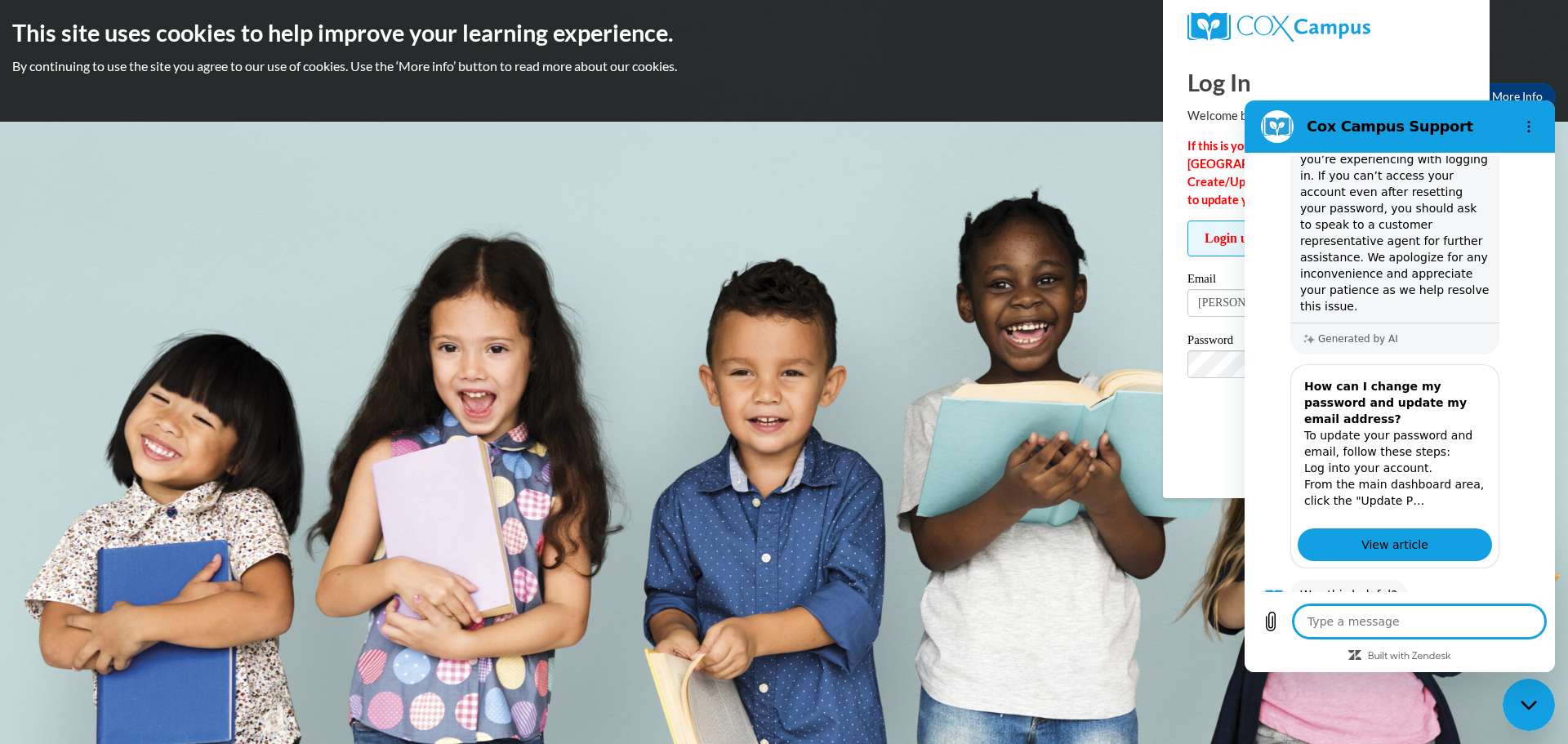
scroll to position [323, 0]
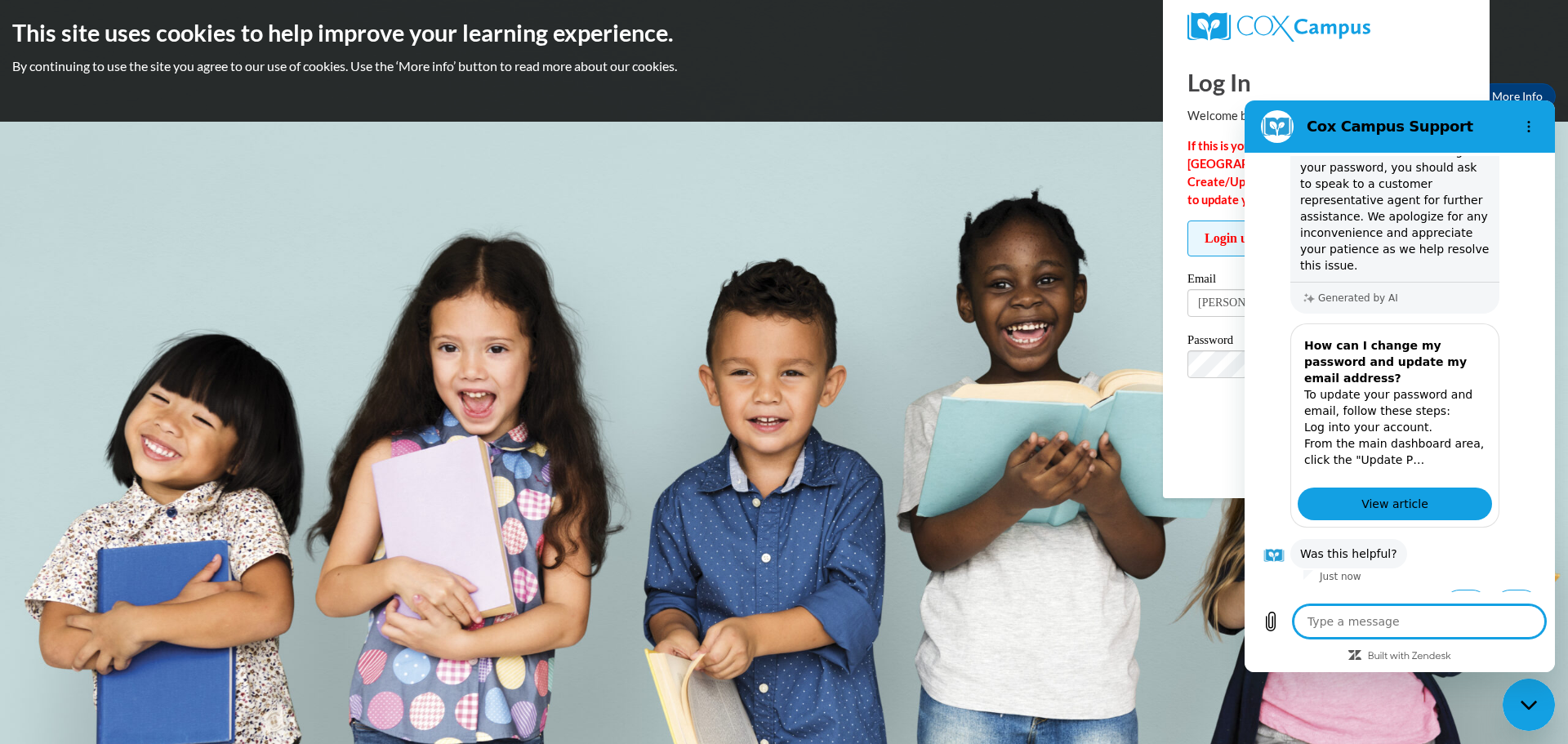
type textarea "i"
type textarea "x"
type textarea "i"
type textarea "x"
type textarea "i h"
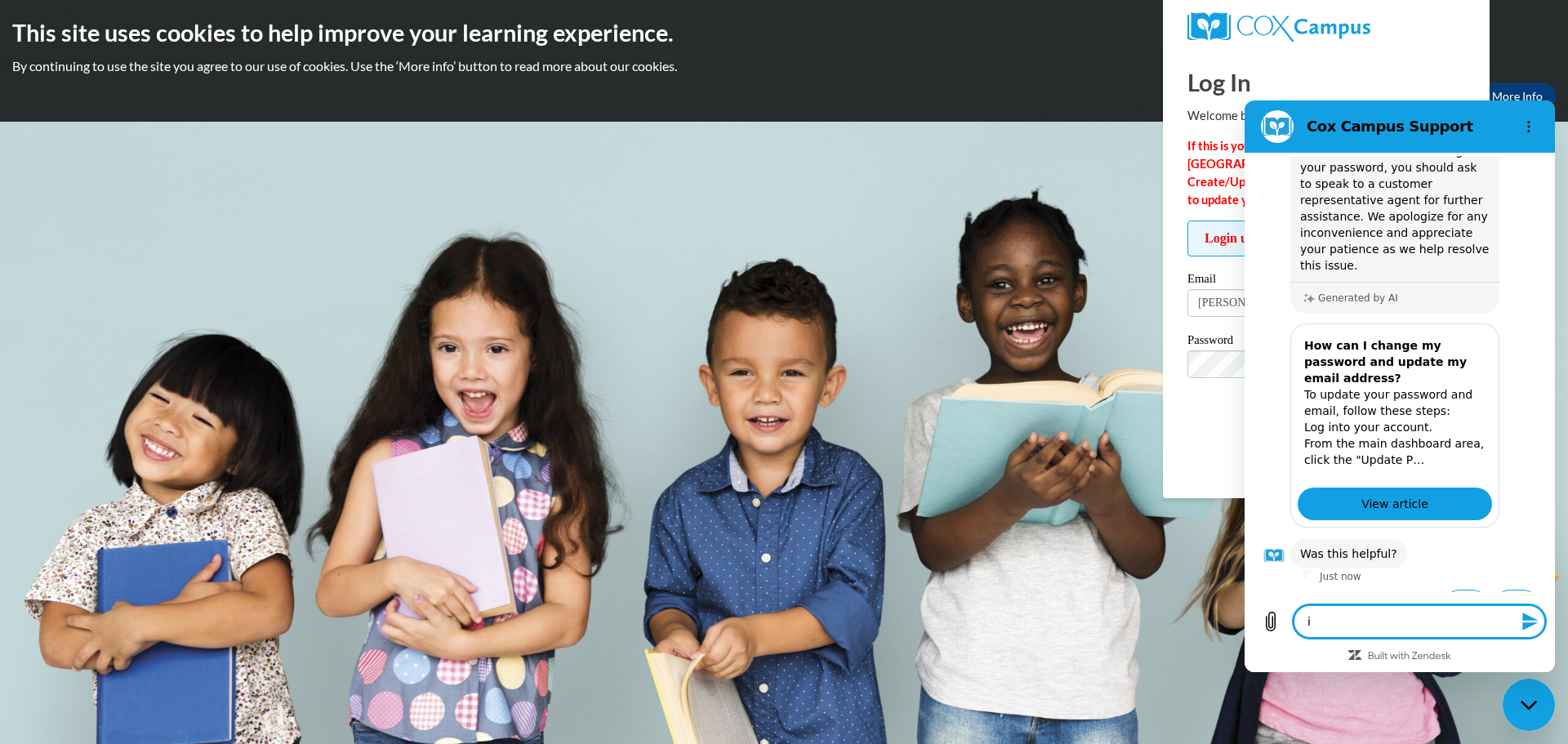
type textarea "x"
type textarea "i ha"
type textarea "x"
type textarea "i hav"
type textarea "x"
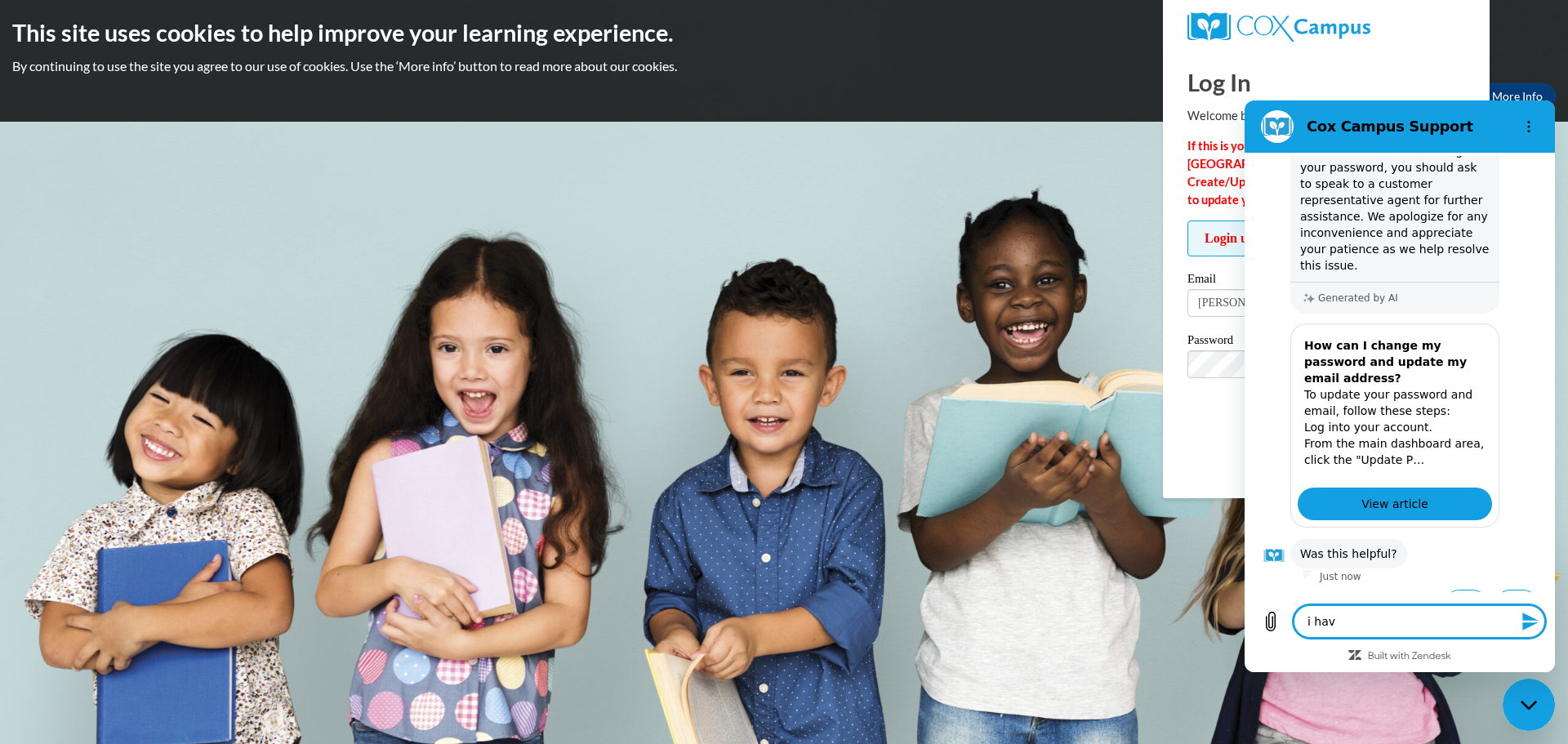
type textarea "i have"
type textarea "x"
type textarea "i have"
type textarea "x"
type textarea "i have"
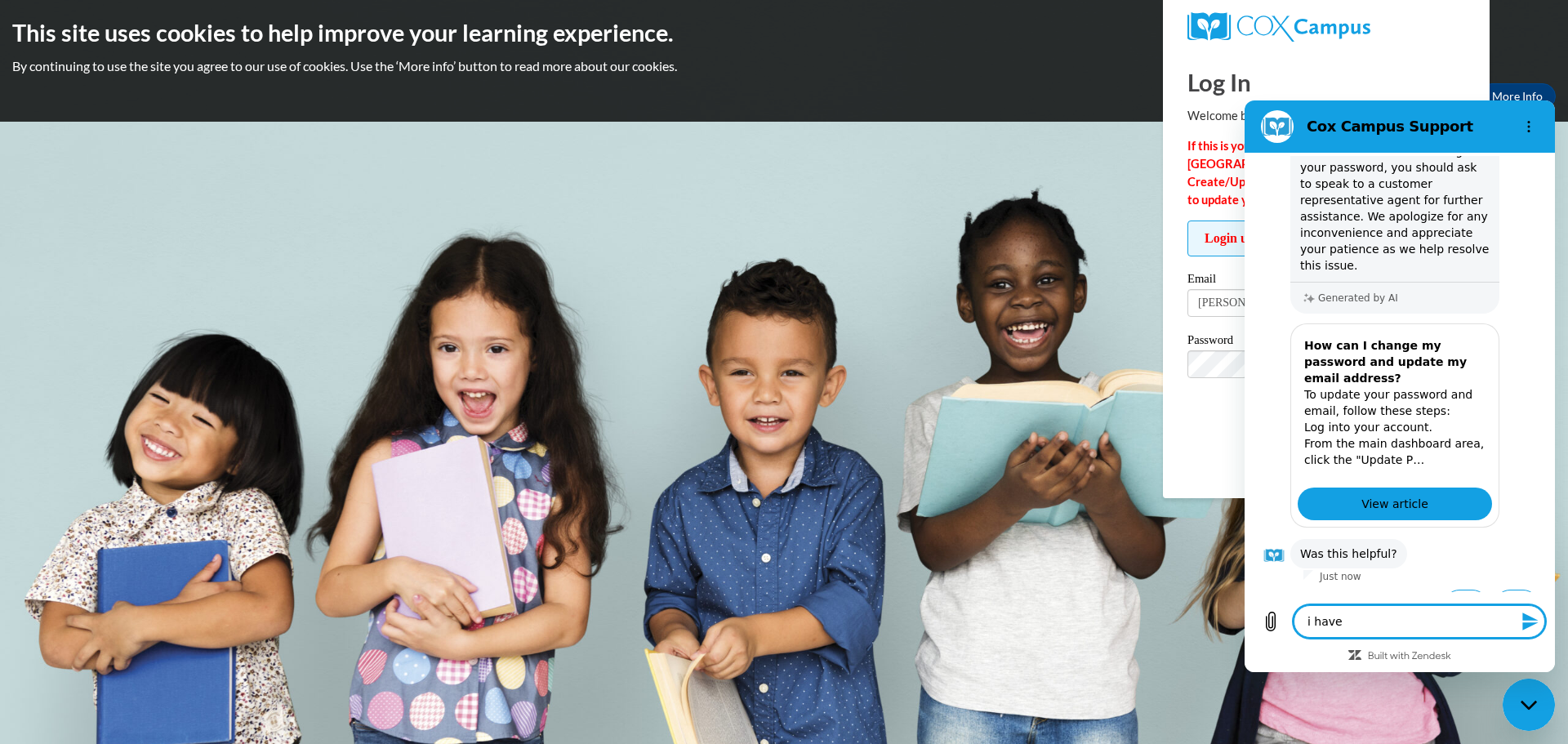
type textarea "x"
type textarea "i hav"
type textarea "x"
type textarea "i ha"
type textarea "x"
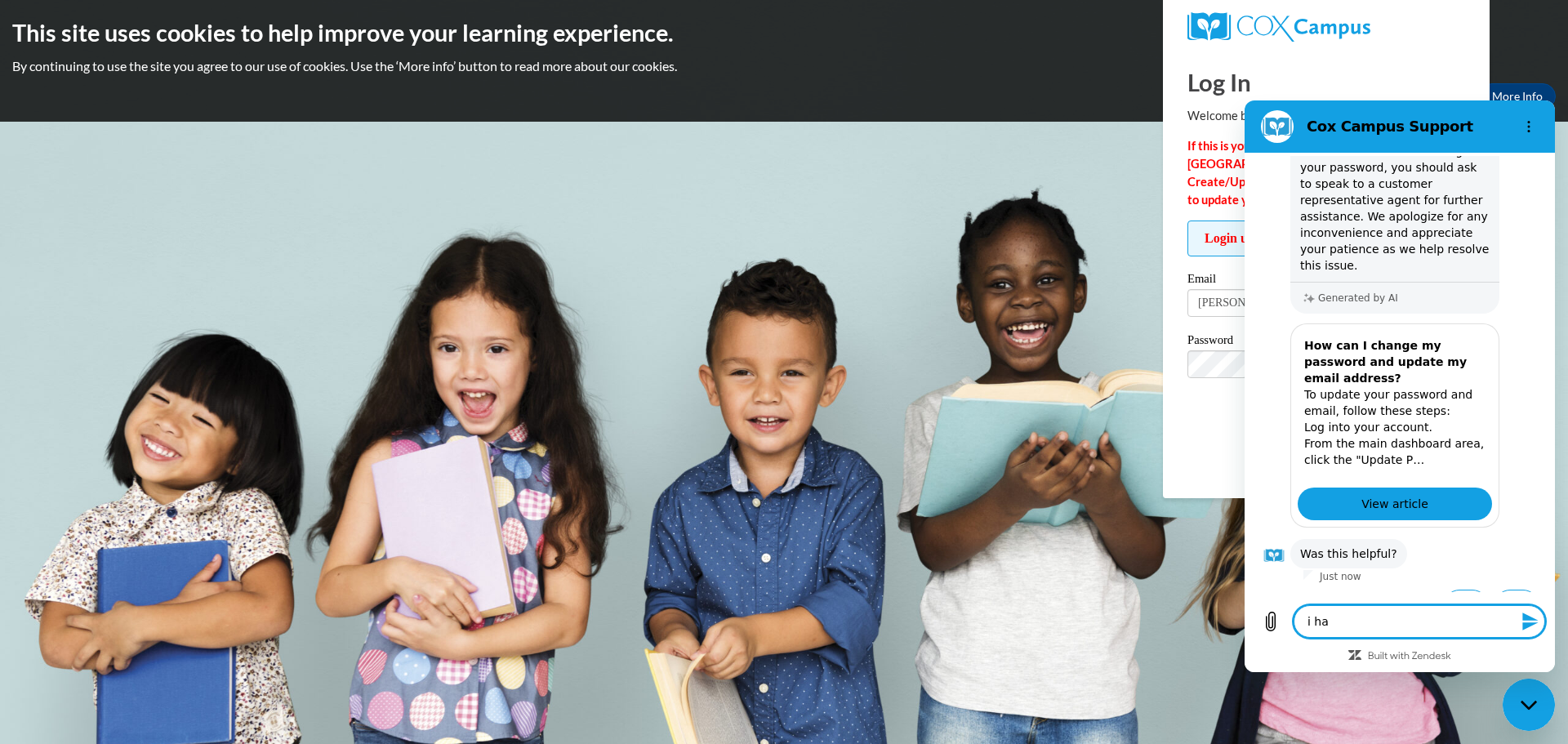
type textarea "i h"
type textarea "x"
type textarea "i"
type textarea "x"
type textarea "i"
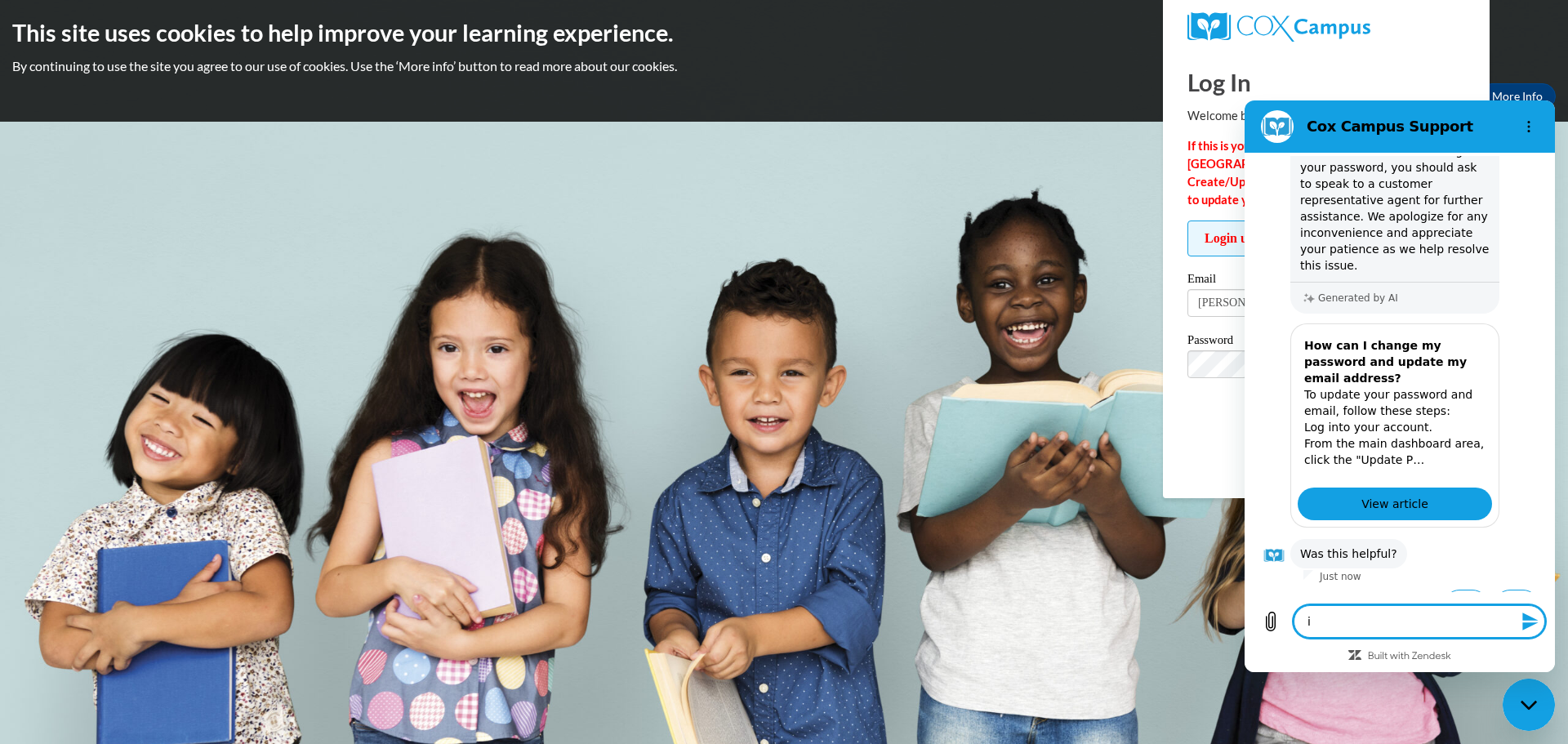
type textarea "x"
type textarea "I"
type textarea "x"
type textarea "I"
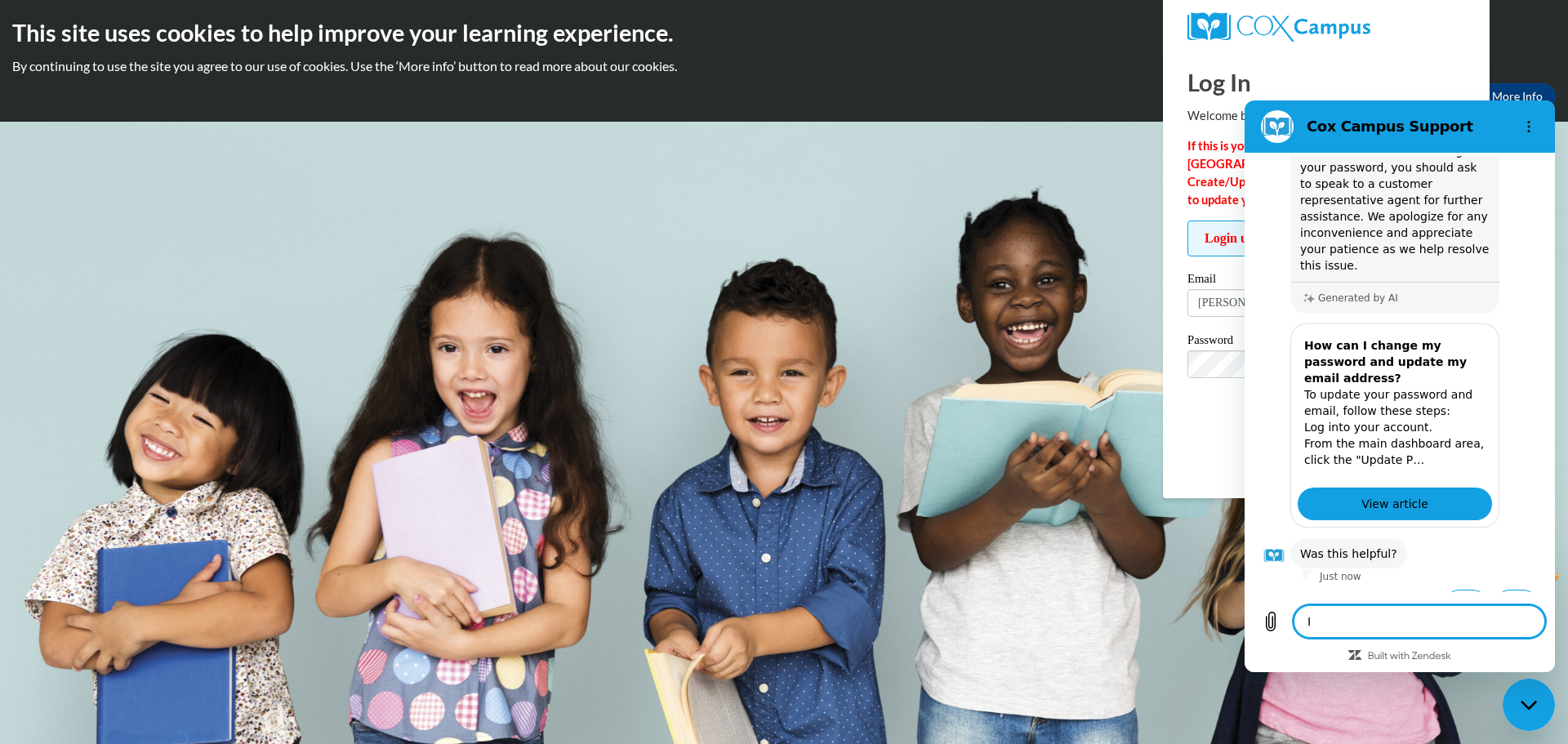
type textarea "x"
type textarea "I d"
type textarea "x"
type textarea "I"
type textarea "x"
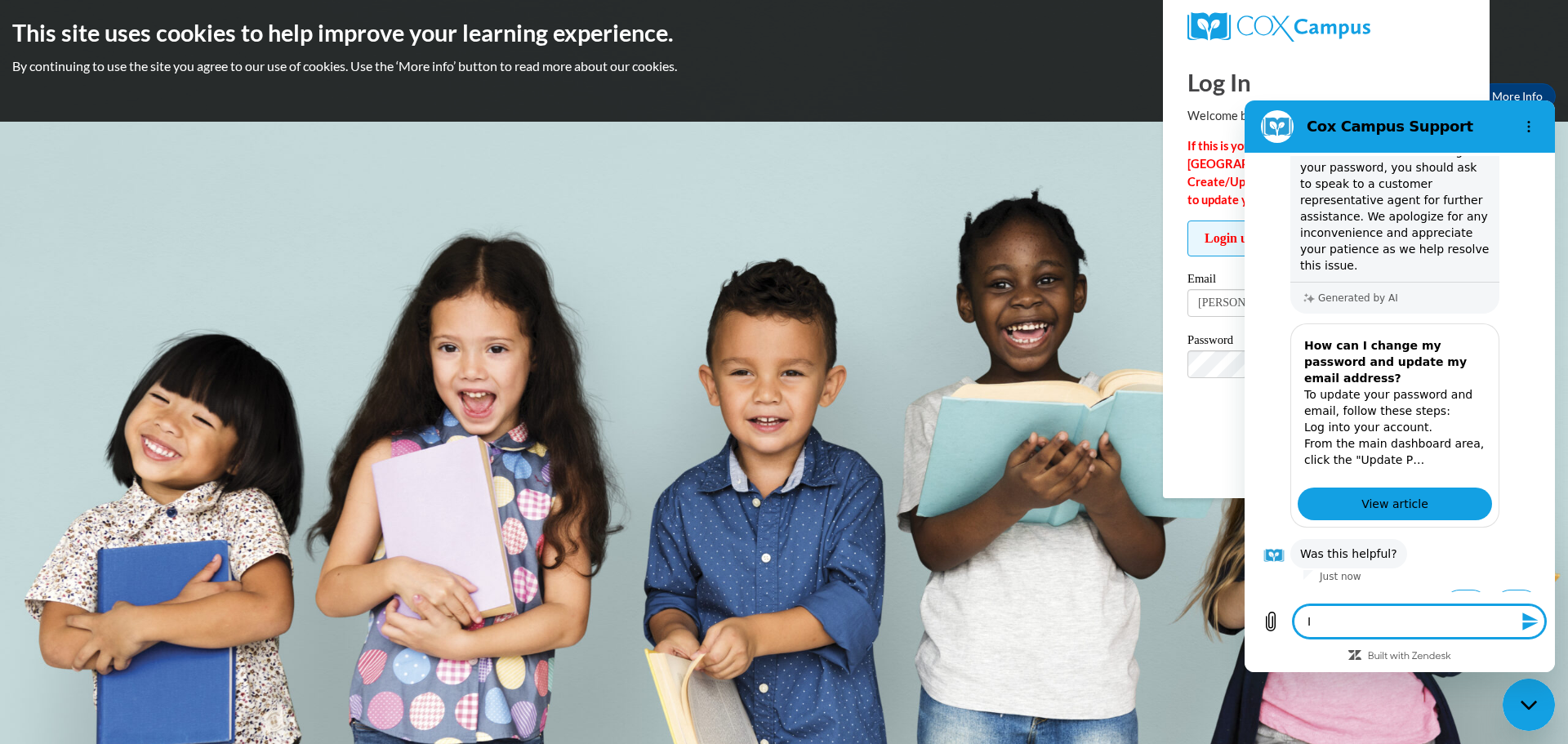
type textarea "I h"
type textarea "x"
type textarea "I ha"
type textarea "x"
type textarea "I hav"
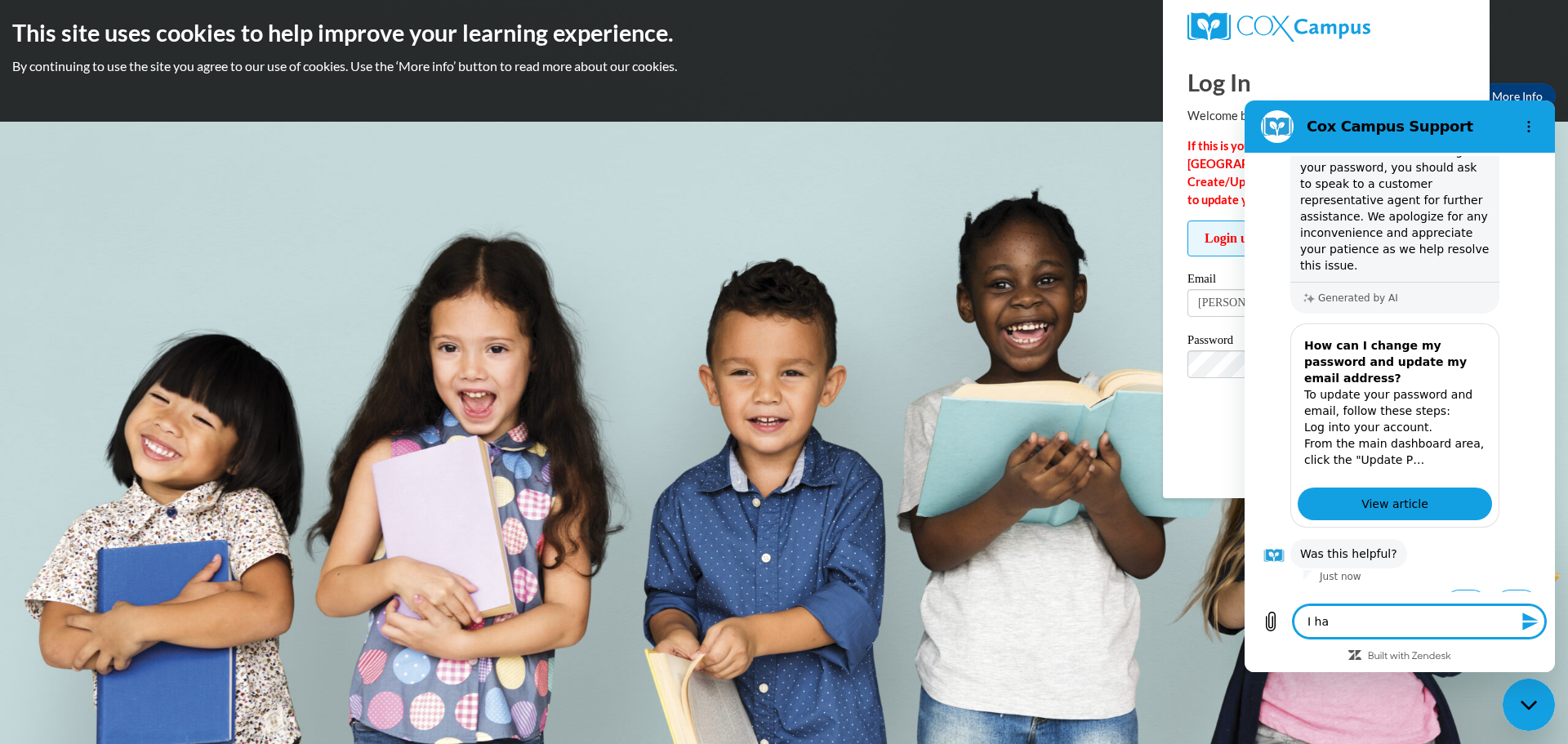
type textarea "x"
type textarea "I have"
type textarea "x"
type textarea "I have"
type textarea "x"
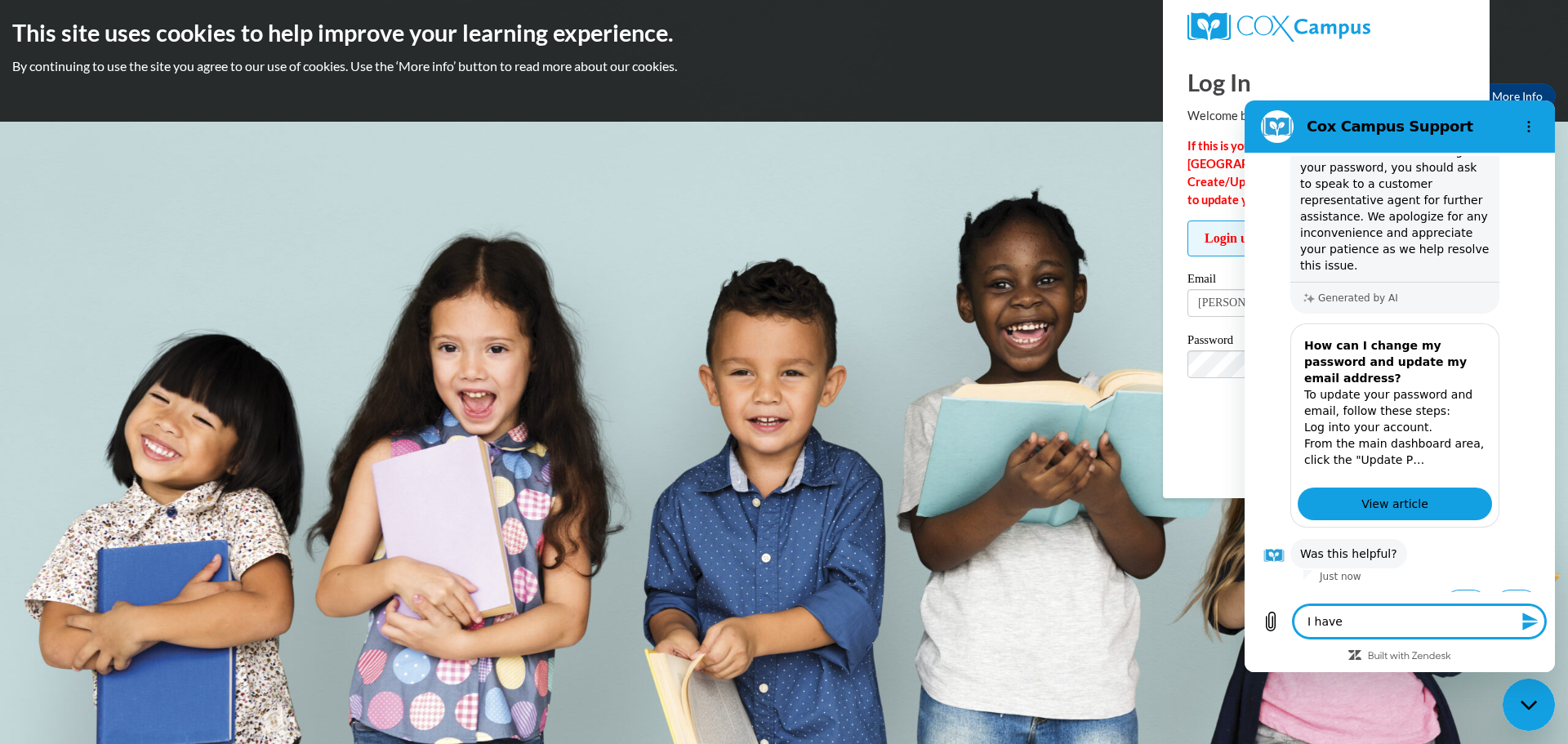
type textarea "I have d"
type textarea "x"
type textarea "I have do"
type textarea "x"
type textarea "I have don"
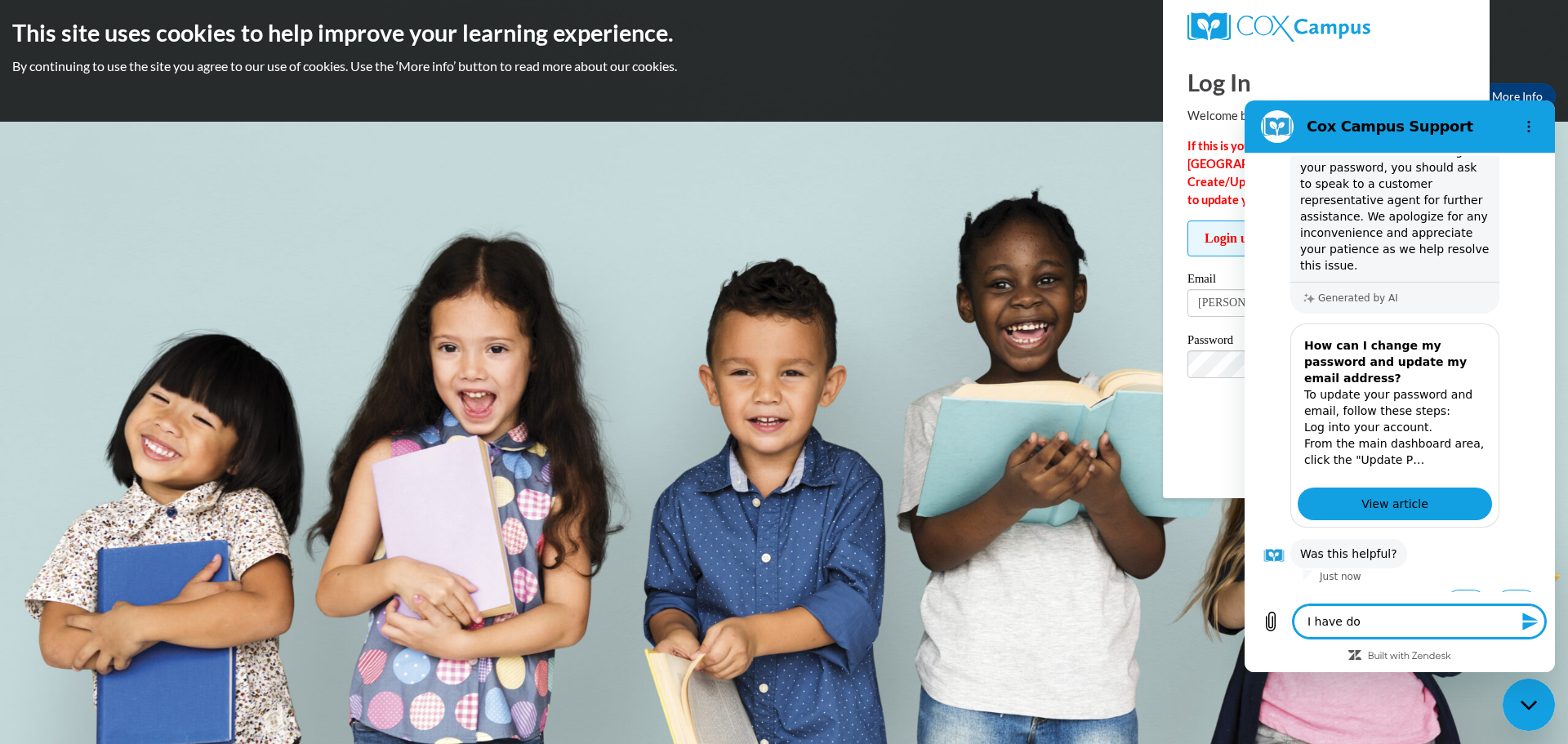
type textarea "x"
type textarea "I have done"
type textarea "x"
type textarea "I have done"
type textarea "x"
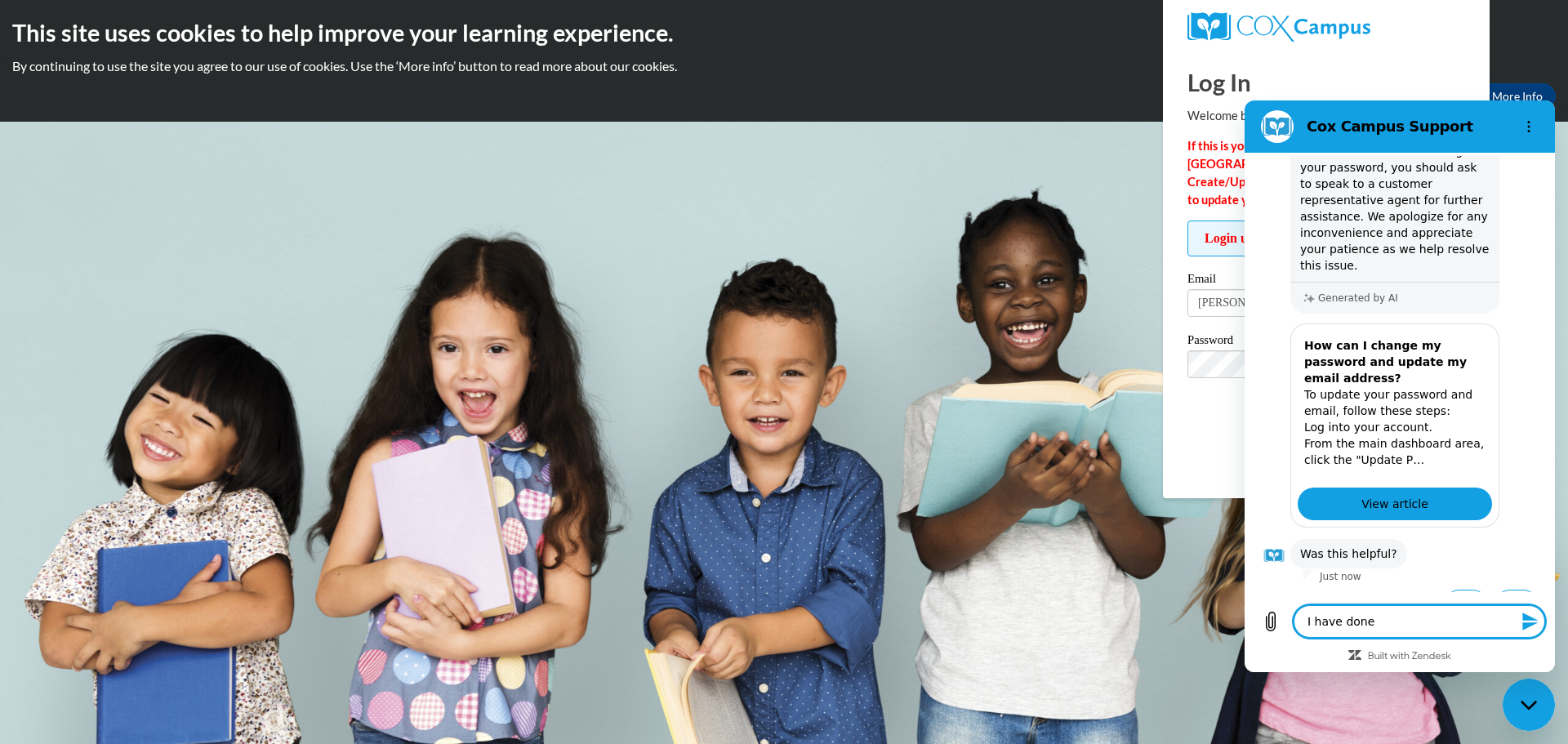
type textarea "I have done t"
type textarea "x"
type textarea "I have done th"
type textarea "x"
type textarea "I have done the"
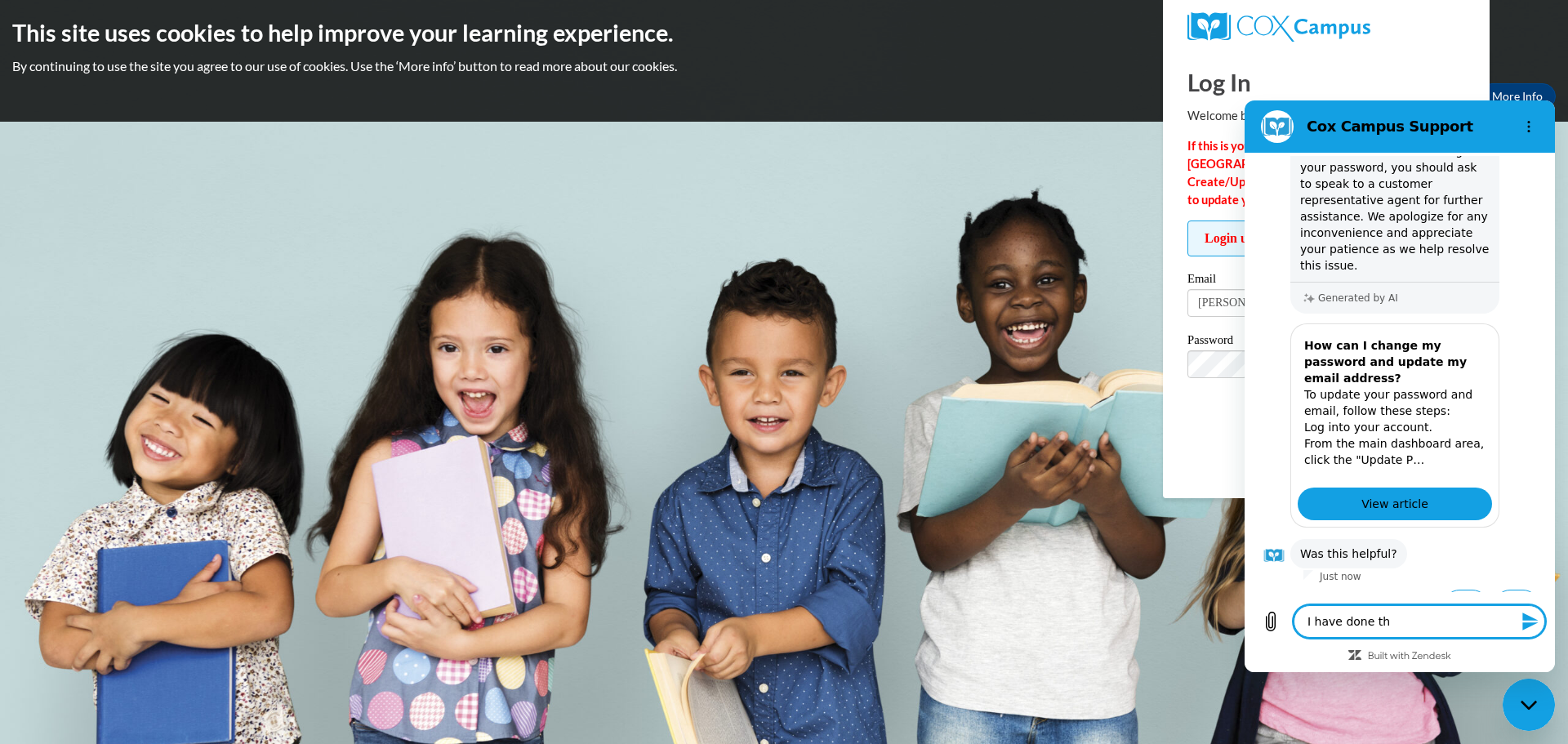
type textarea "x"
type textarea "I have done thes"
type textarea "x"
type textarea "I have done these"
type textarea "x"
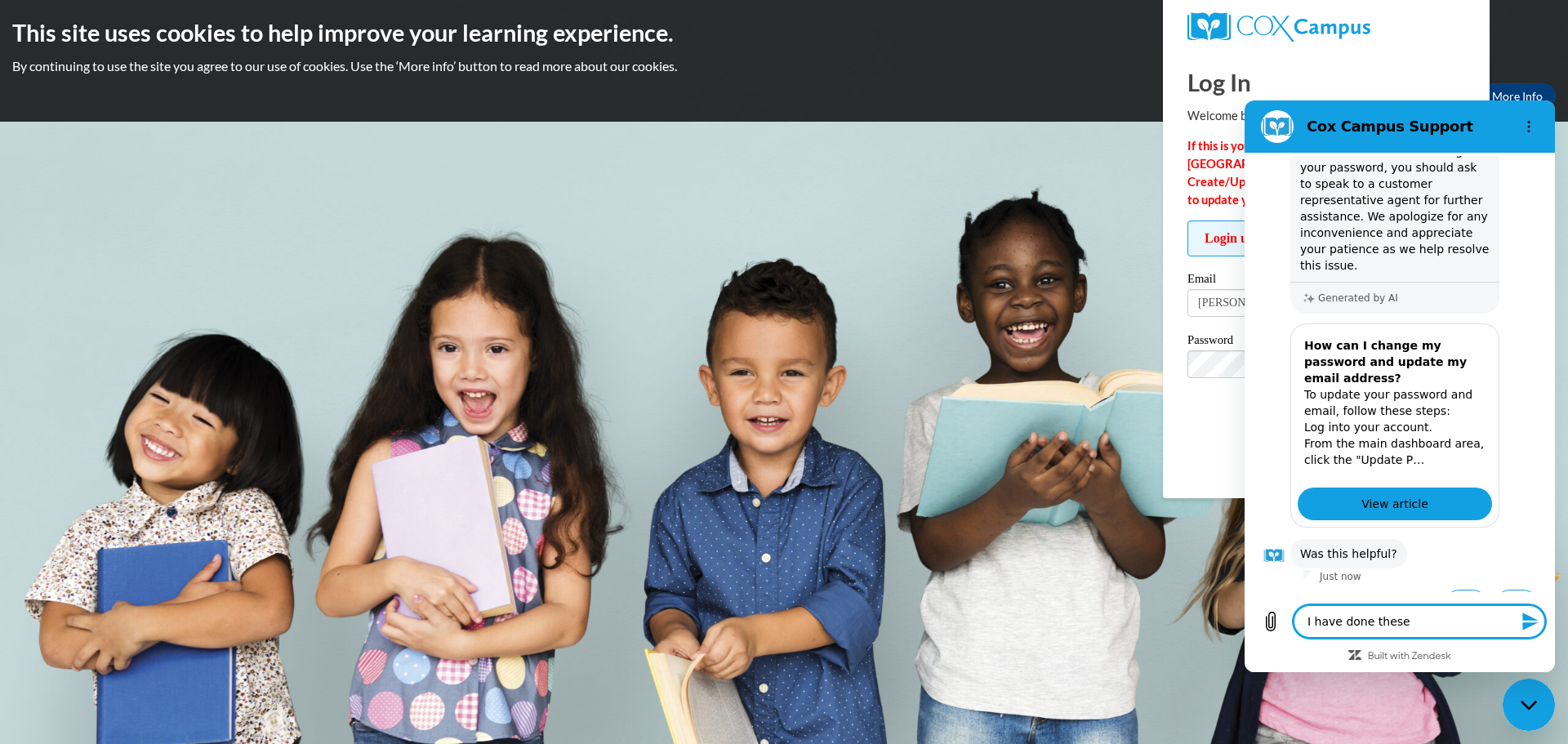
type textarea "I have done these"
type textarea "x"
type textarea "I have done these t"
type textarea "x"
type textarea "I have done these th"
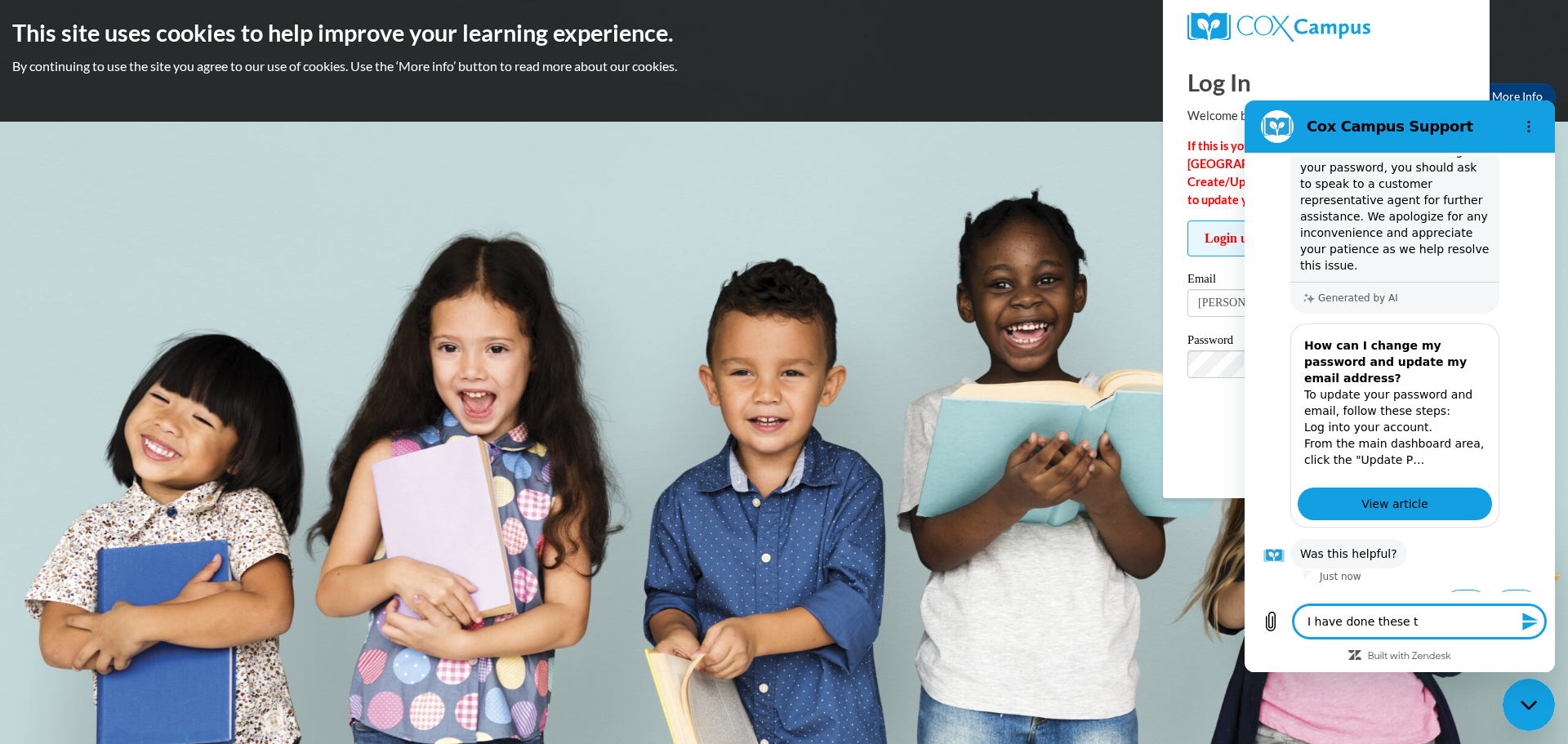
type textarea "x"
type textarea "I have done these thi"
type textarea "x"
type textarea "I have done these thin"
type textarea "x"
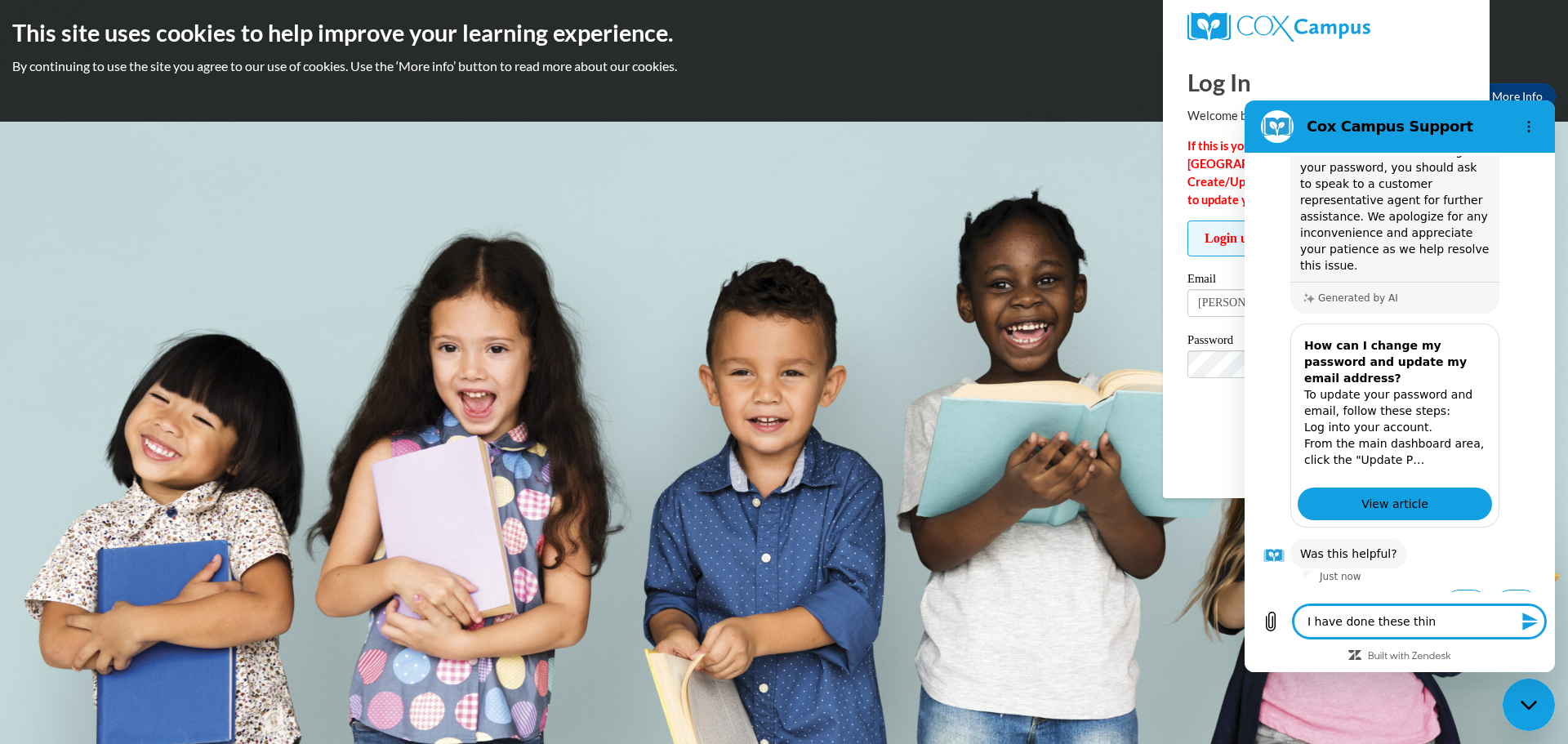
type textarea "I have done these thing"
type textarea "x"
type textarea "I have done these things"
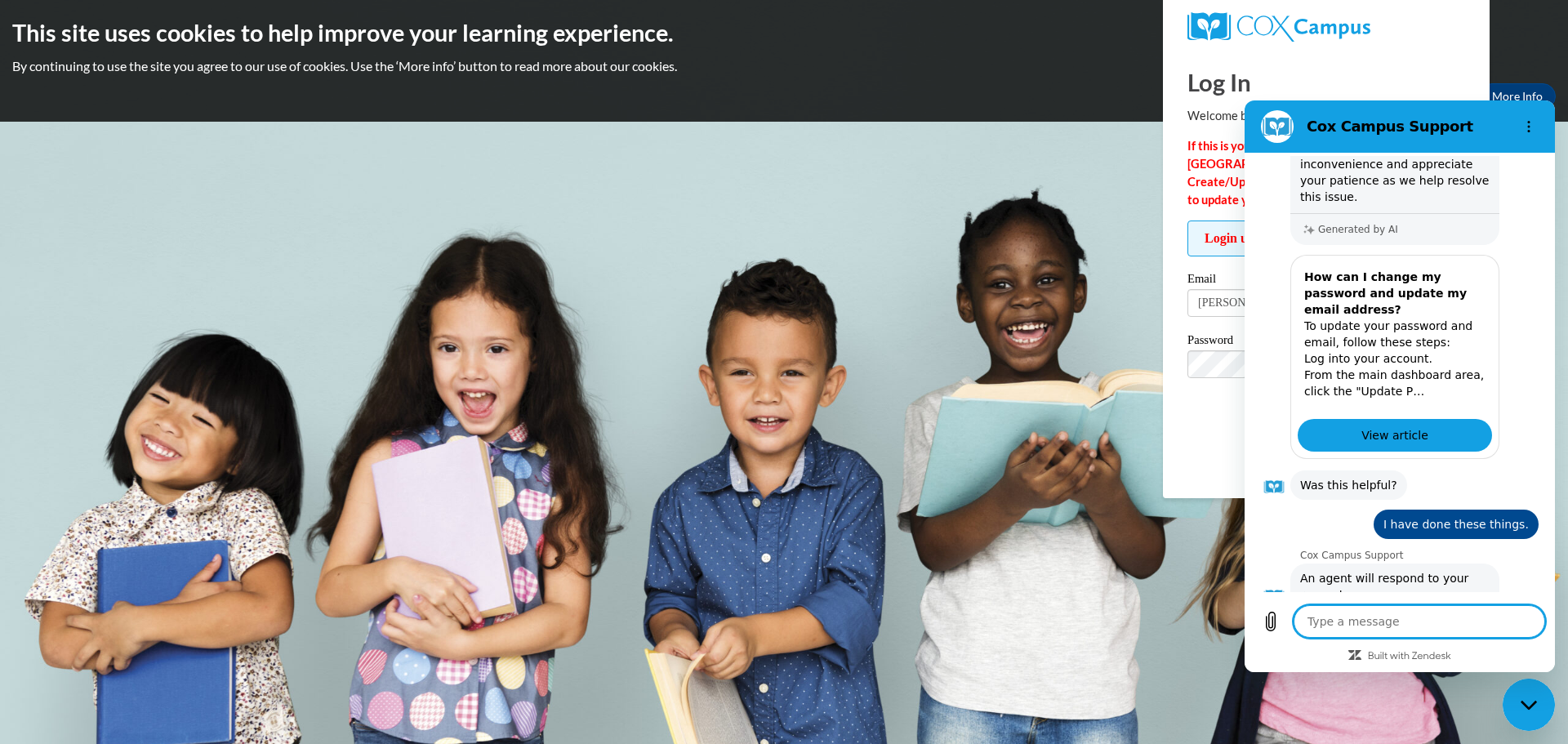
scroll to position [433, 0]
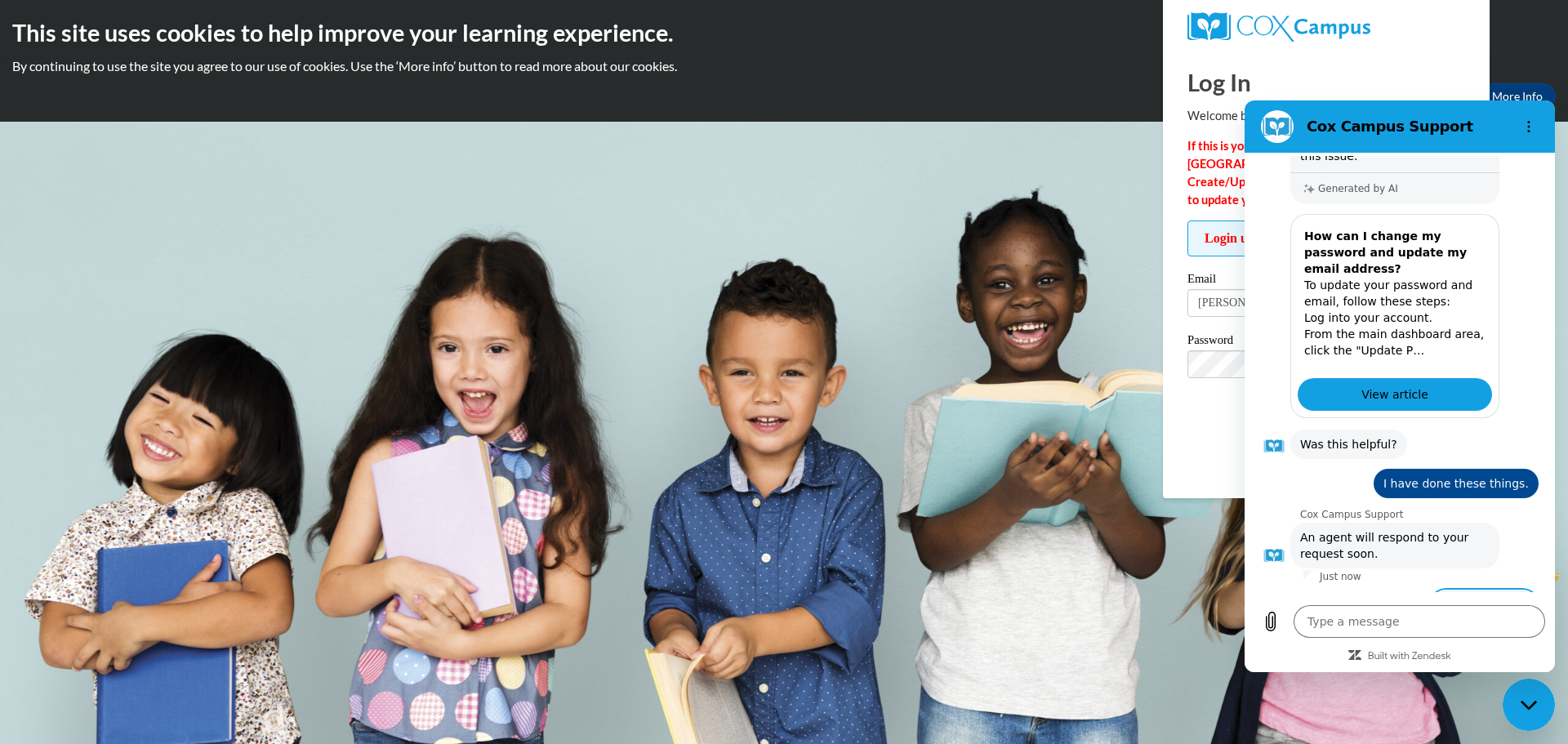
click at [1488, 590] on button "Talk to a human" at bounding box center [1483, 613] width 109 height 47
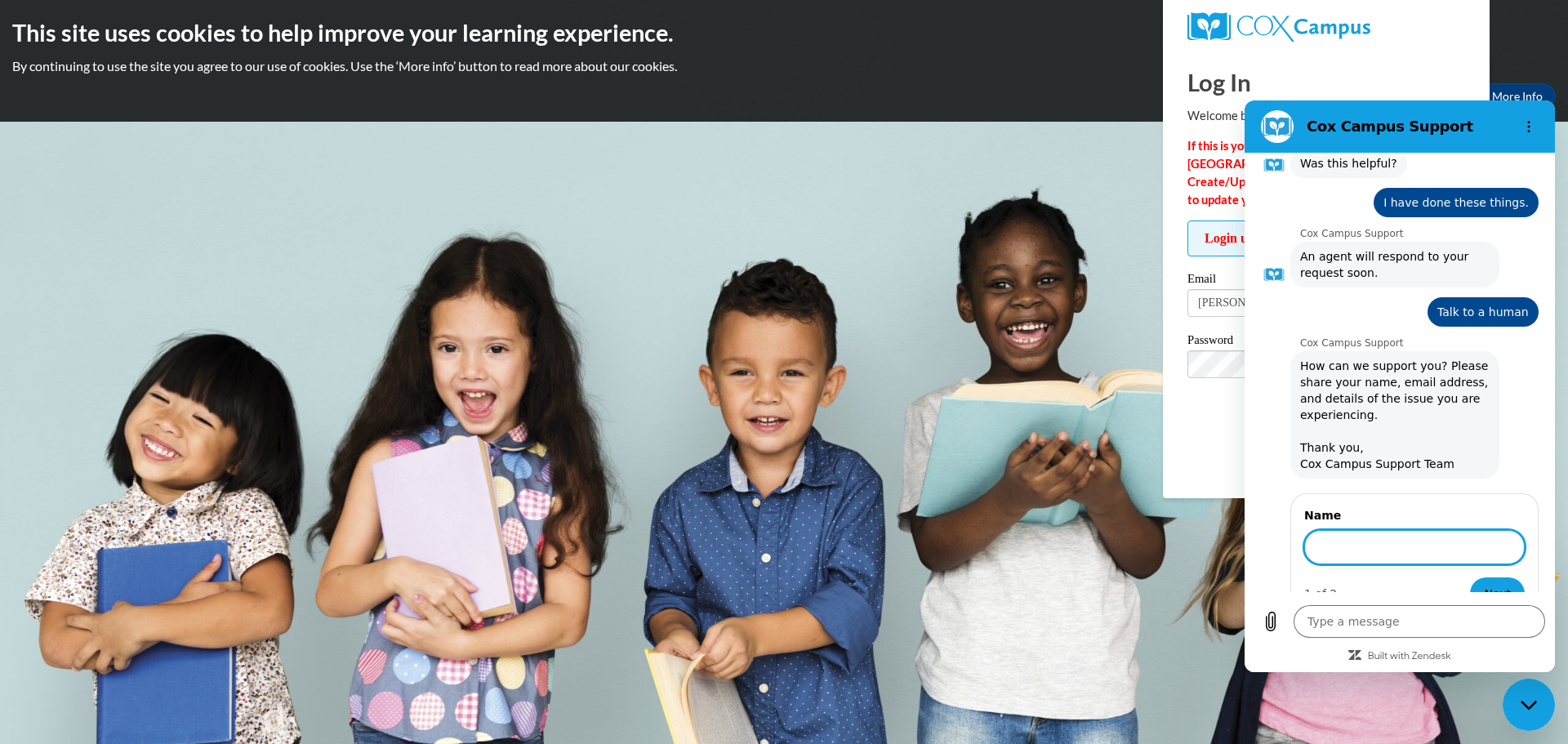
scroll to position [712, 0]
click at [1469, 577] on button "Next" at bounding box center [1497, 593] width 55 height 32
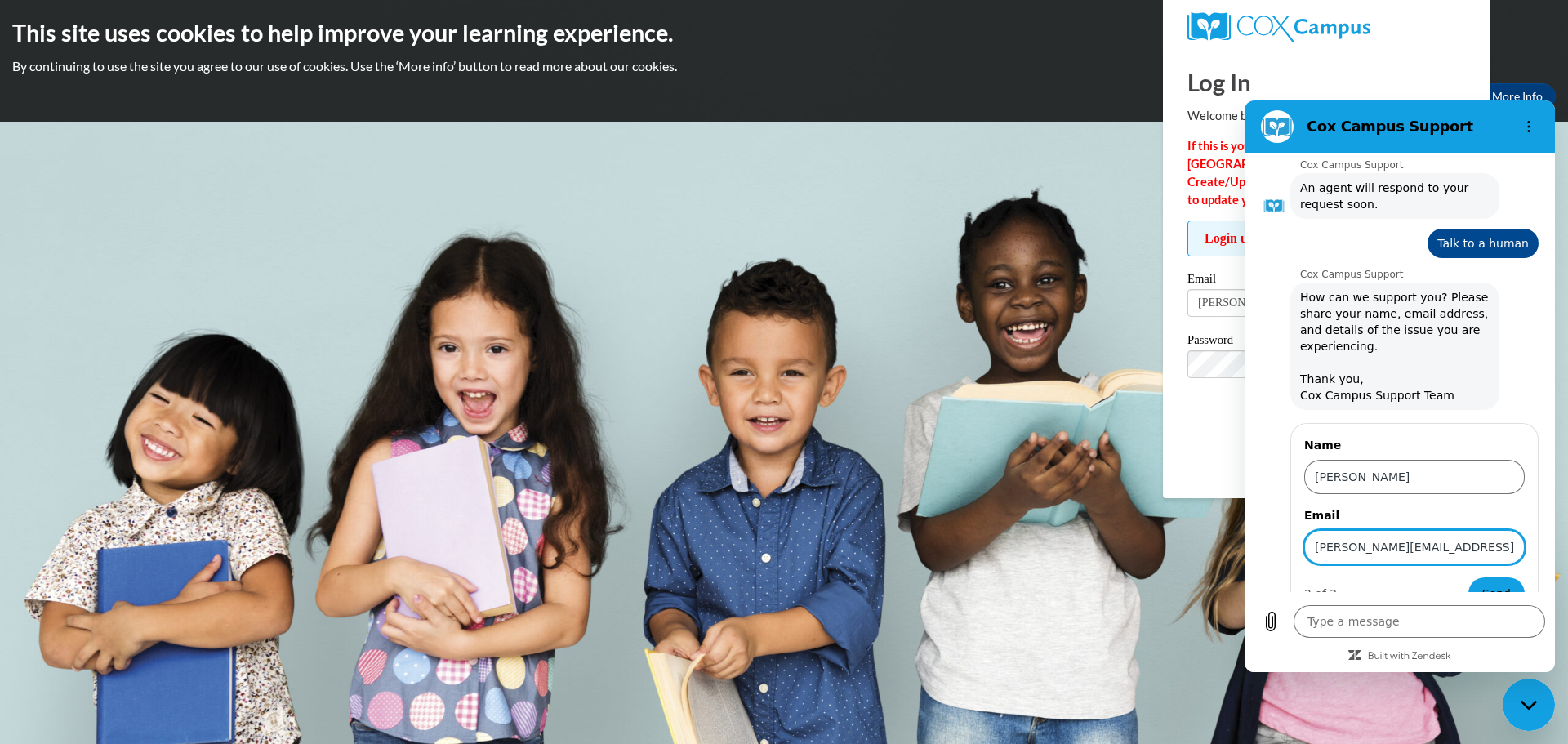
scroll to position [0, 2]
click at [1468, 577] on button "Send" at bounding box center [1496, 593] width 56 height 32
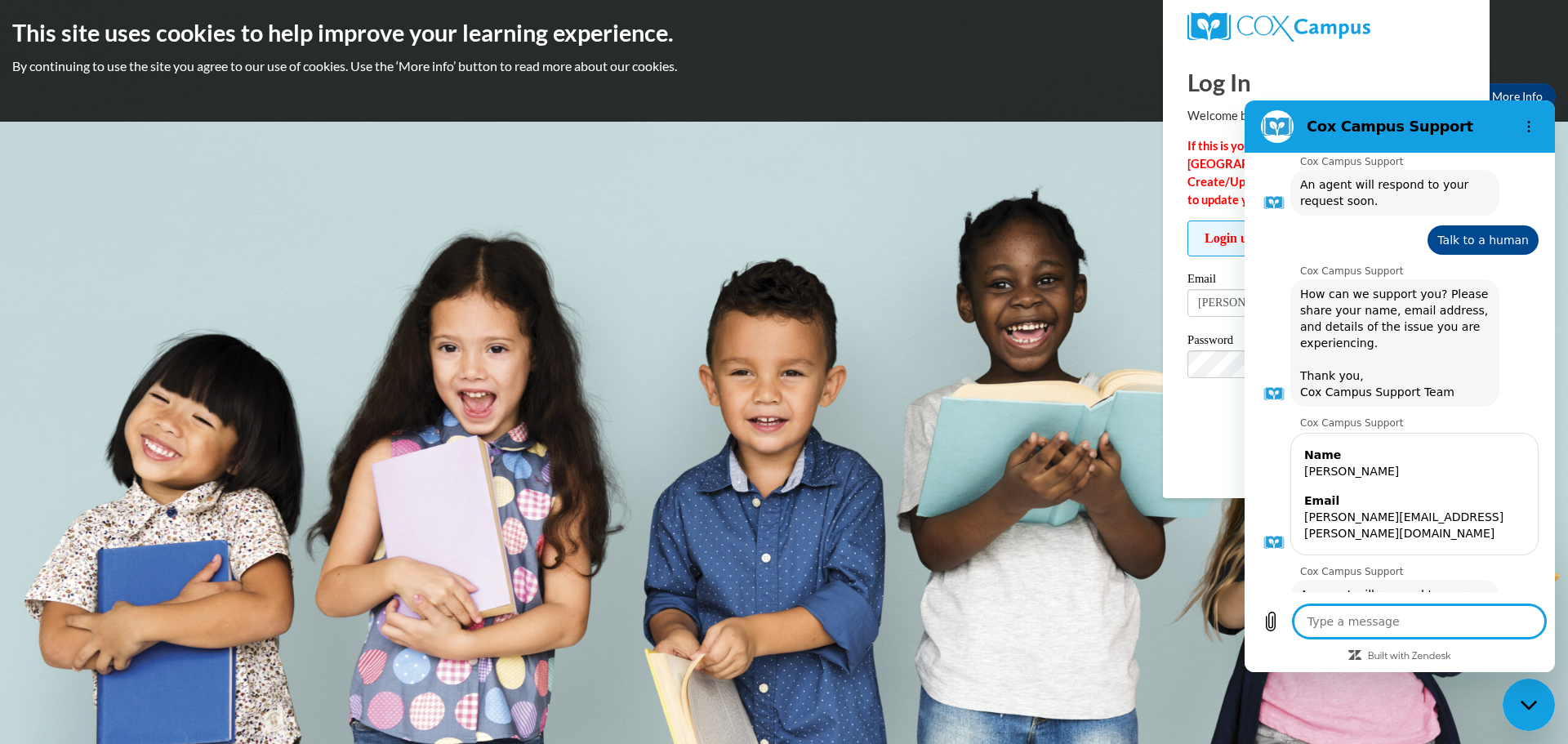
scroll to position [789, 0]
